Goal: Information Seeking & Learning: Learn about a topic

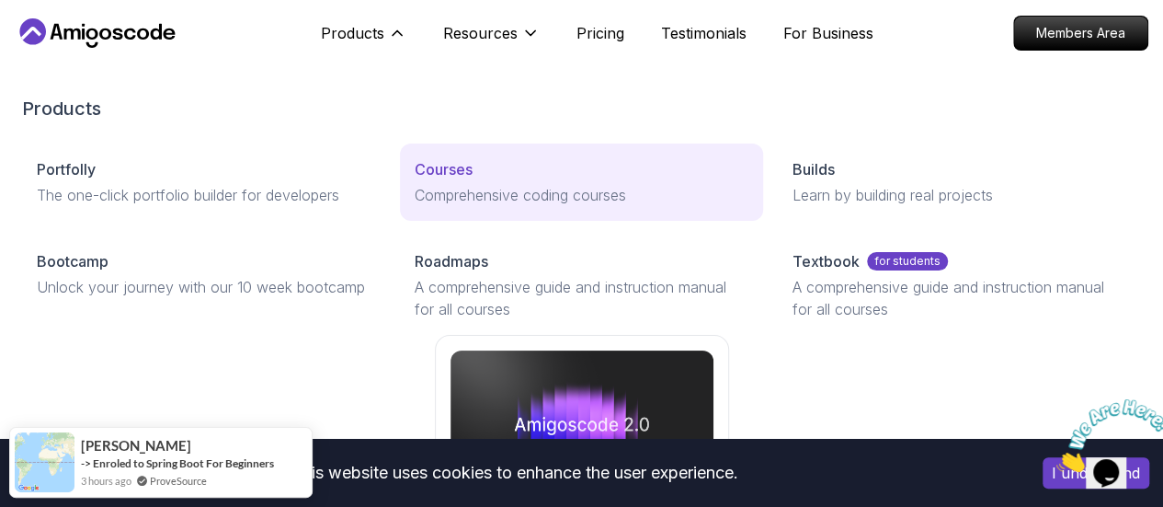
click at [415, 206] on p "Comprehensive coding courses" at bounding box center [582, 195] width 334 height 22
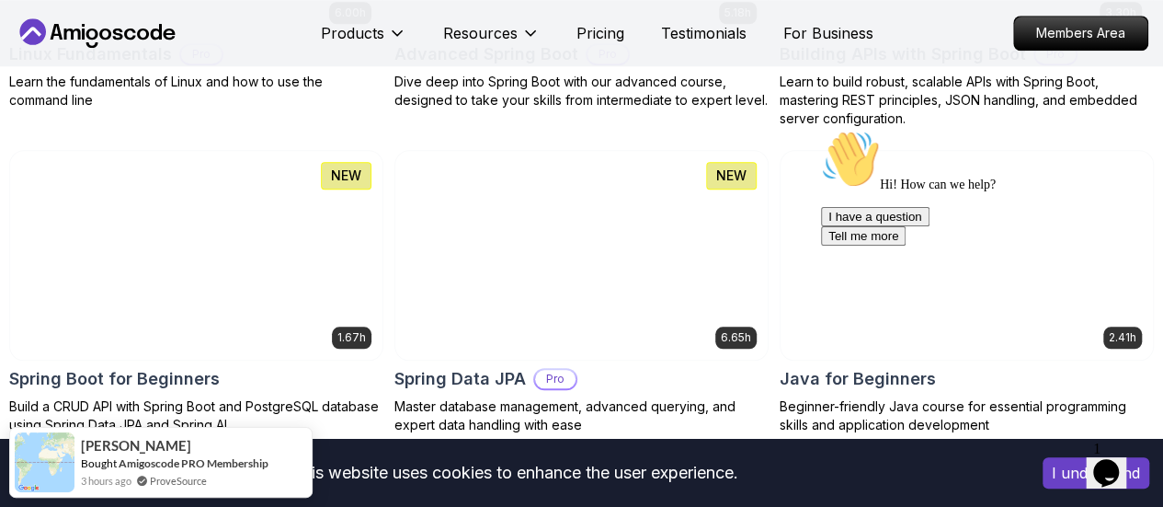
scroll to position [819, 0]
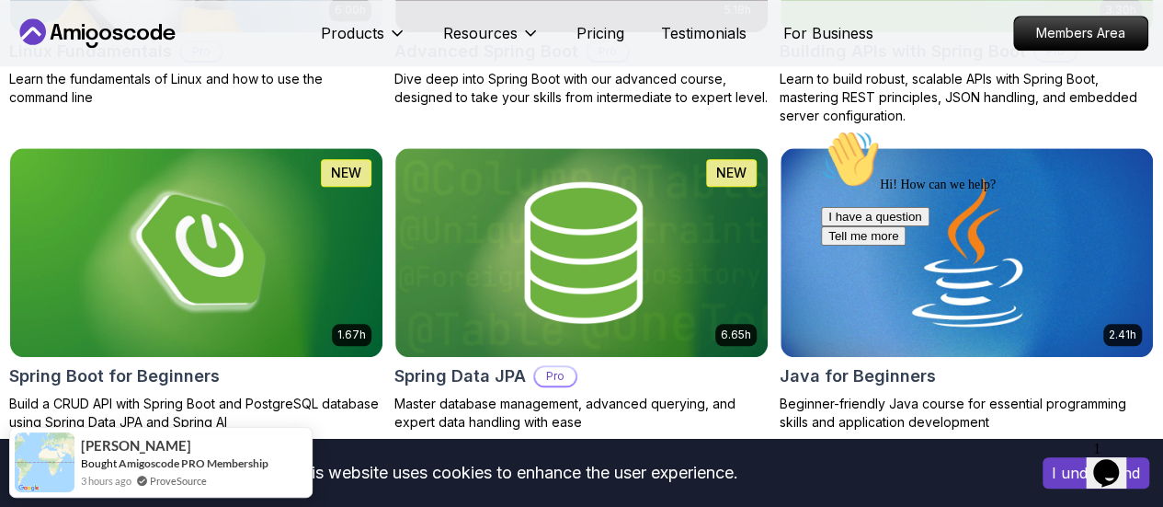
click at [383, 207] on img at bounding box center [196, 252] width 372 height 209
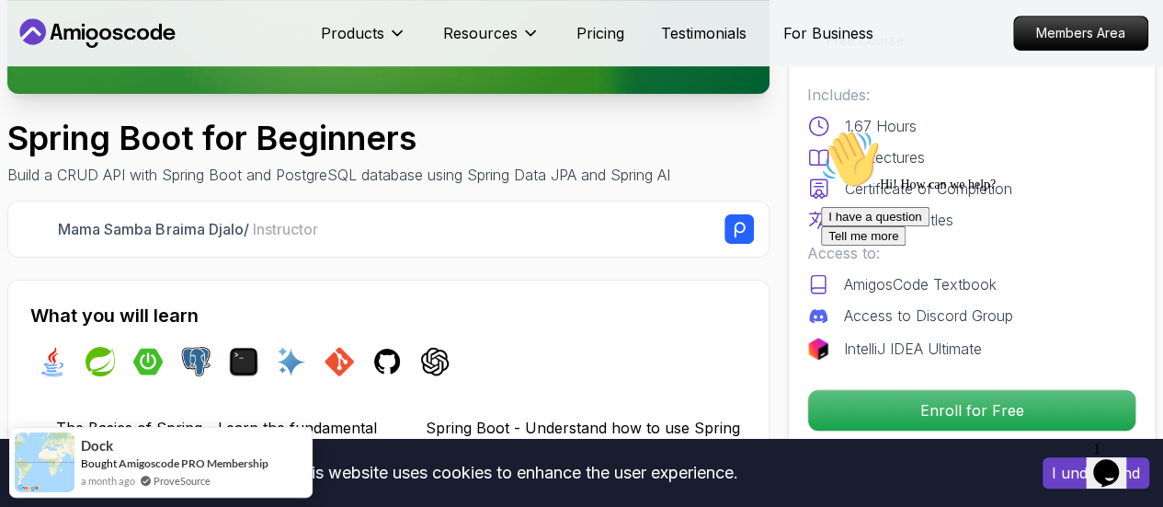
scroll to position [640, 0]
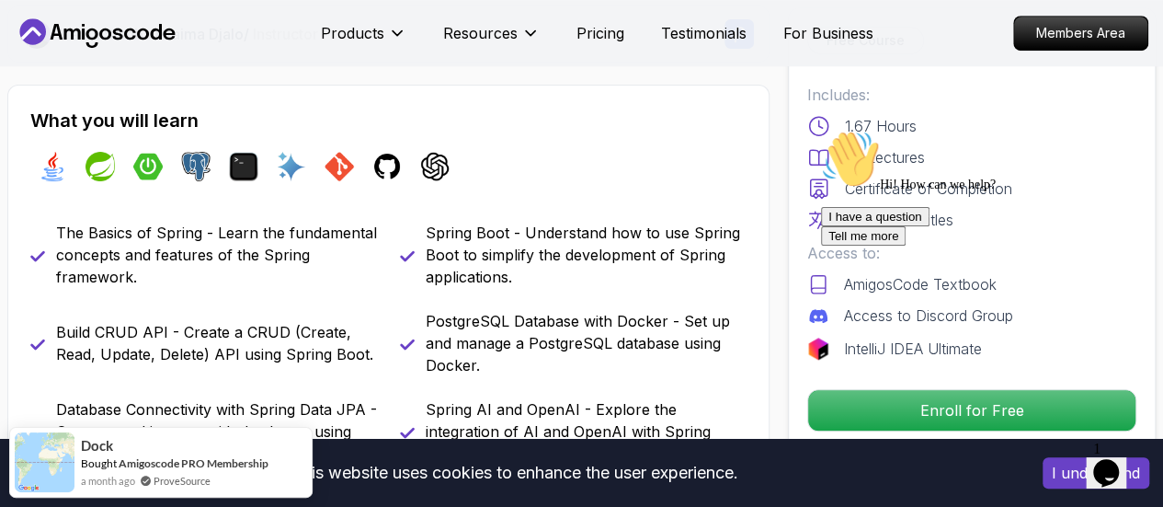
click at [821, 130] on icon "Chat attention grabber" at bounding box center [821, 130] width 0 height 0
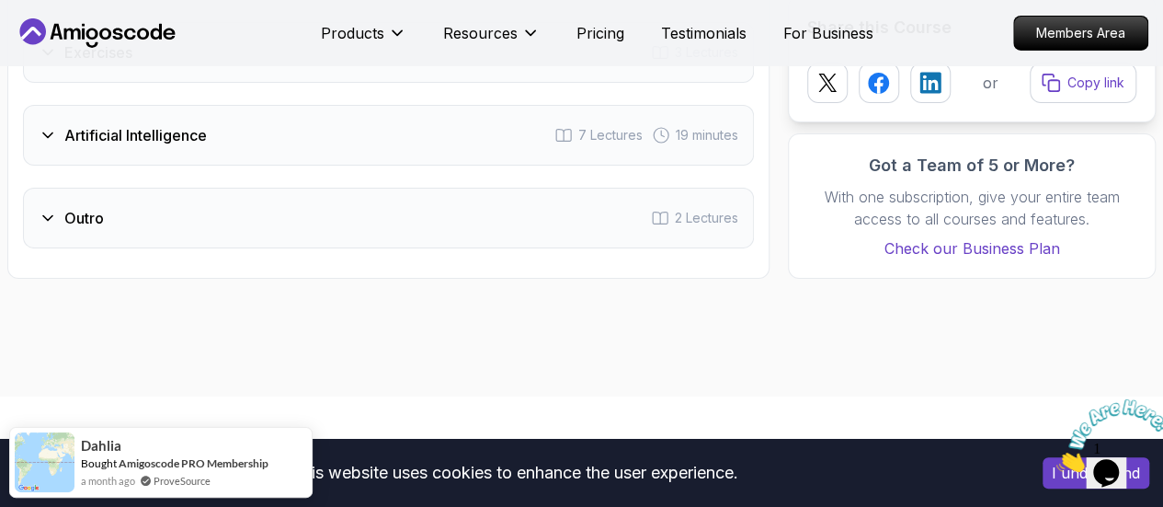
scroll to position [3315, 0]
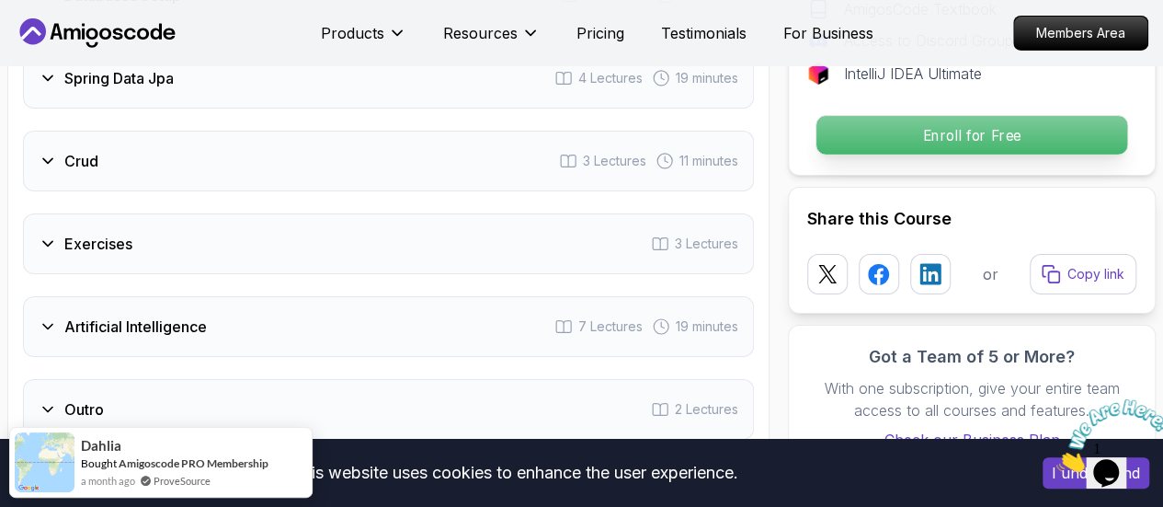
click at [963, 116] on p "Enroll for Free" at bounding box center [972, 135] width 311 height 39
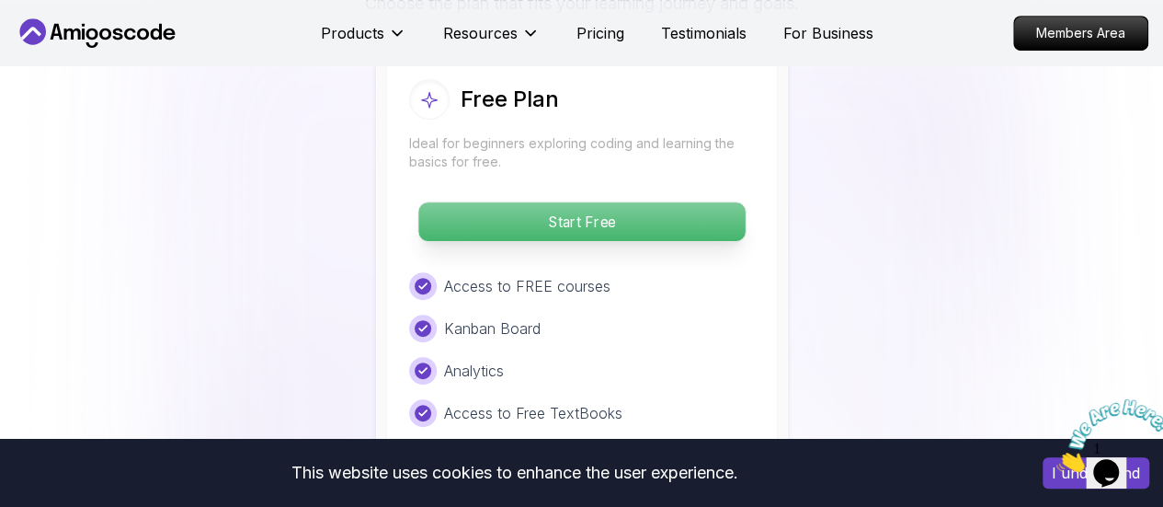
scroll to position [3920, 0]
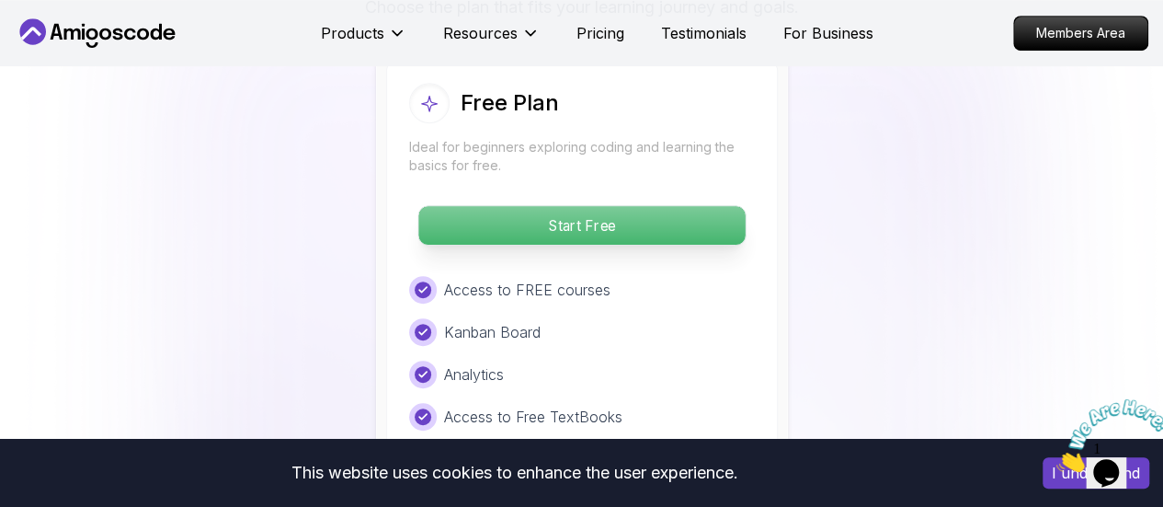
click at [593, 225] on p "Start Free" at bounding box center [581, 225] width 326 height 39
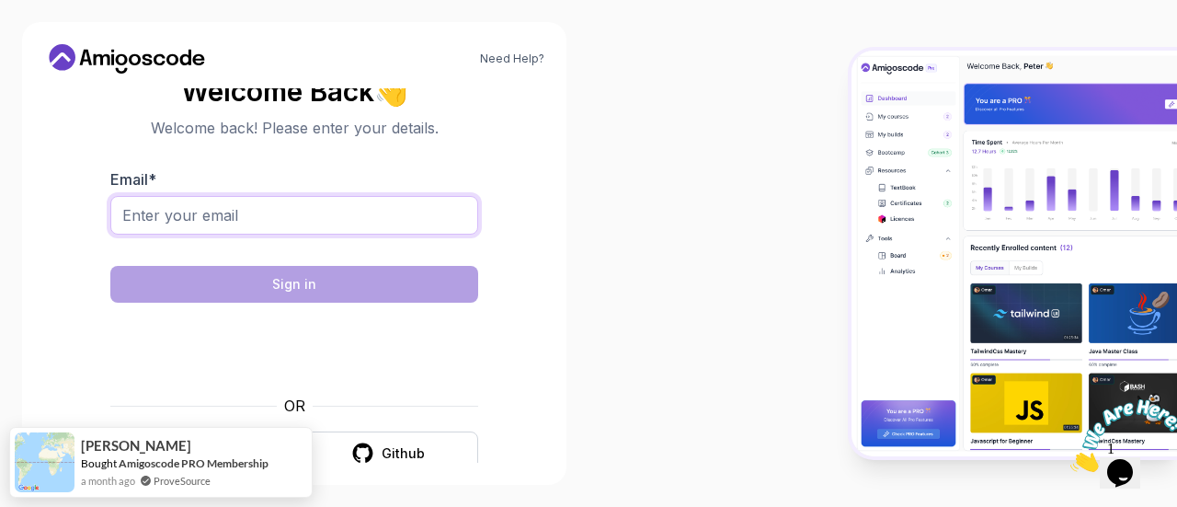
click at [370, 227] on input "Email *" at bounding box center [294, 215] width 368 height 39
type input "varshithpuligadda@gmail.com"
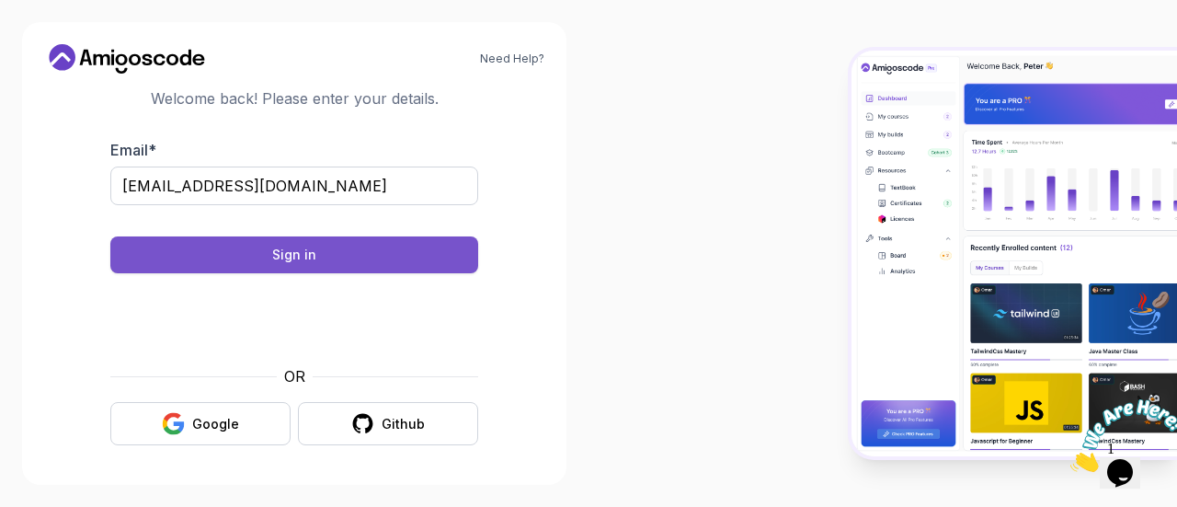
click at [401, 259] on button "Sign in" at bounding box center [294, 254] width 368 height 37
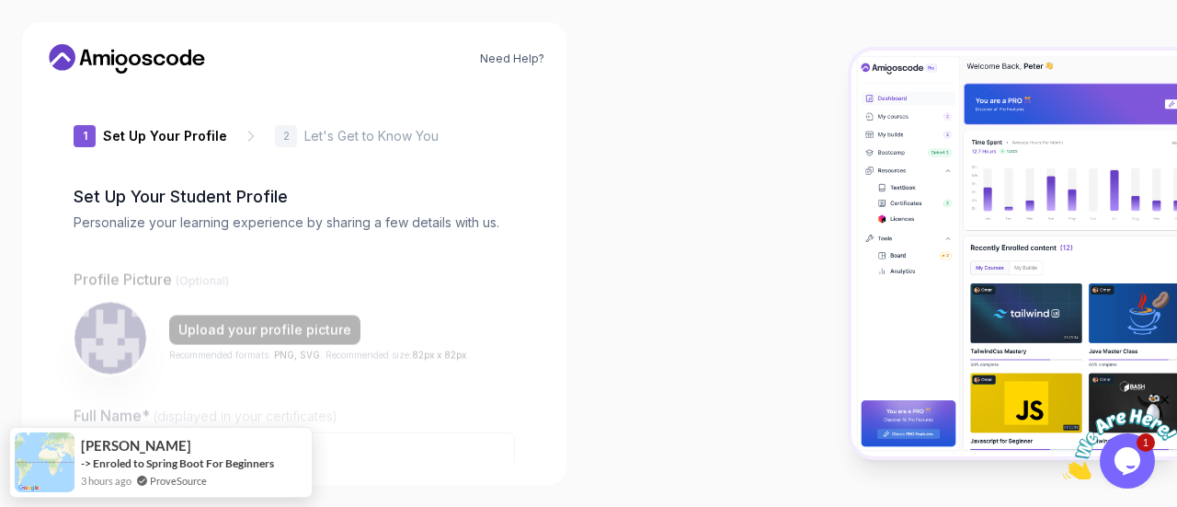
type input "mightysquirrel5b826"
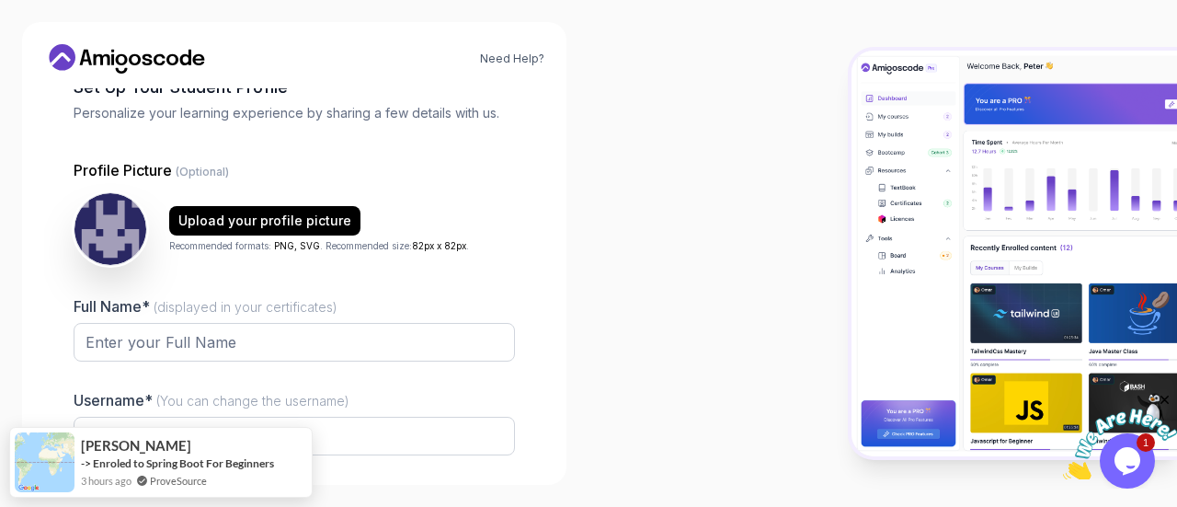
scroll to position [110, 0]
click at [403, 326] on input "Full Name* (displayed in your certificates)" at bounding box center [294, 341] width 441 height 39
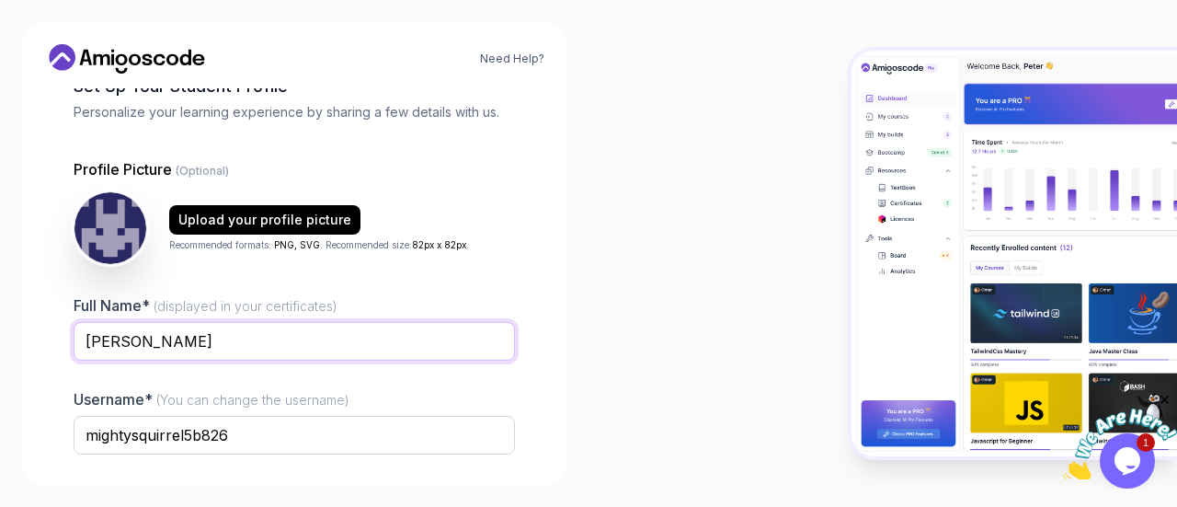
type input "Varshith P"
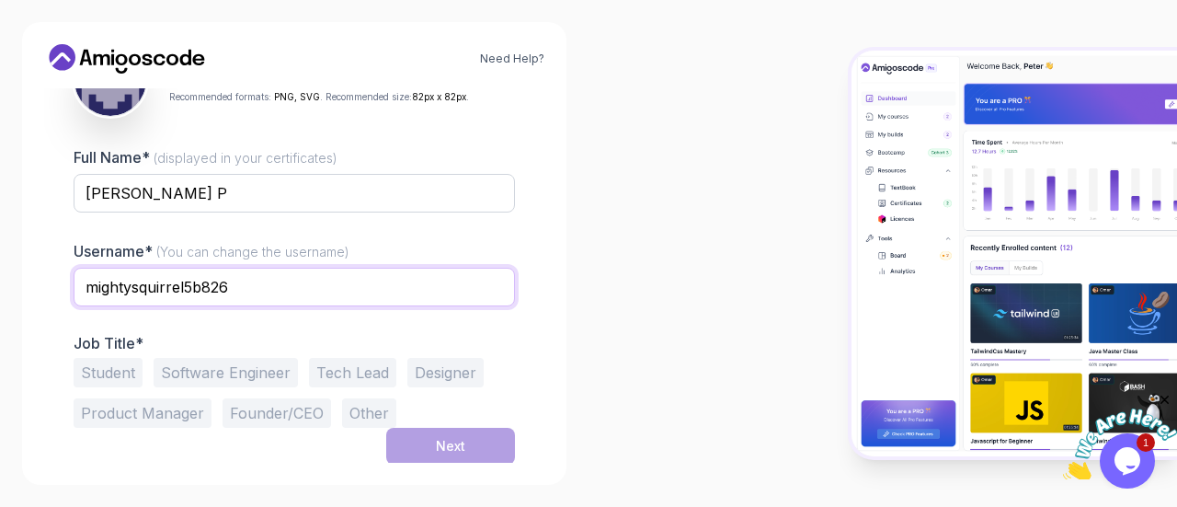
click at [246, 280] on input "mightysquirrel5b826" at bounding box center [294, 287] width 441 height 39
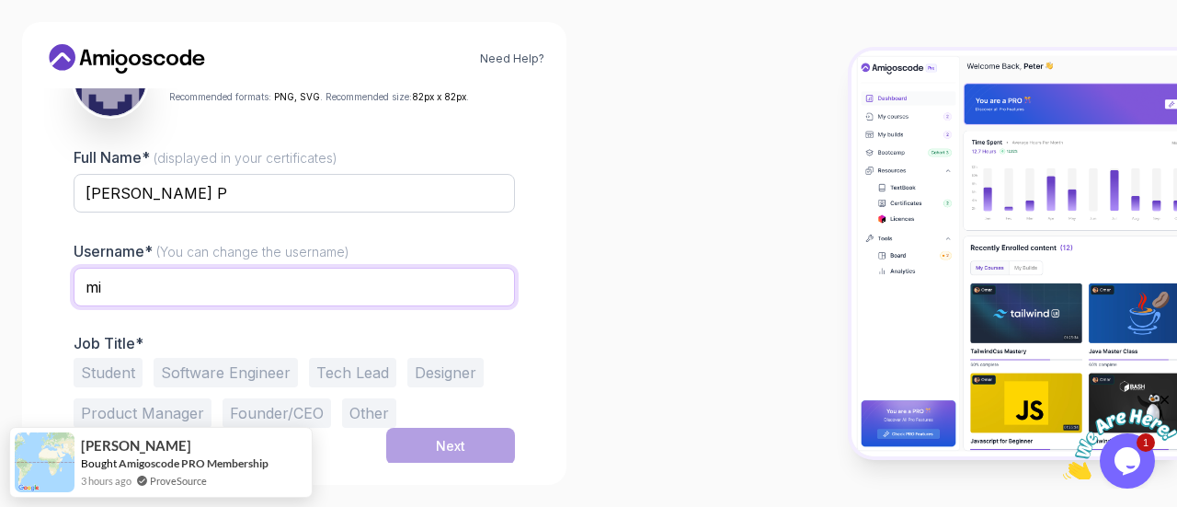
type input "m"
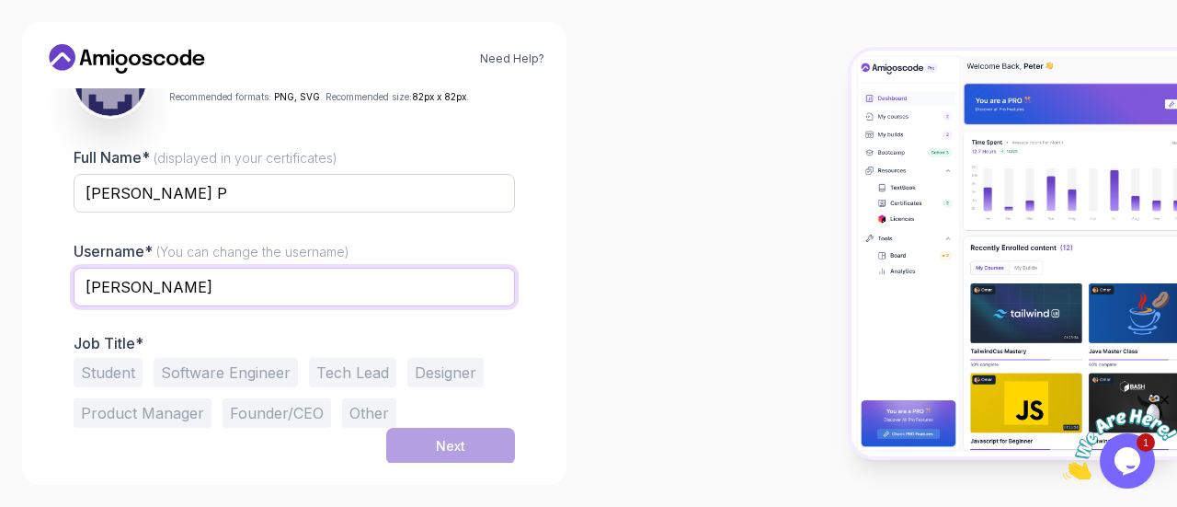
type input "steve-rogers"
click at [121, 358] on button "Student" at bounding box center [108, 372] width 69 height 29
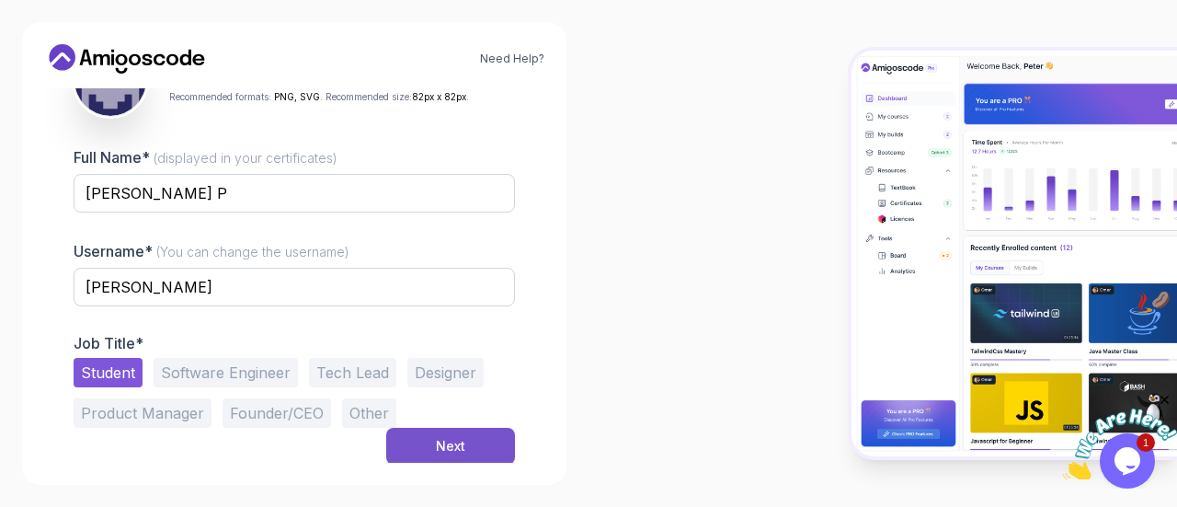
click at [432, 452] on button "Next" at bounding box center [450, 446] width 129 height 37
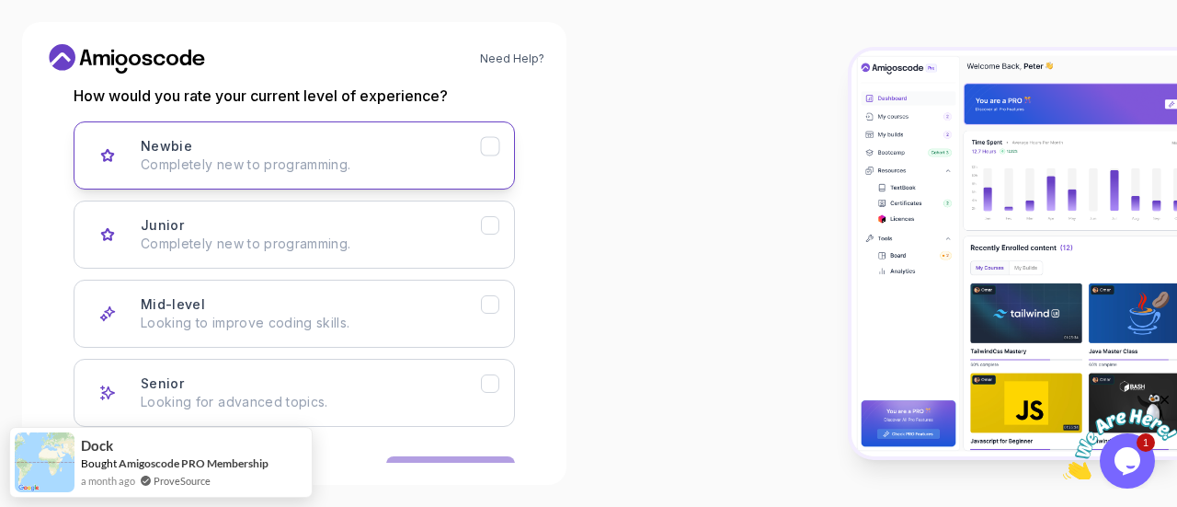
click at [260, 170] on p "Completely new to programming." at bounding box center [311, 164] width 340 height 18
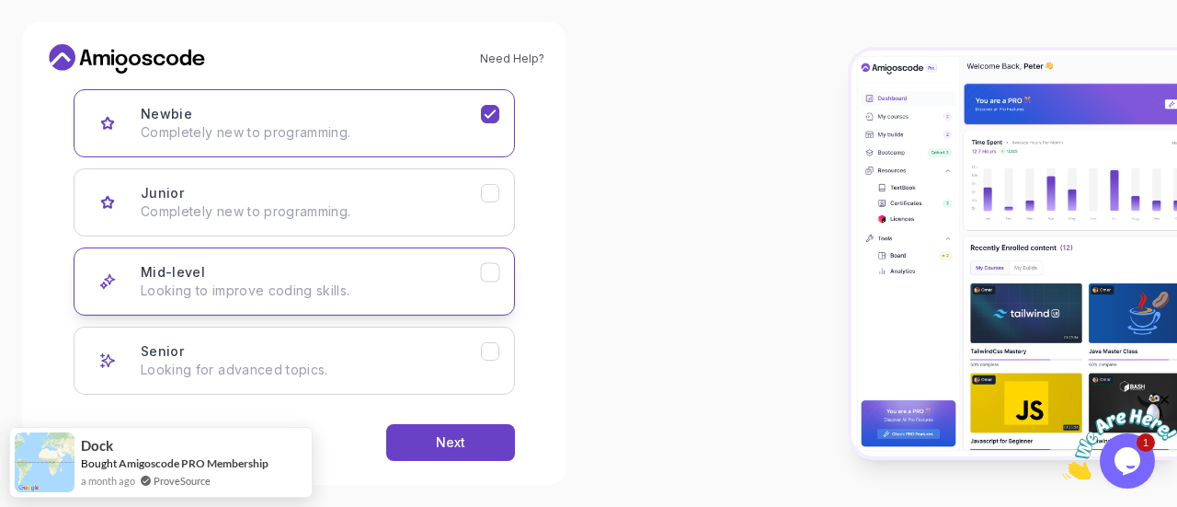
scroll to position [315, 0]
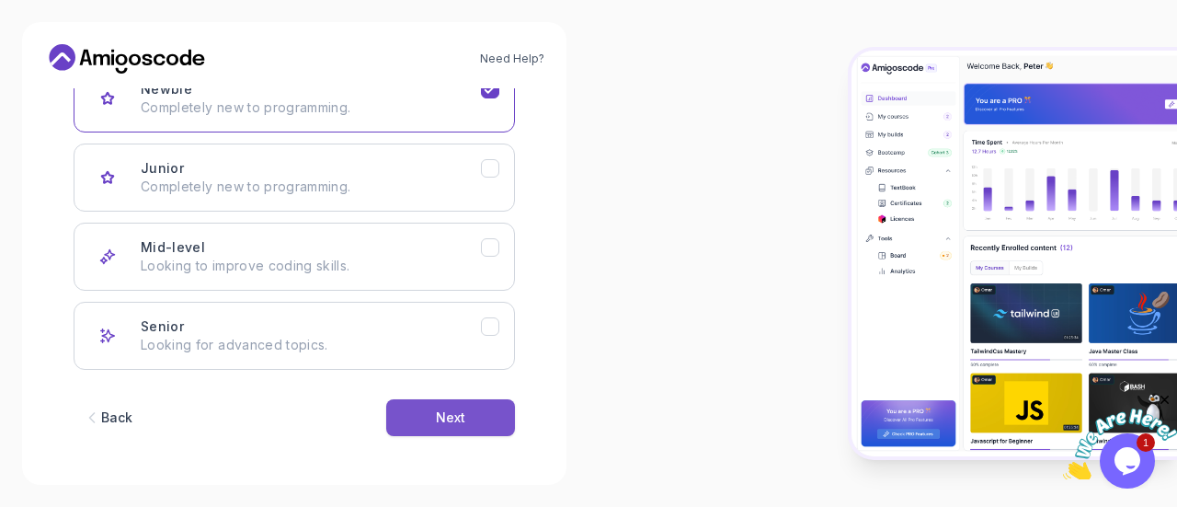
click at [442, 422] on div "Next" at bounding box center [450, 417] width 29 height 18
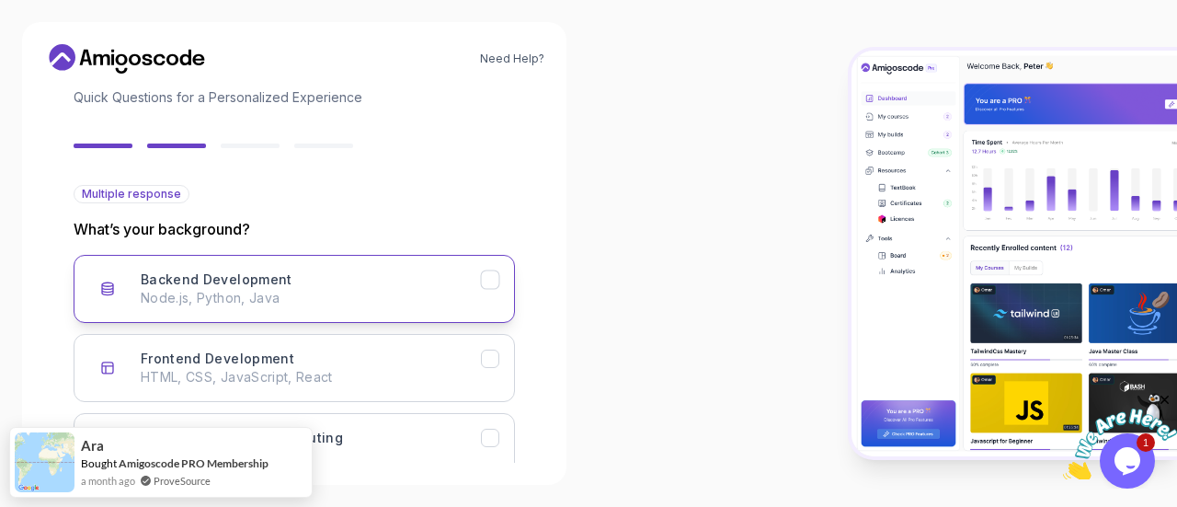
scroll to position [124, 0]
click at [268, 278] on h3 "Backend Development" at bounding box center [217, 280] width 152 height 18
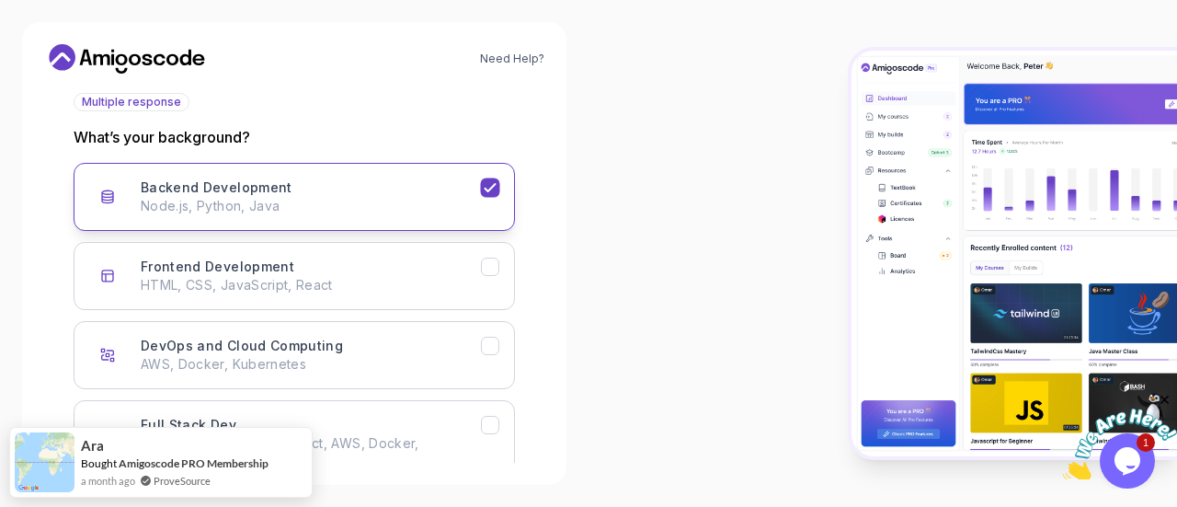
scroll to position [224, 0]
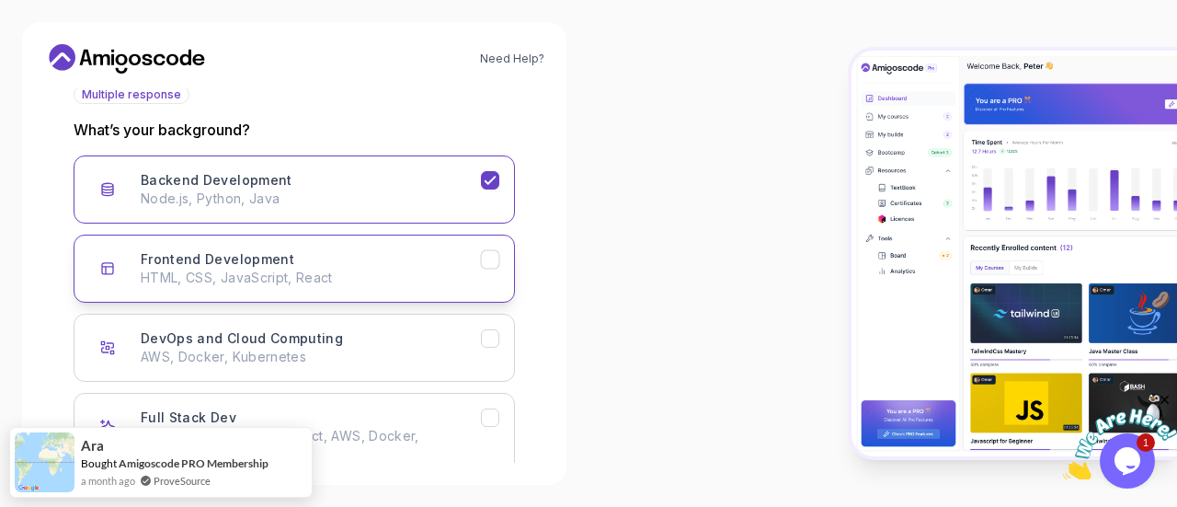
click at [248, 269] on p "HTML, CSS, JavaScript, React" at bounding box center [311, 278] width 340 height 18
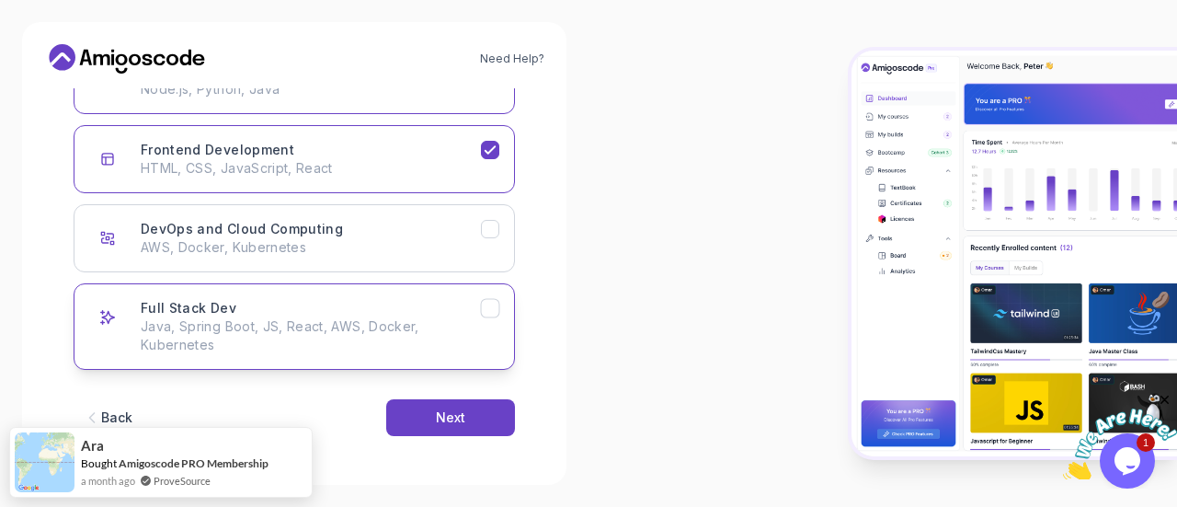
click at [230, 326] on p "Java, Spring Boot, JS, React, AWS, Docker, Kubernetes" at bounding box center [311, 335] width 340 height 37
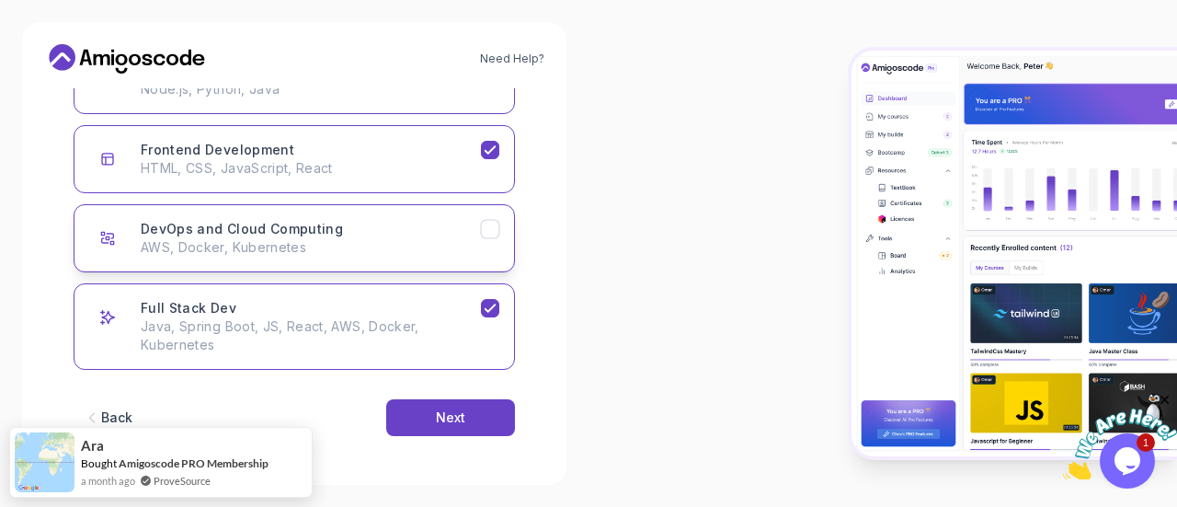
click at [247, 214] on button "DevOps and Cloud Computing AWS, Docker, Kubernetes" at bounding box center [294, 238] width 441 height 68
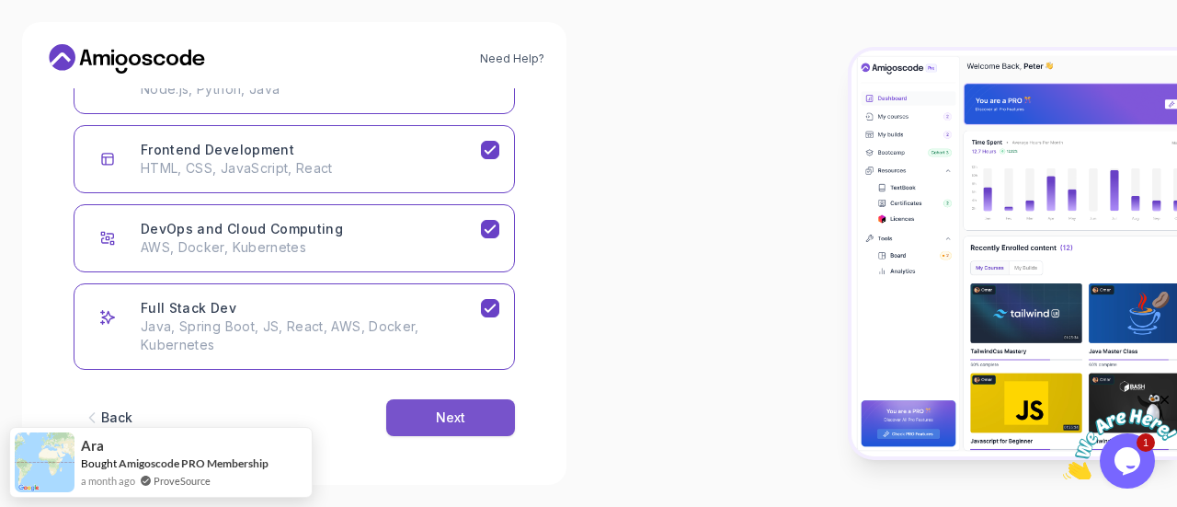
click at [473, 420] on button "Next" at bounding box center [450, 417] width 129 height 37
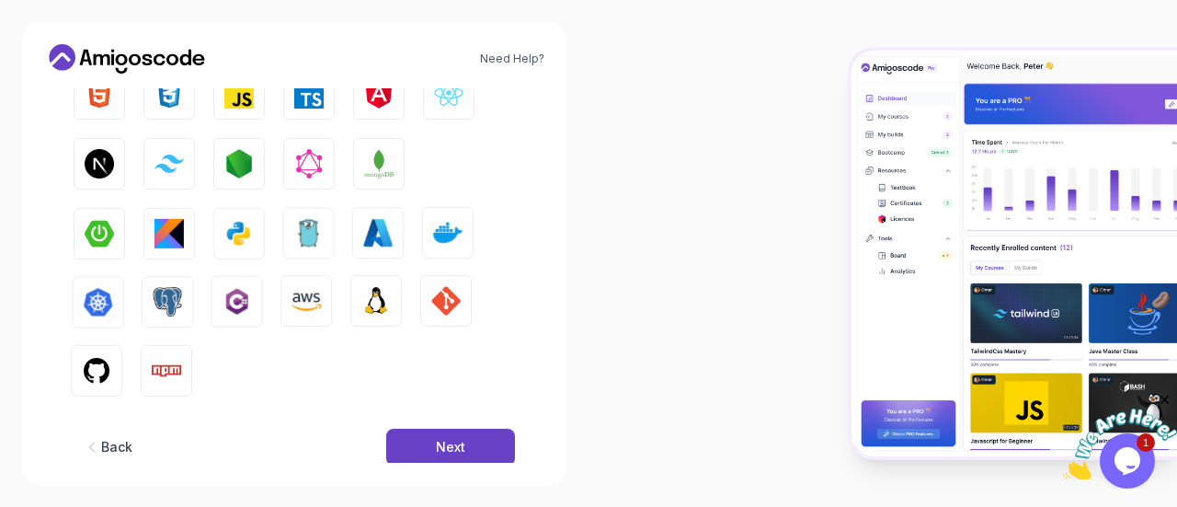
scroll to position [194, 0]
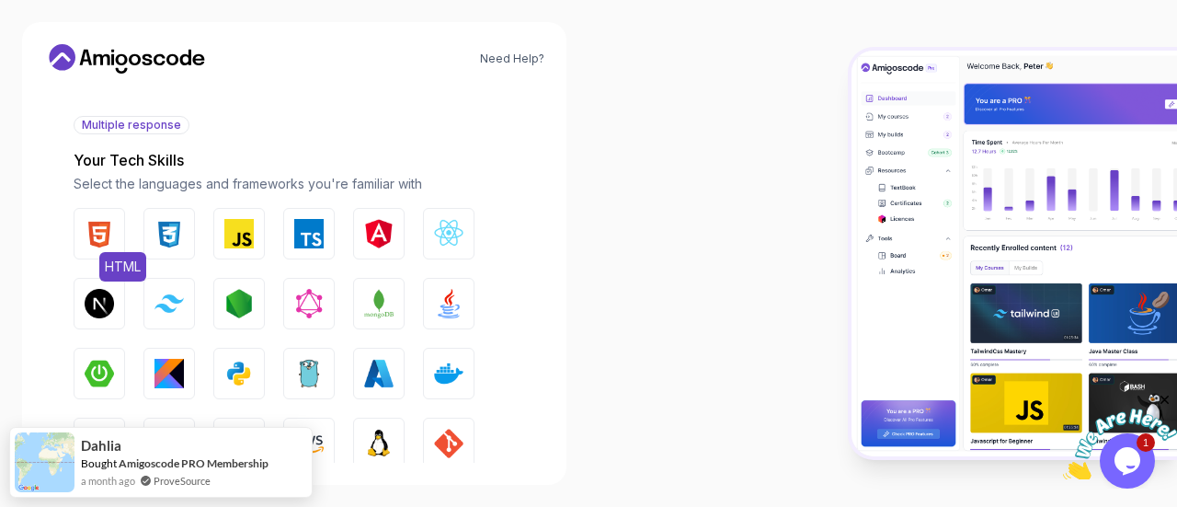
click at [110, 244] on img "button" at bounding box center [99, 233] width 29 height 29
click at [155, 240] on img "button" at bounding box center [169, 233] width 29 height 29
click at [242, 238] on img "button" at bounding box center [238, 233] width 29 height 29
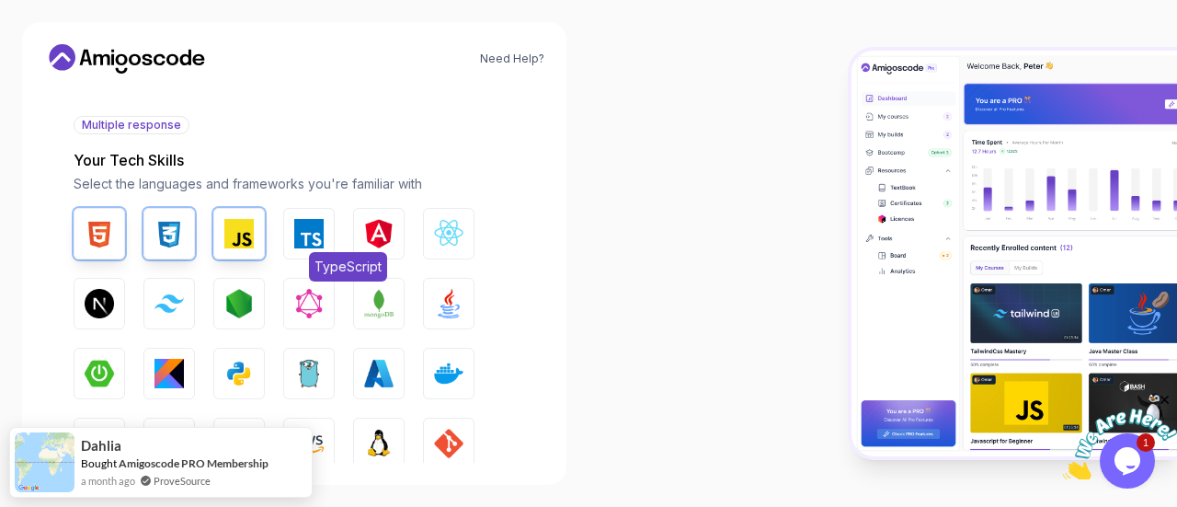
click at [303, 229] on img "button" at bounding box center [308, 233] width 29 height 29
click at [434, 237] on img "button" at bounding box center [448, 233] width 29 height 29
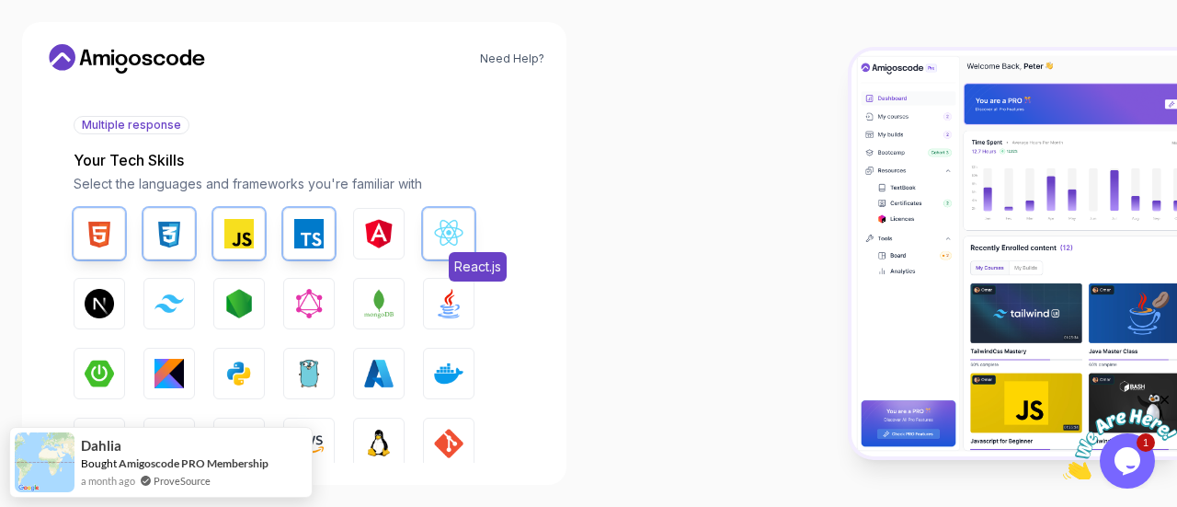
scroll to position [265, 0]
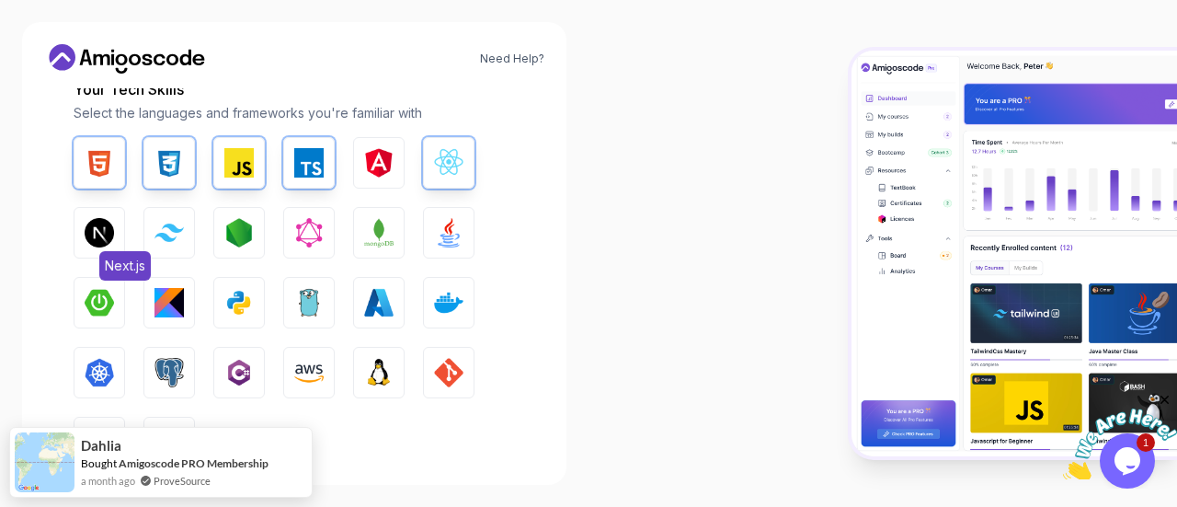
click at [99, 242] on img "button" at bounding box center [99, 232] width 29 height 29
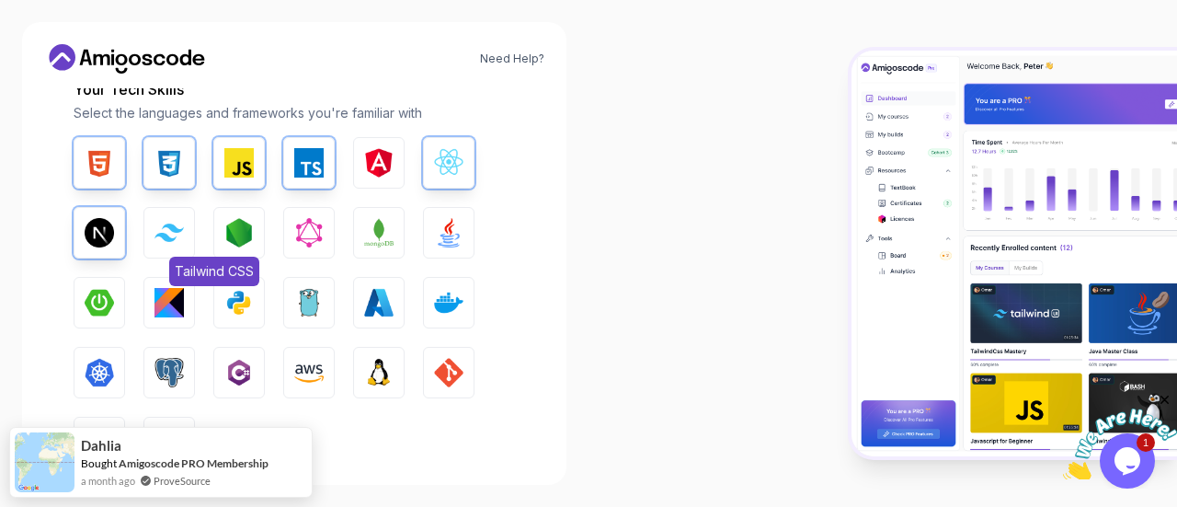
click at [171, 246] on button "Tailwind CSS" at bounding box center [169, 233] width 52 height 52
click at [218, 235] on button "Node.js" at bounding box center [239, 233] width 52 height 52
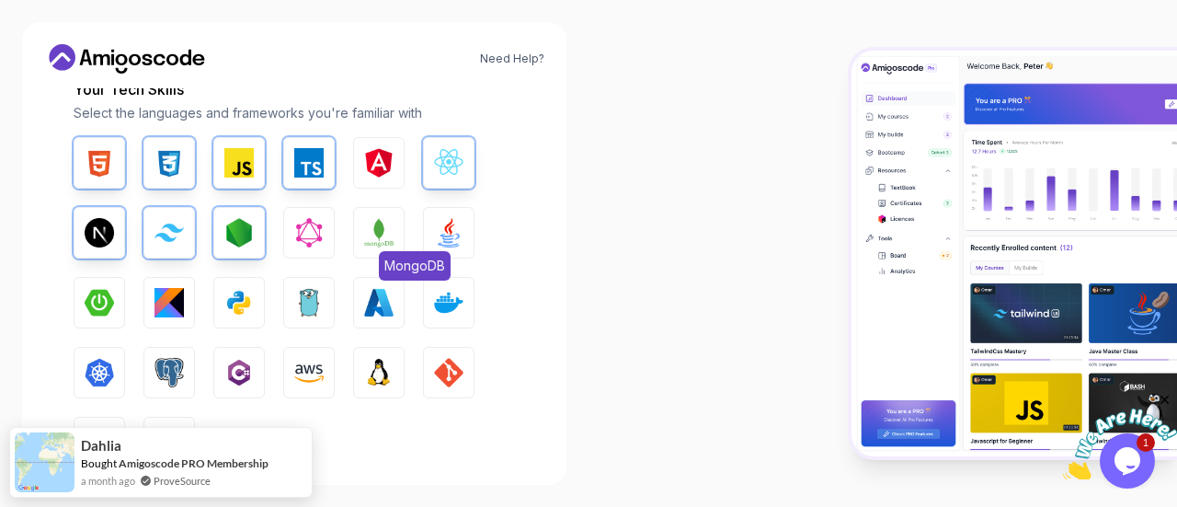
click at [399, 238] on button "MongoDB" at bounding box center [379, 233] width 52 height 52
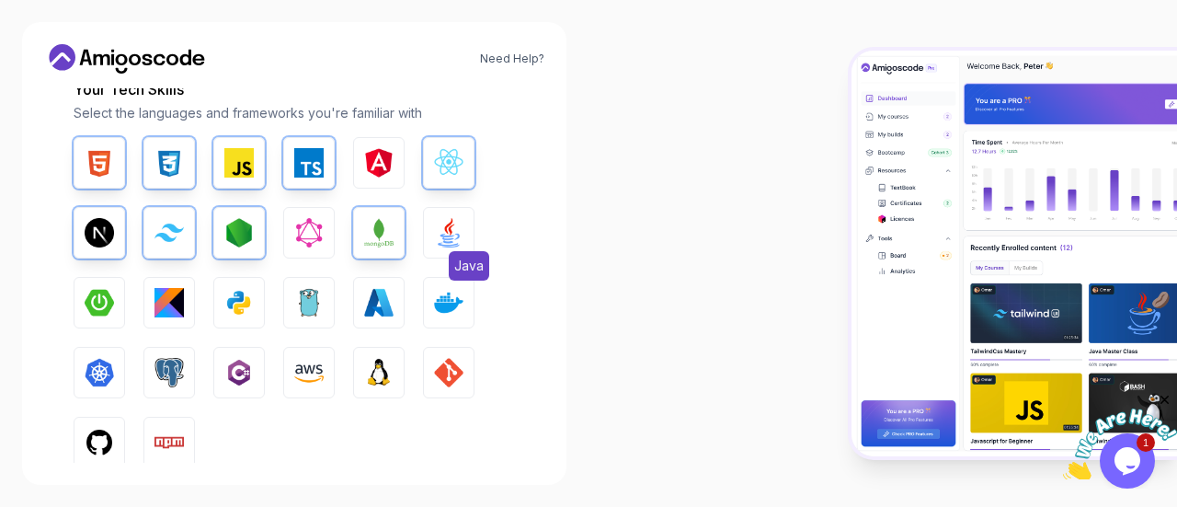
click at [426, 240] on button "Java" at bounding box center [449, 233] width 52 height 52
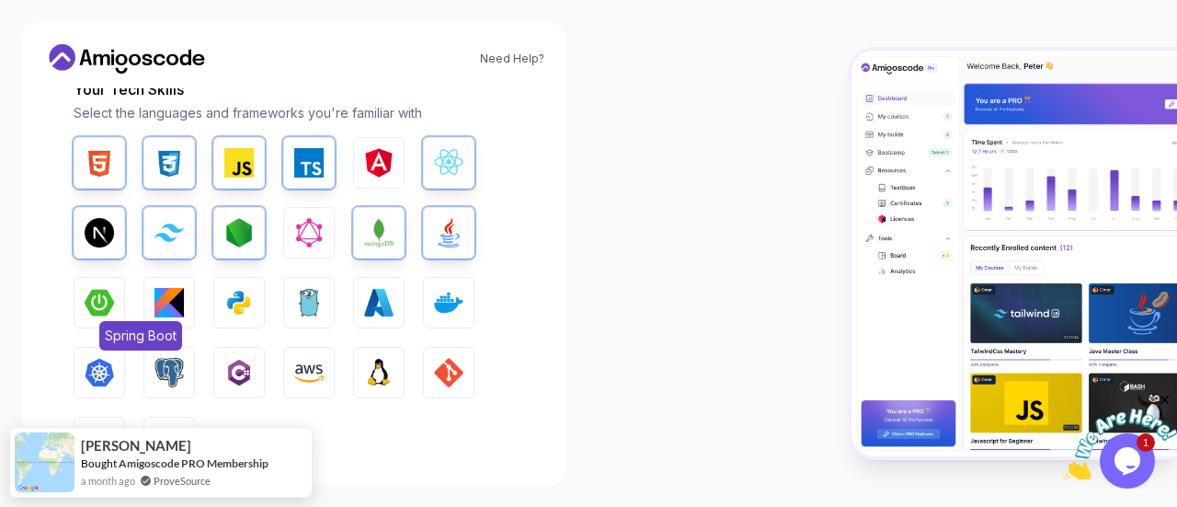
click at [113, 311] on img "button" at bounding box center [99, 302] width 29 height 29
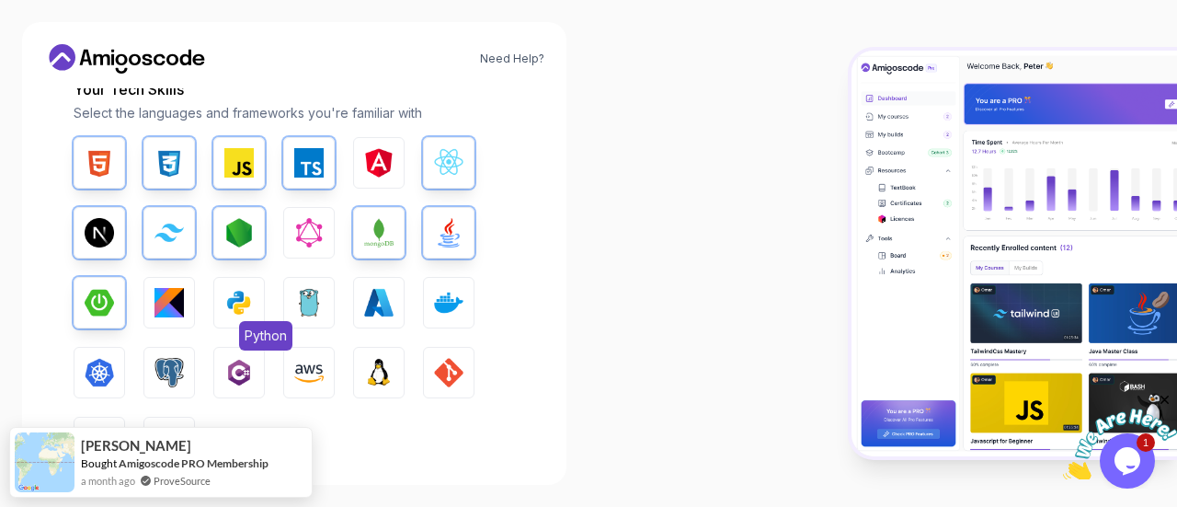
click at [228, 307] on img "button" at bounding box center [238, 302] width 29 height 29
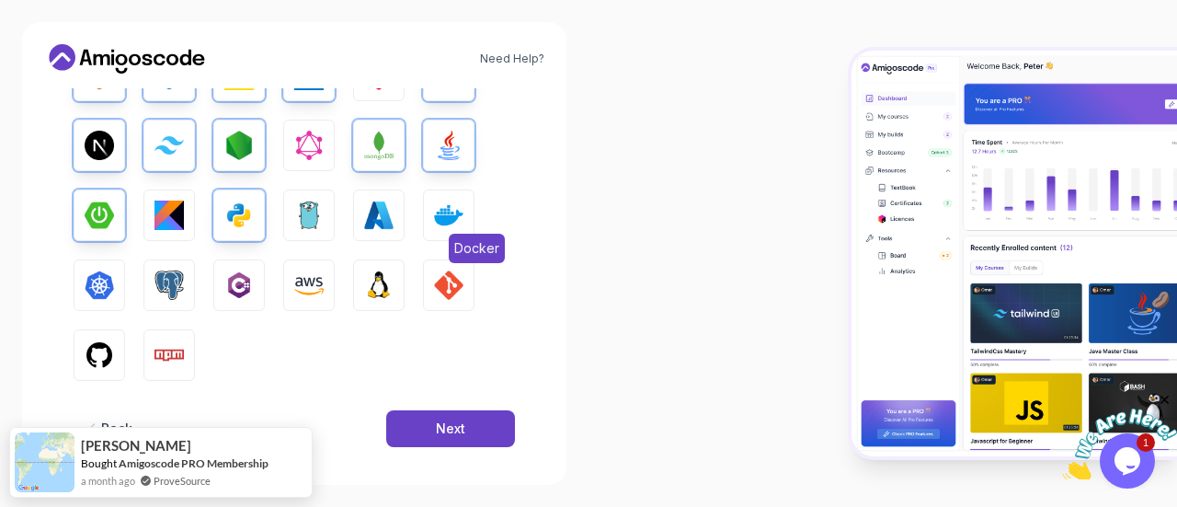
scroll to position [353, 0]
click at [433, 212] on button "Docker" at bounding box center [449, 215] width 52 height 52
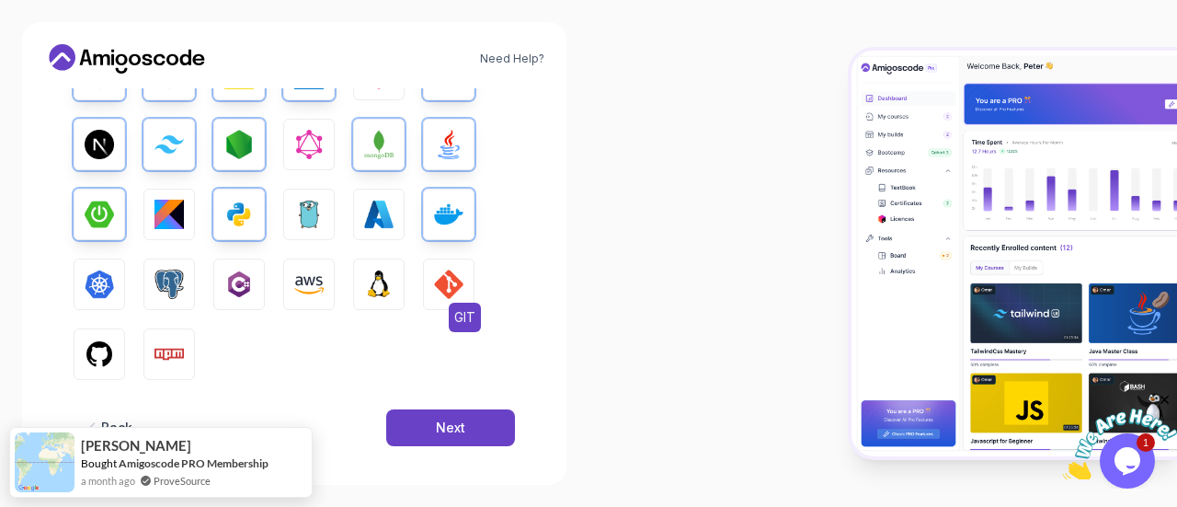
click at [450, 281] on img "button" at bounding box center [448, 283] width 29 height 29
click at [394, 284] on button "Linux" at bounding box center [379, 284] width 52 height 52
click at [320, 285] on img "button" at bounding box center [308, 283] width 29 height 29
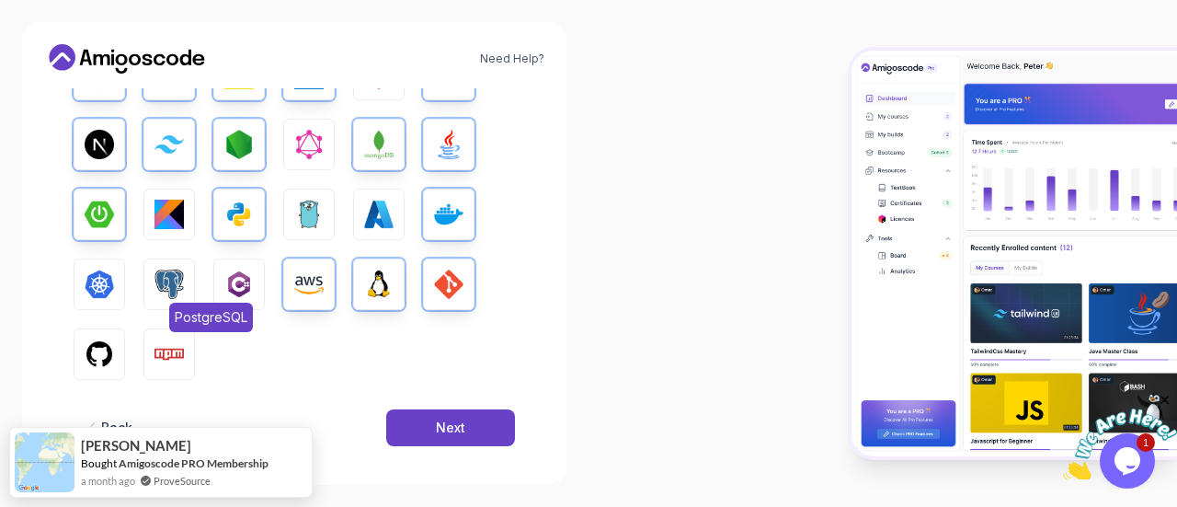
click at [168, 290] on img "button" at bounding box center [169, 283] width 29 height 29
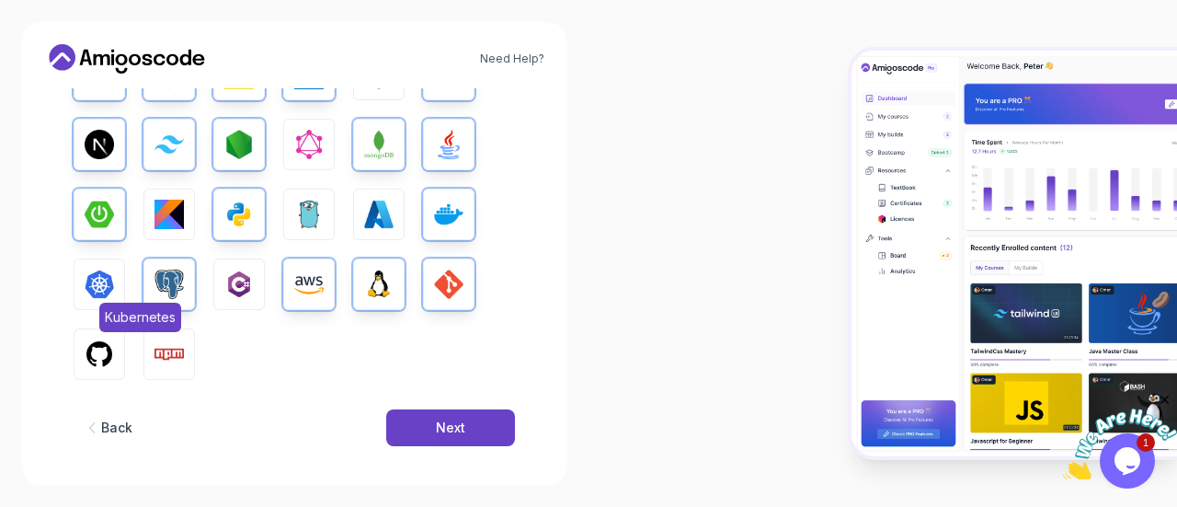
click at [98, 301] on button "Kubernetes" at bounding box center [100, 284] width 52 height 52
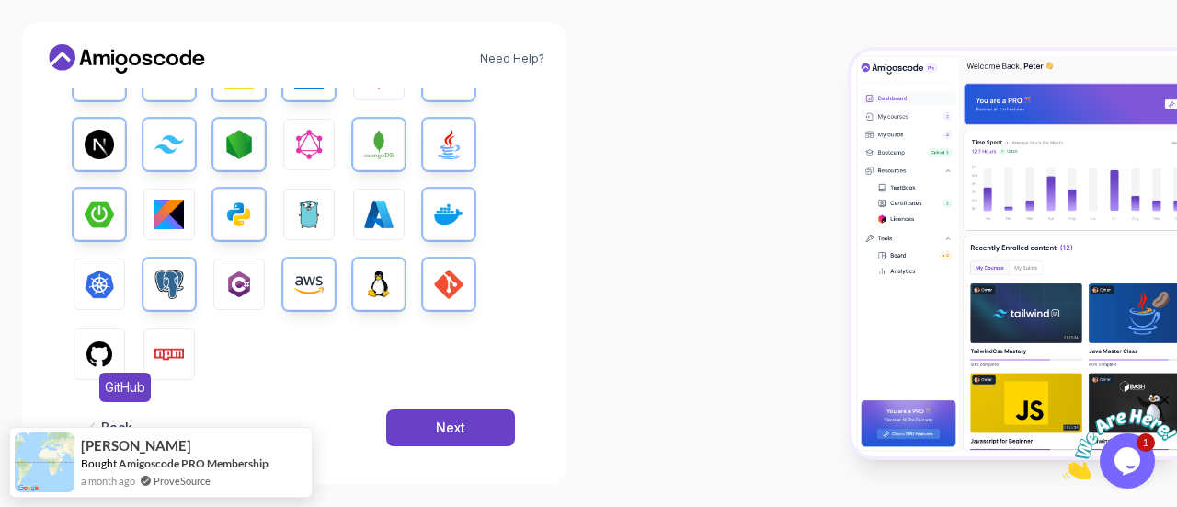
click at [100, 344] on img "button" at bounding box center [99, 353] width 29 height 29
click at [182, 361] on img "button" at bounding box center [169, 353] width 29 height 29
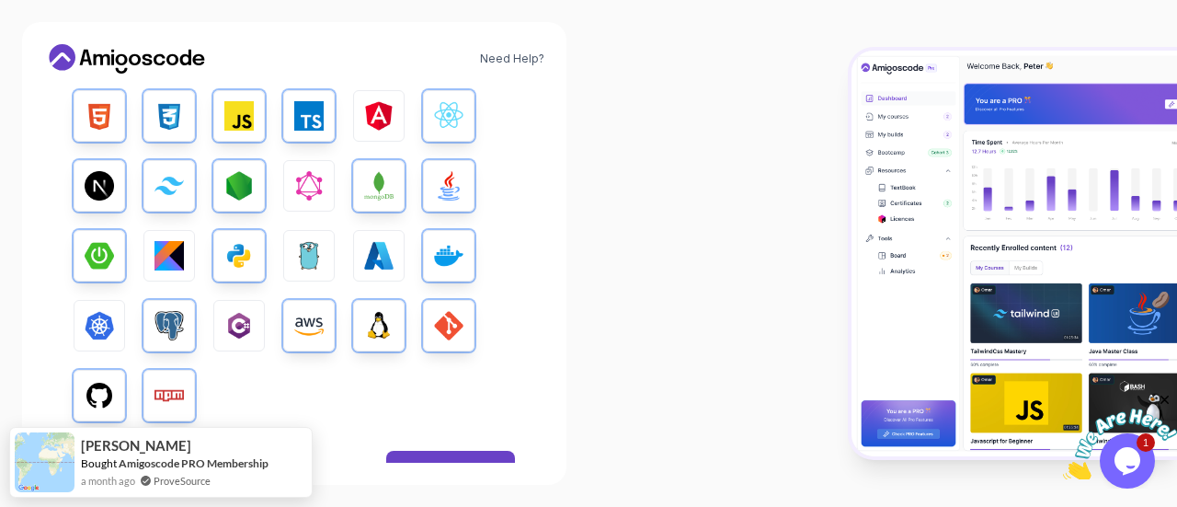
scroll to position [366, 0]
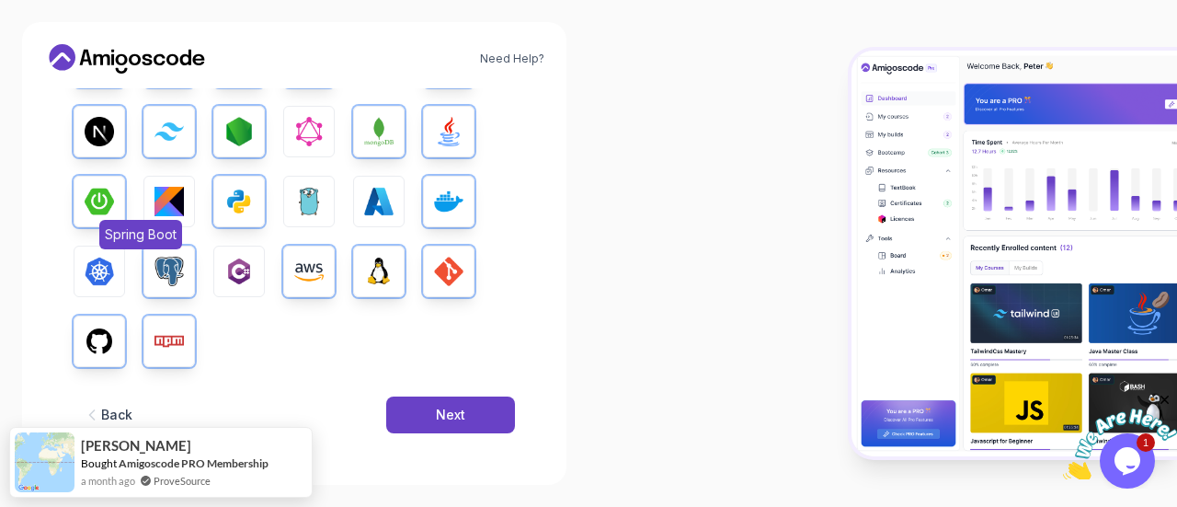
click at [85, 214] on img "button" at bounding box center [99, 201] width 29 height 29
click at [430, 395] on div "Back Next" at bounding box center [294, 415] width 441 height 96
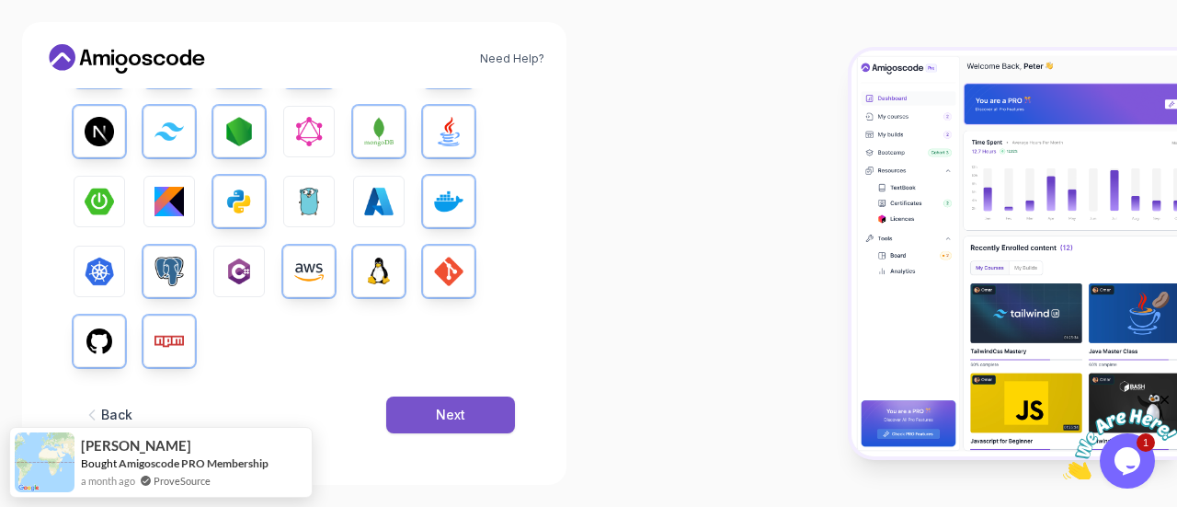
click at [441, 403] on button "Next" at bounding box center [450, 414] width 129 height 37
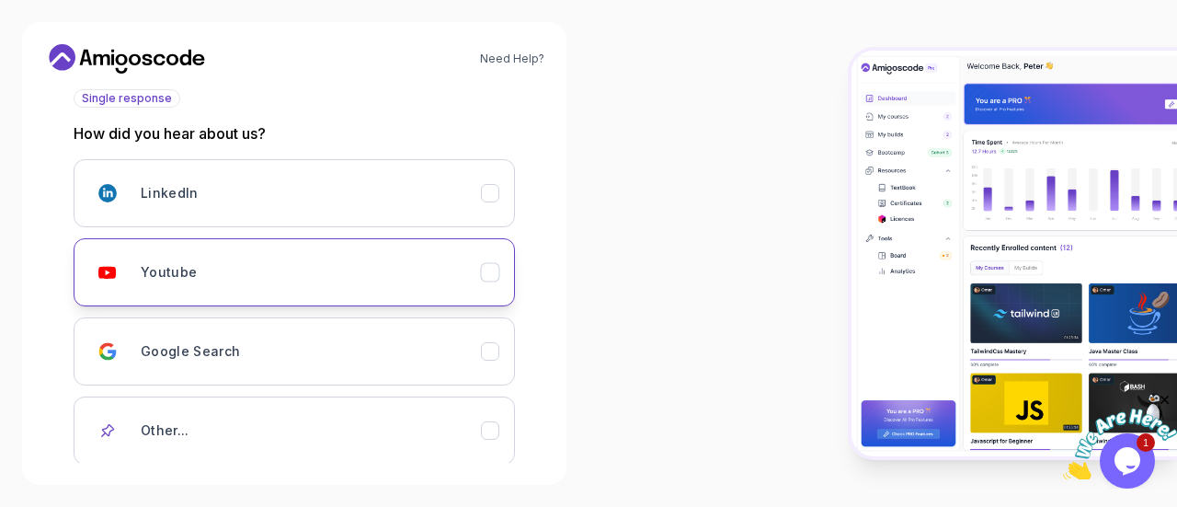
click at [301, 281] on div "Youtube" at bounding box center [311, 272] width 340 height 37
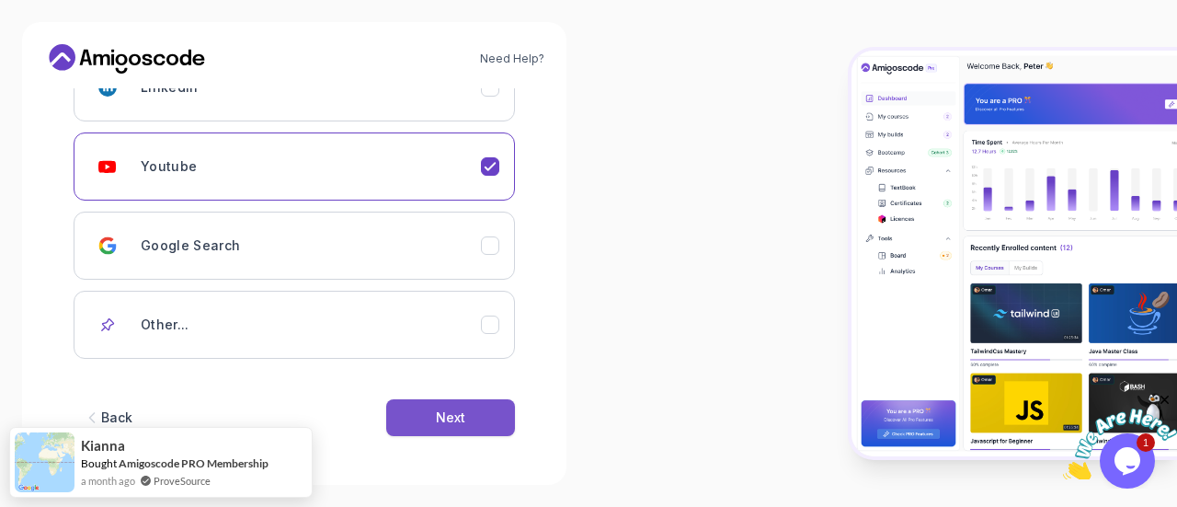
click at [462, 432] on button "Next" at bounding box center [450, 417] width 129 height 37
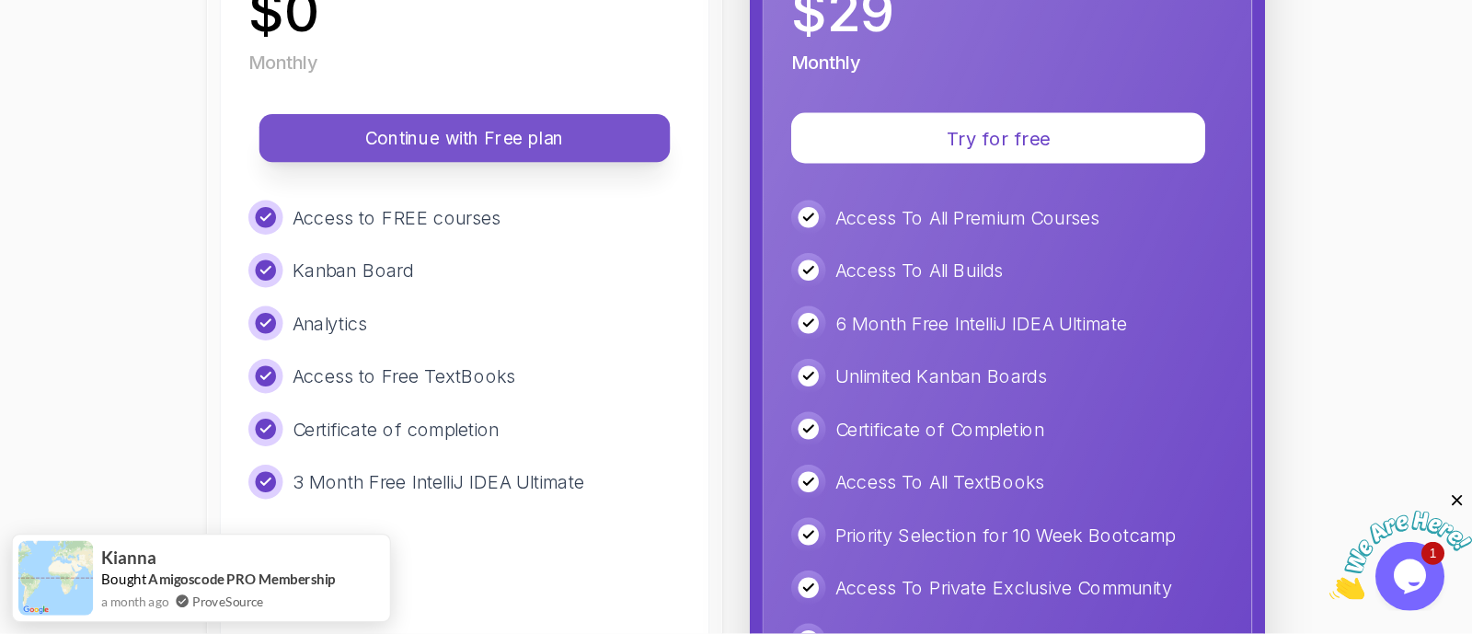
scroll to position [385, 0]
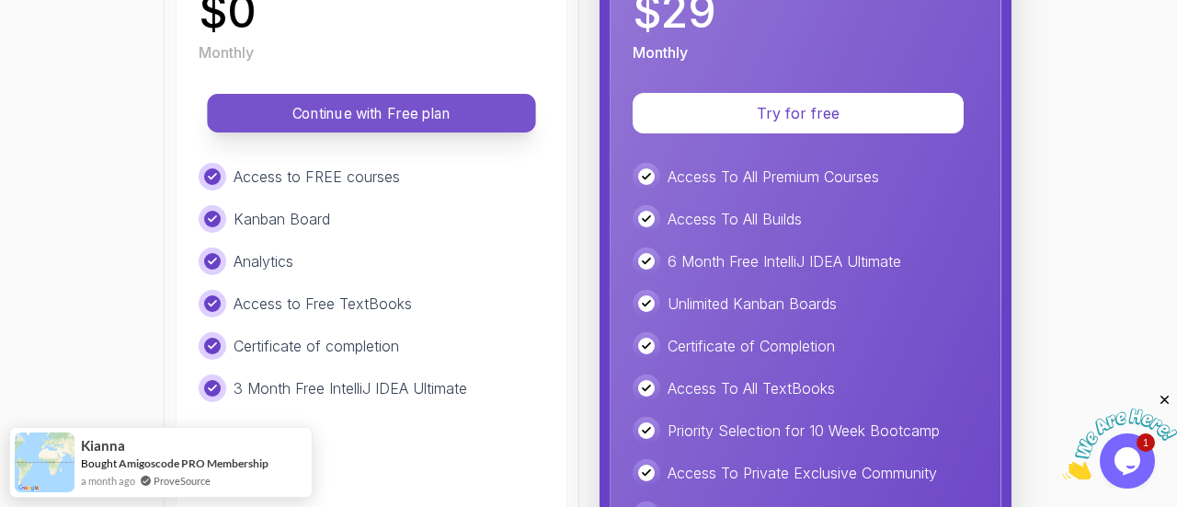
click at [361, 116] on p "Continue with Free plan" at bounding box center [371, 113] width 287 height 21
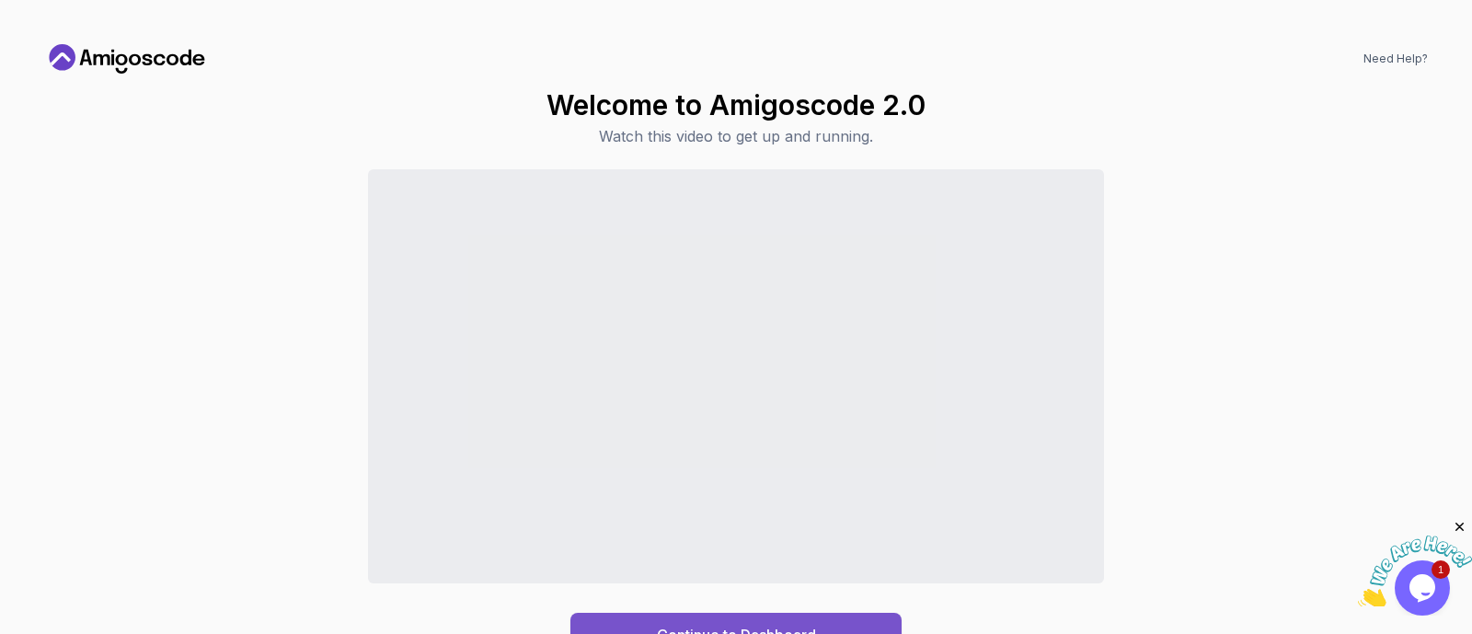
click at [864, 506] on button "Continue to Dashboard" at bounding box center [735, 635] width 331 height 44
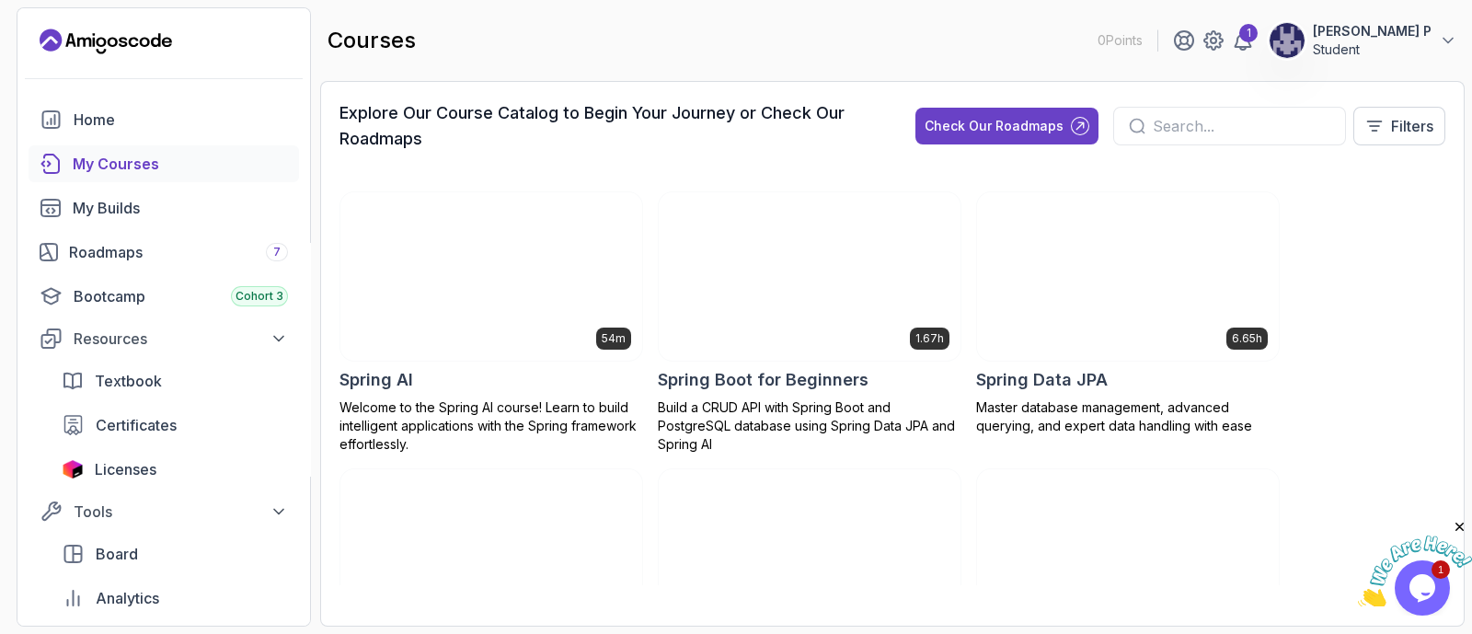
scroll to position [3324, 0]
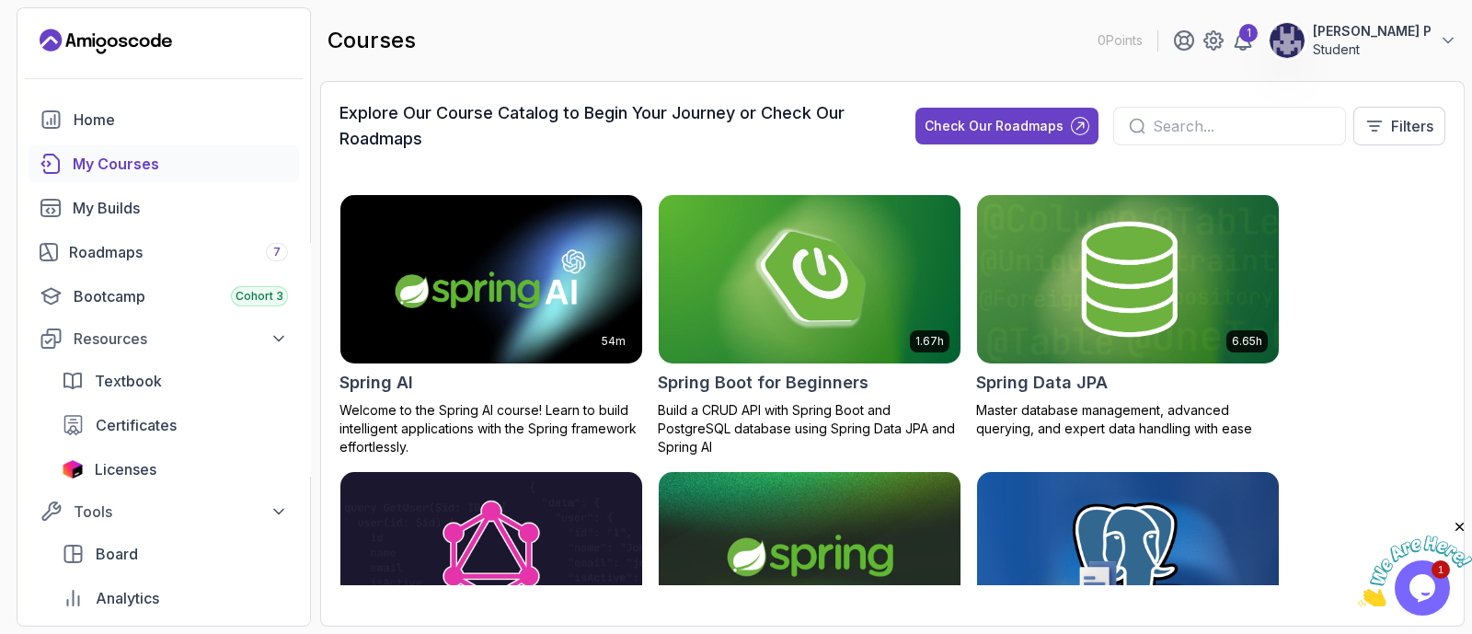
click at [754, 301] on img at bounding box center [809, 279] width 302 height 169
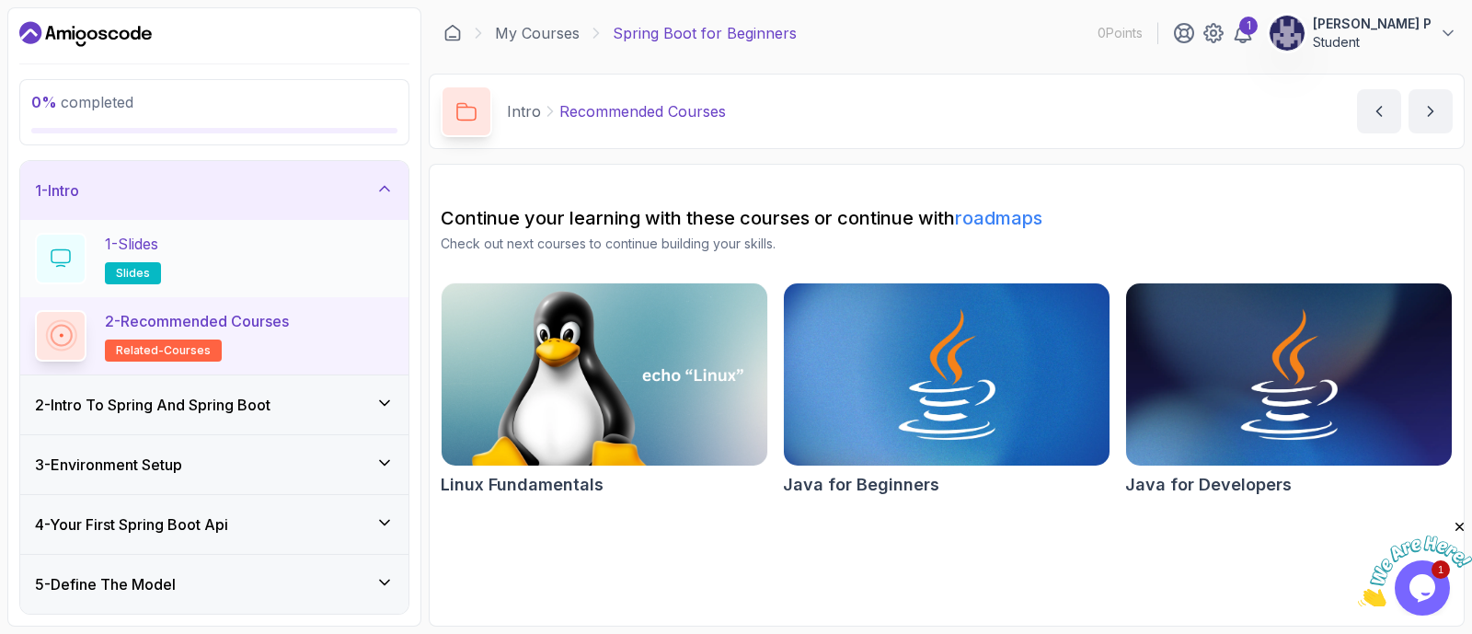
click at [208, 251] on div "1 - Slides slides" at bounding box center [214, 259] width 359 height 52
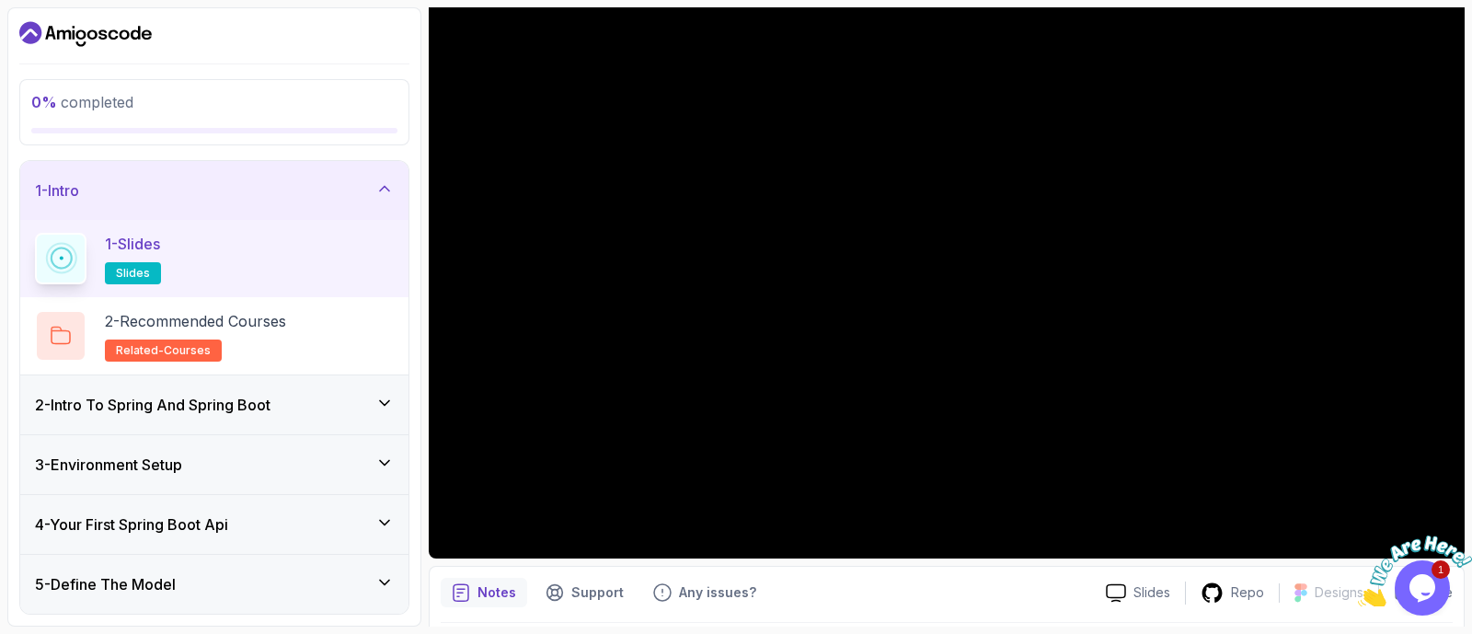
scroll to position [200, 0]
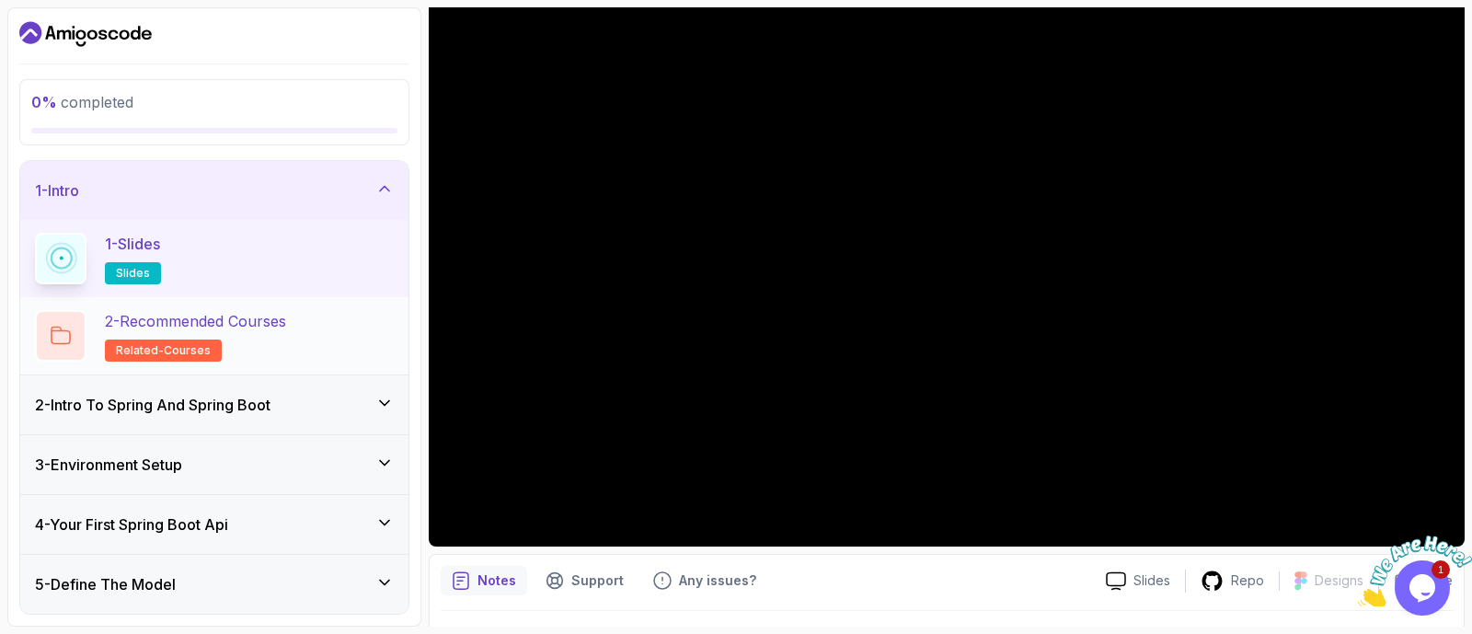
click at [357, 338] on div "2 - Recommended Courses related-courses" at bounding box center [214, 336] width 359 height 52
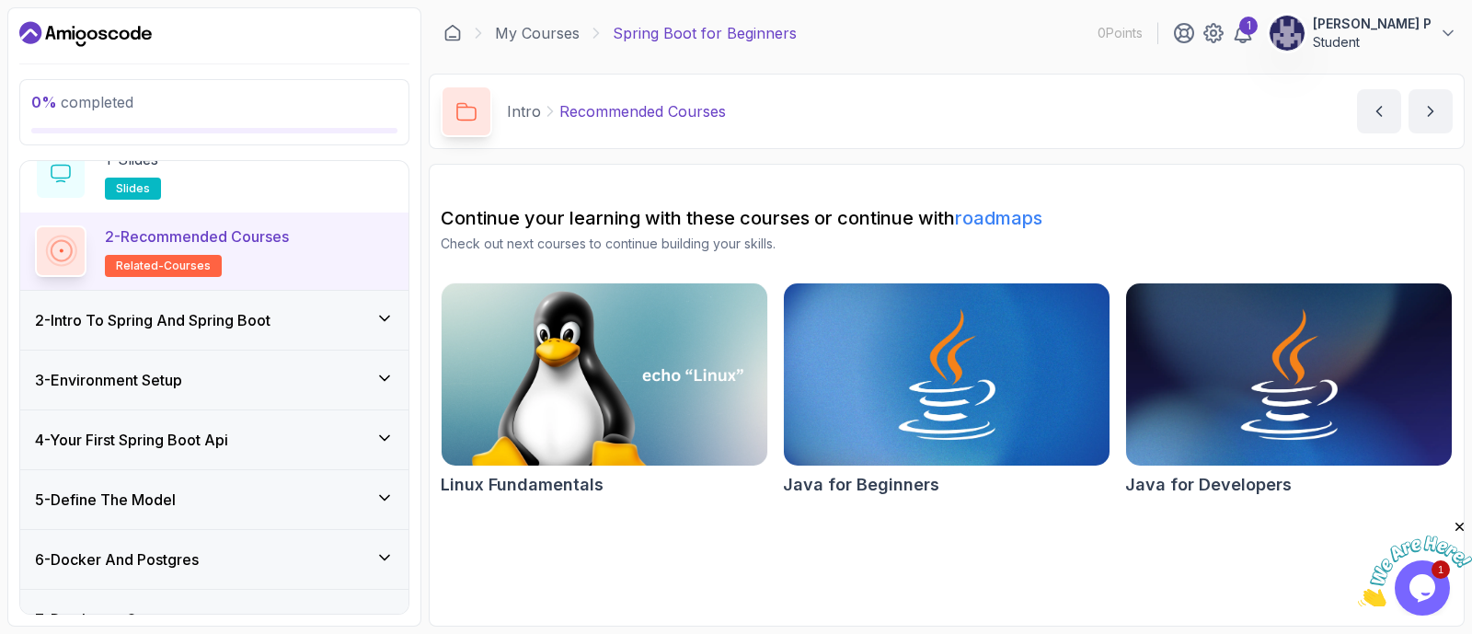
scroll to position [91, 0]
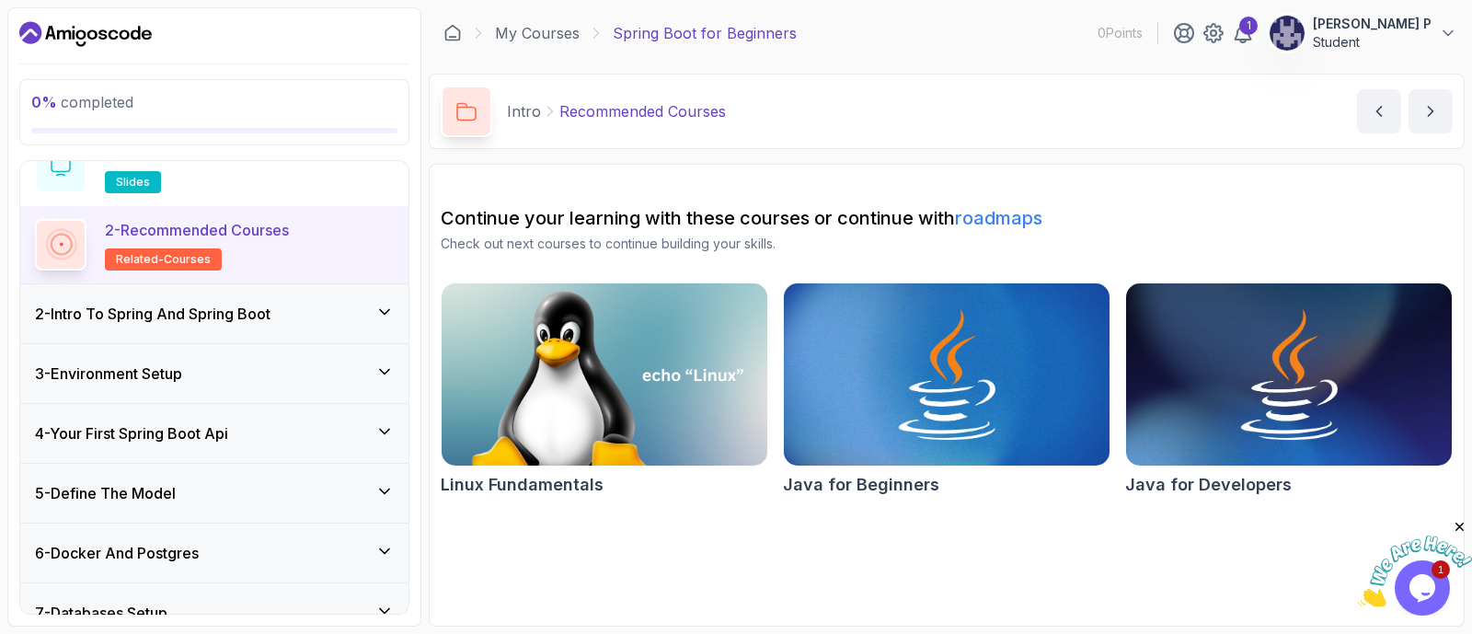
click at [322, 321] on div "2 - Intro To Spring And Spring Boot" at bounding box center [214, 314] width 359 height 22
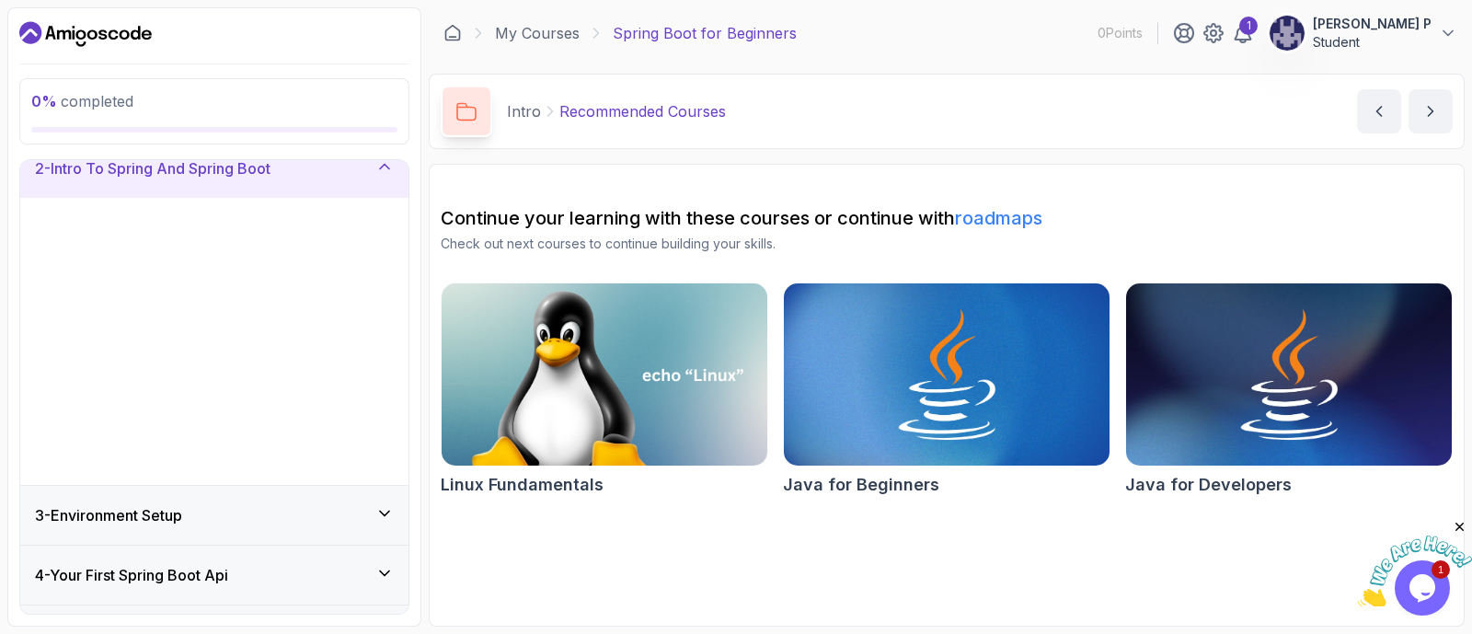
scroll to position [69, 0]
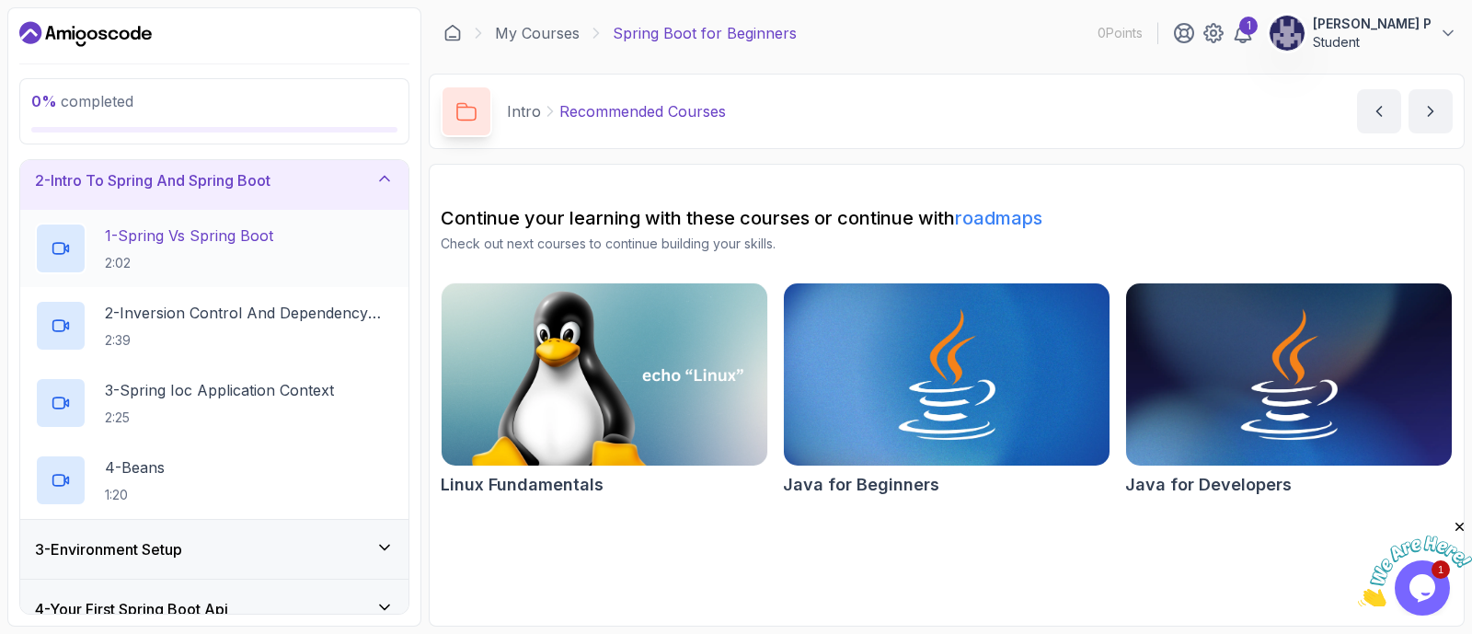
click at [212, 246] on h2 "1 - Spring Vs Spring Boot 2:02" at bounding box center [189, 248] width 168 height 48
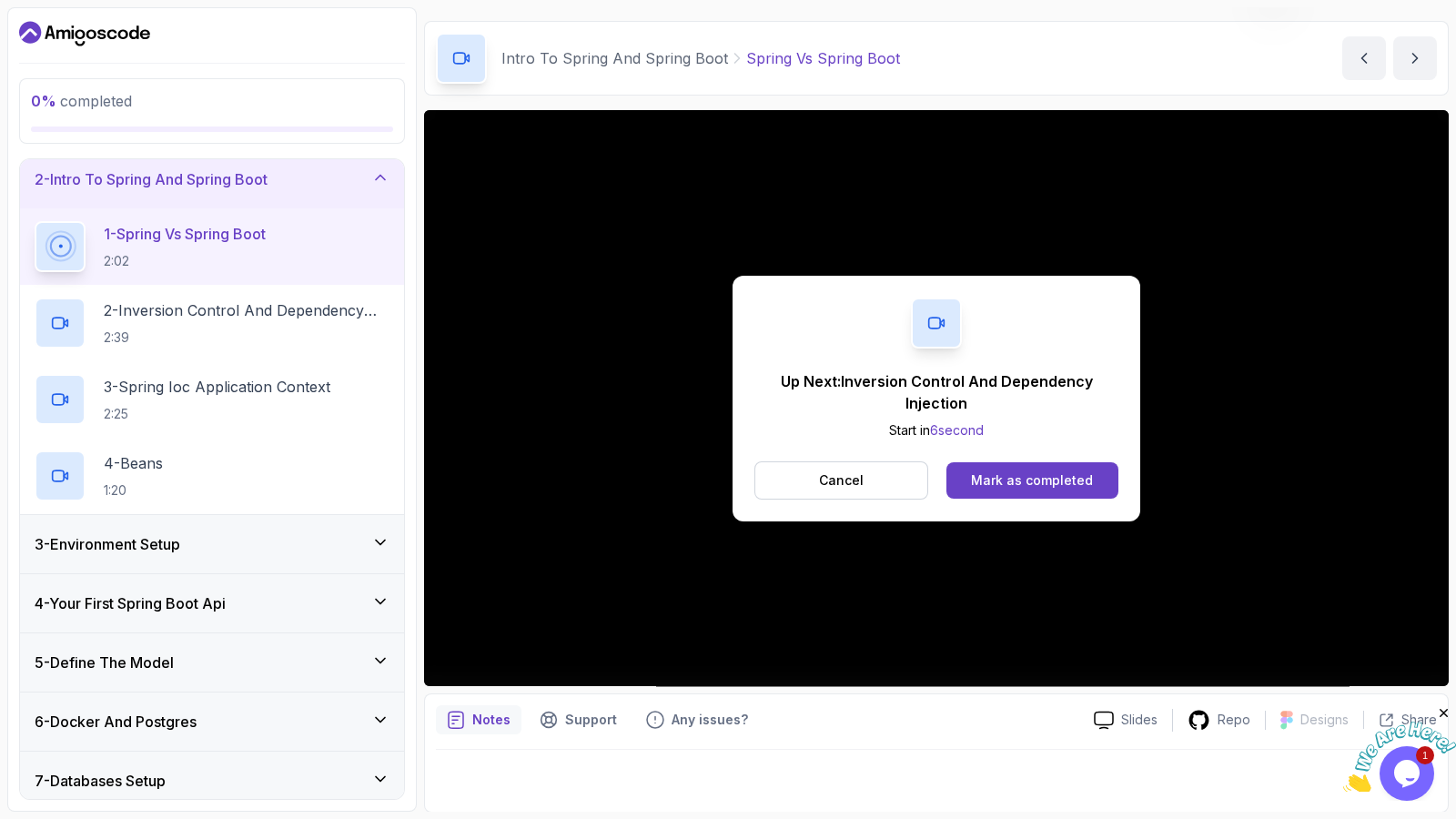
scroll to position [243, 0]
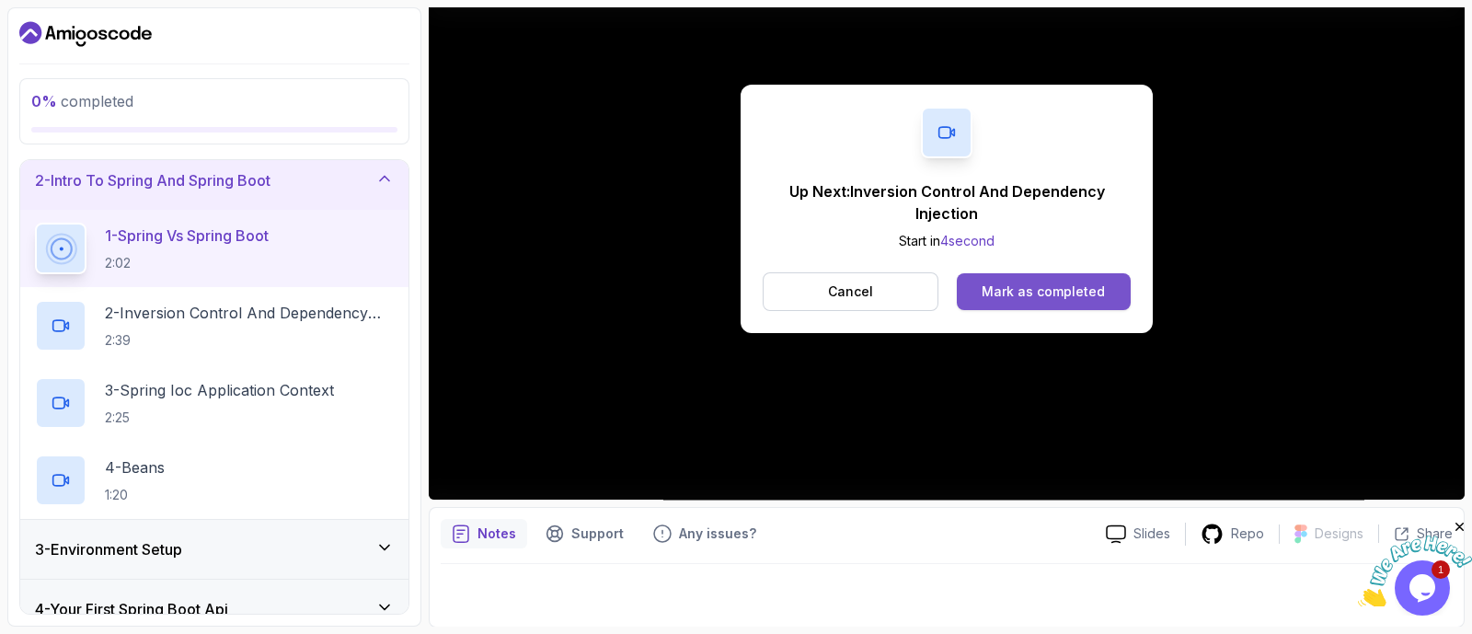
click at [1058, 302] on button "Mark as completed" at bounding box center [1043, 291] width 174 height 37
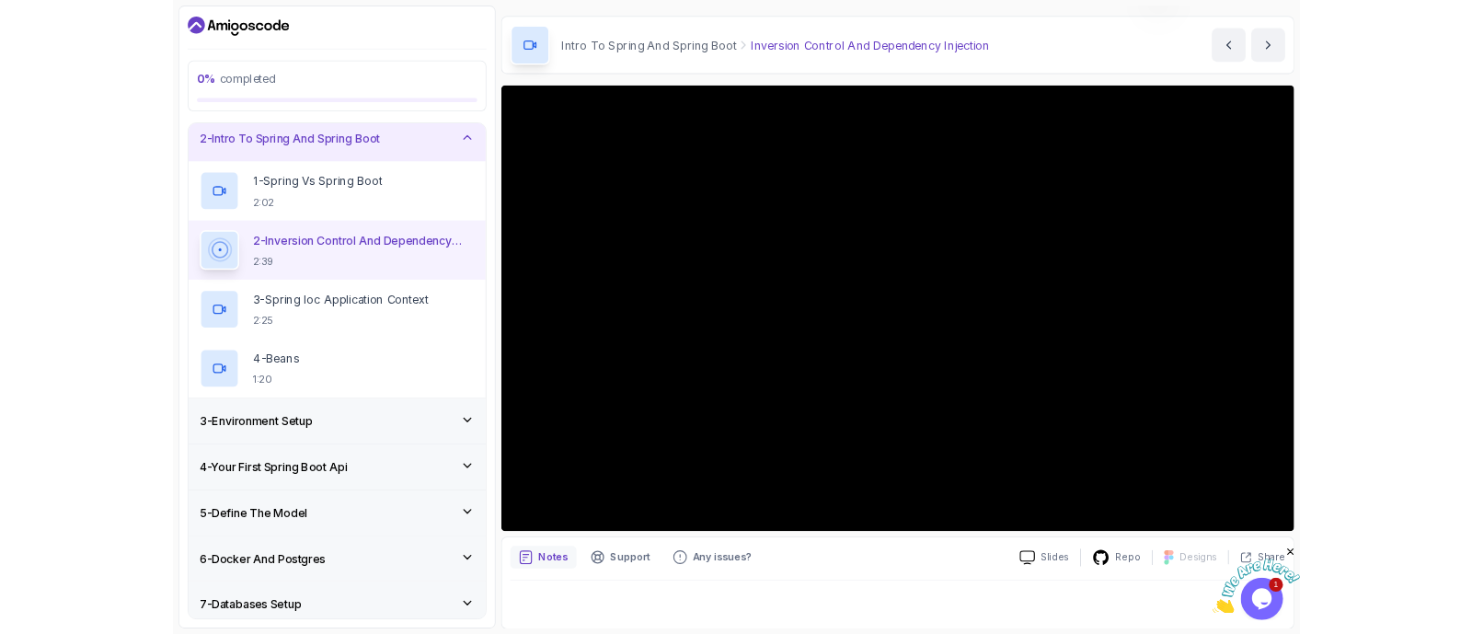
scroll to position [246, 0]
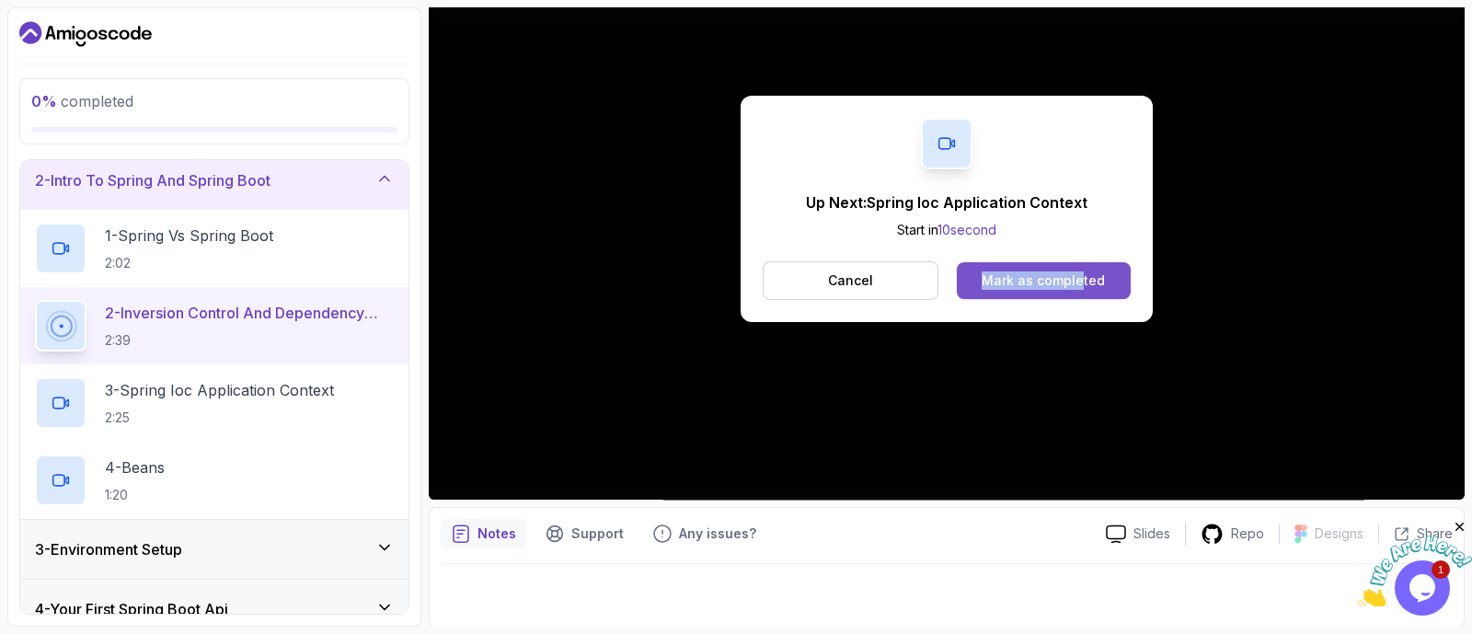
drag, startPoint x: 1053, startPoint y: 302, endPoint x: 1081, endPoint y: 272, distance: 40.3
click at [1081, 272] on div "Up Next: Spring Ioc Application Context Start in 10 second Cancel Mark as compl…" at bounding box center [947, 208] width 1036 height 582
click at [1081, 272] on div "Mark as completed" at bounding box center [1042, 280] width 123 height 18
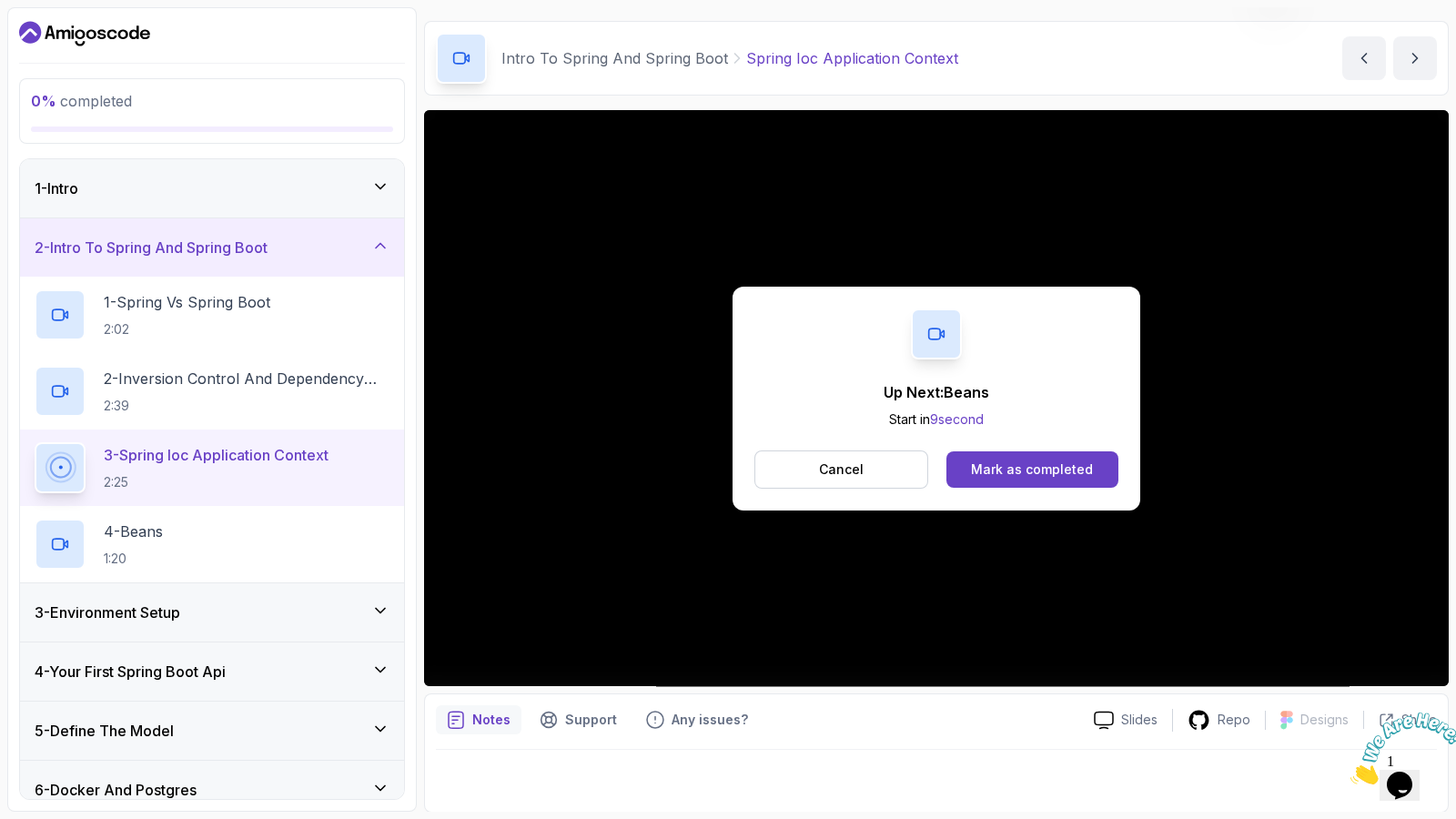
scroll to position [243, 0]
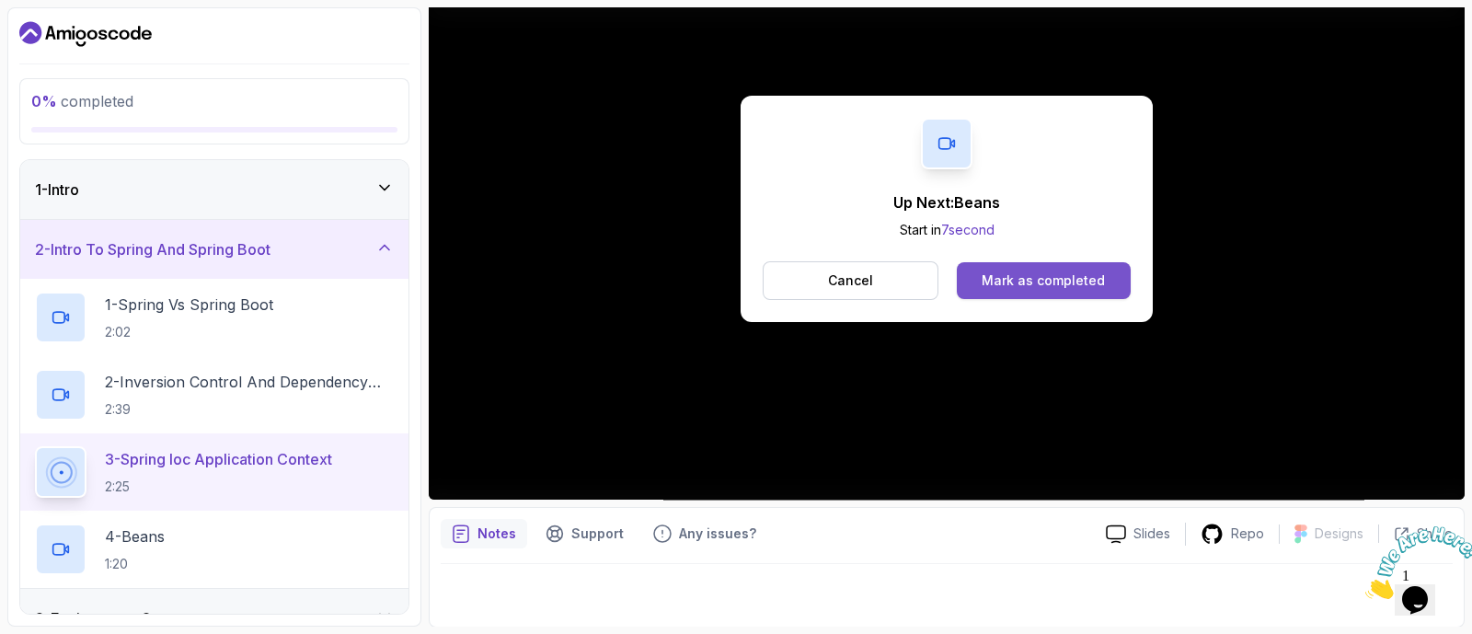
click at [1076, 292] on button "Mark as completed" at bounding box center [1043, 280] width 174 height 37
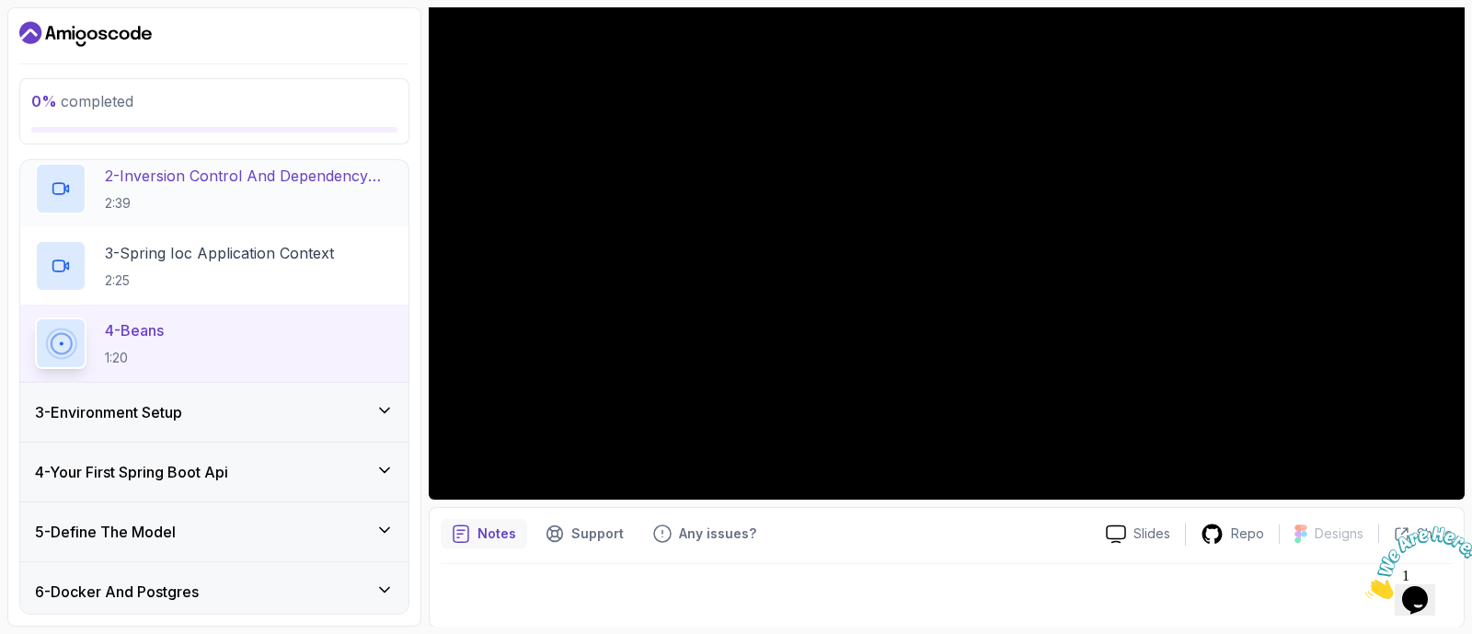
scroll to position [211, 0]
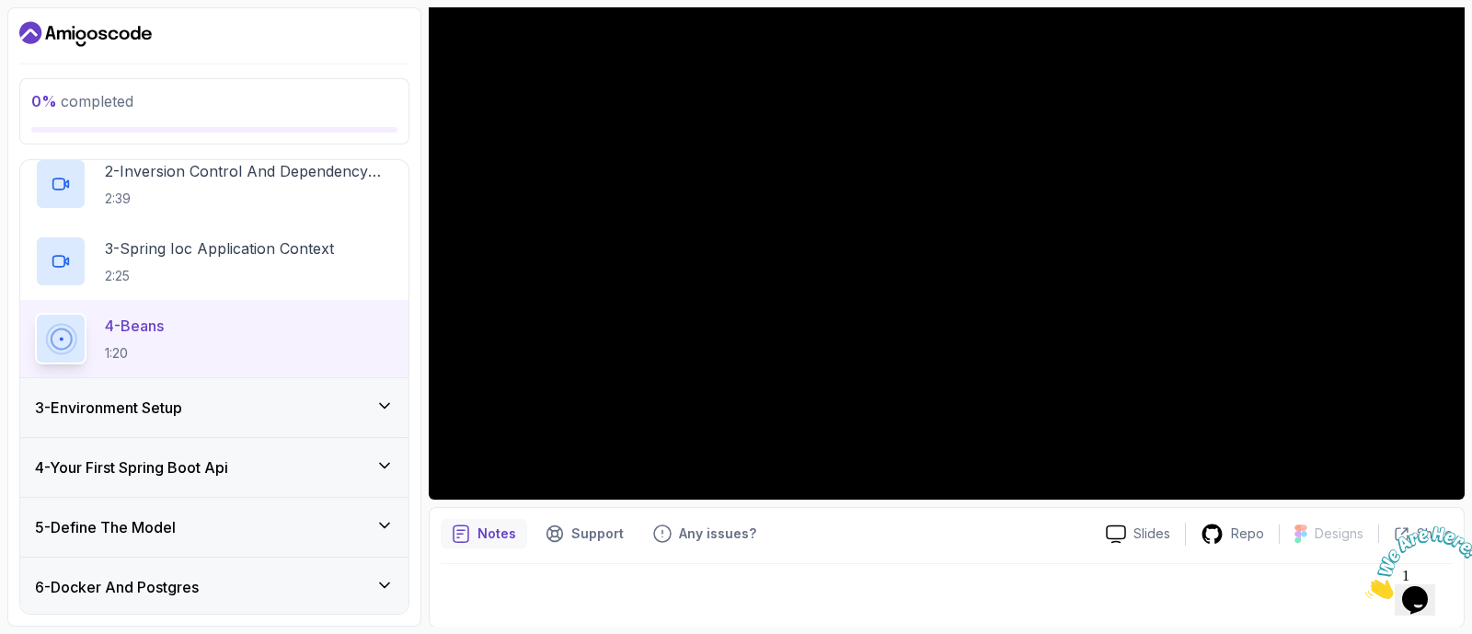
click at [161, 410] on h3 "3 - Environment Setup" at bounding box center [108, 407] width 147 height 22
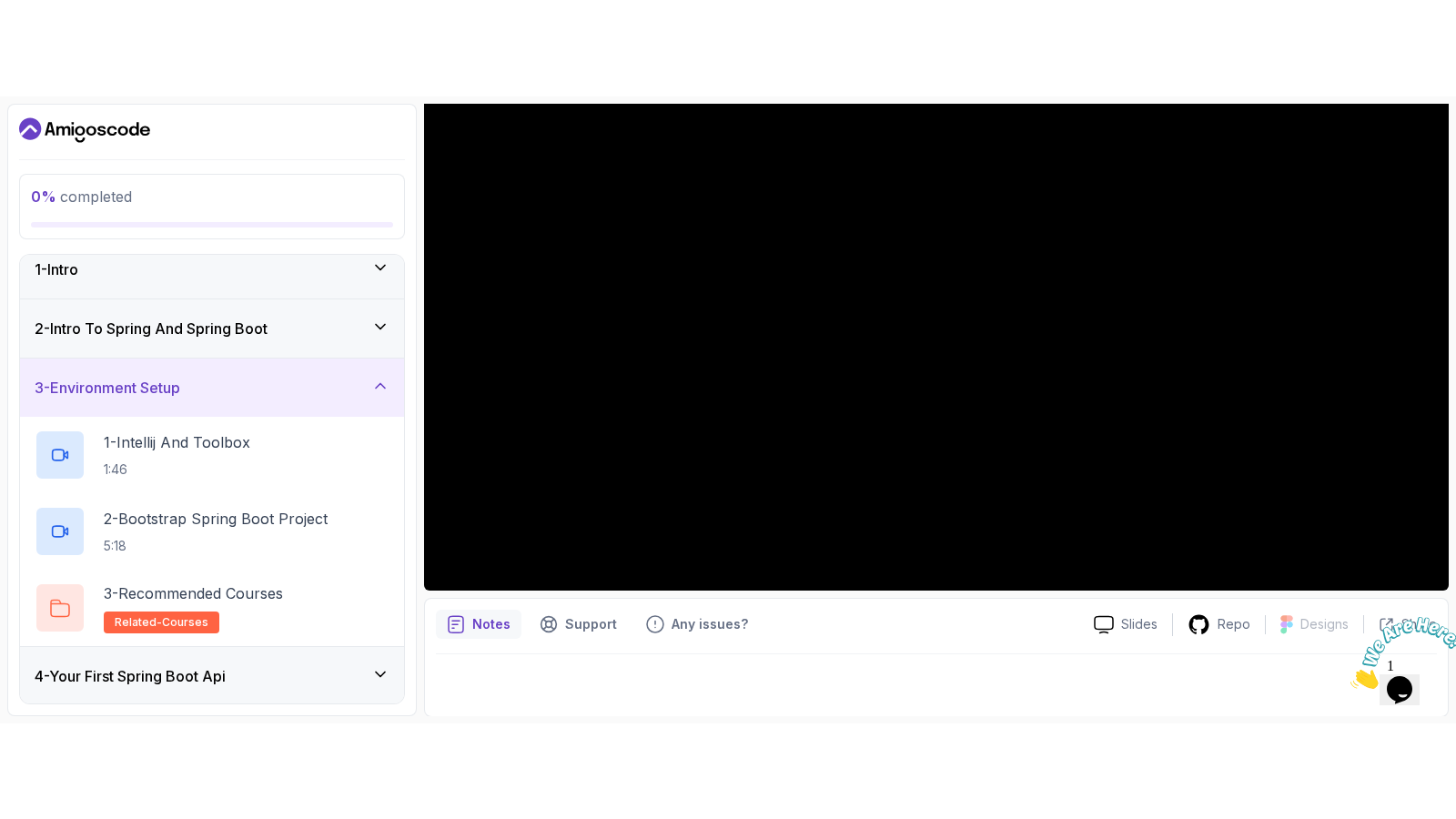
scroll to position [13, 0]
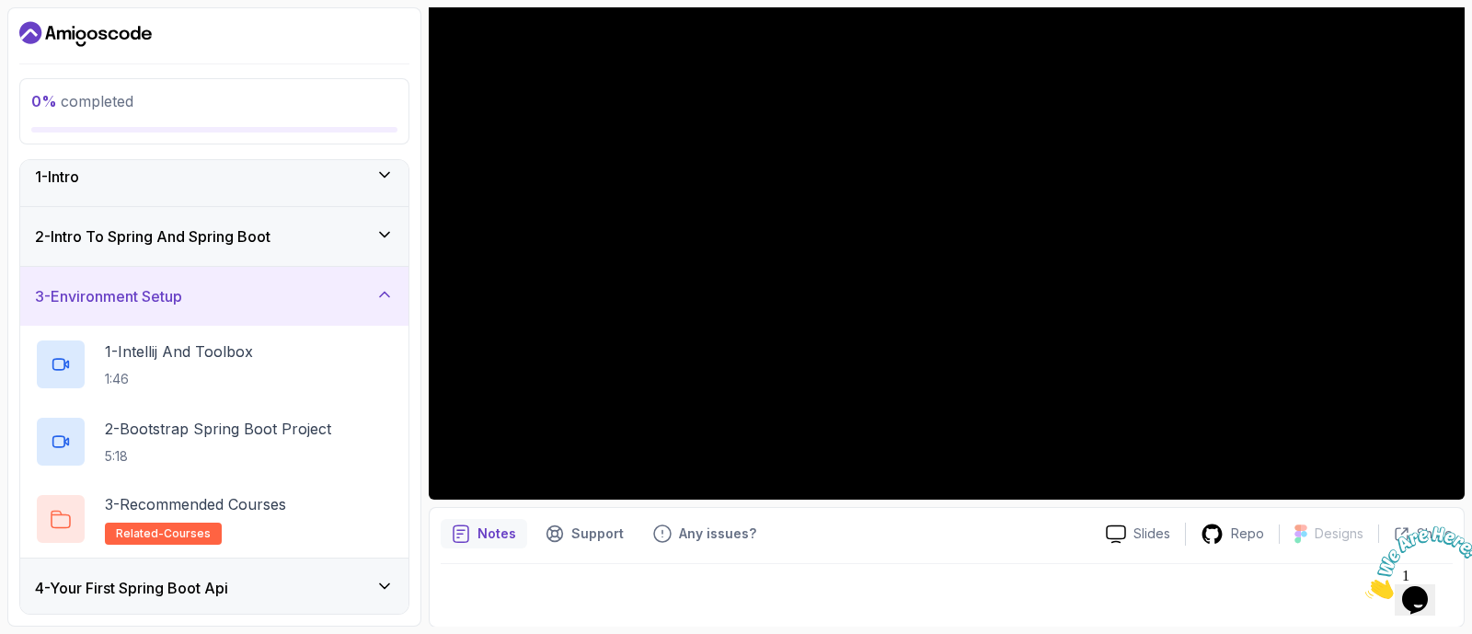
click at [129, 234] on h3 "2 - Intro To Spring And Spring Boot" at bounding box center [152, 236] width 235 height 22
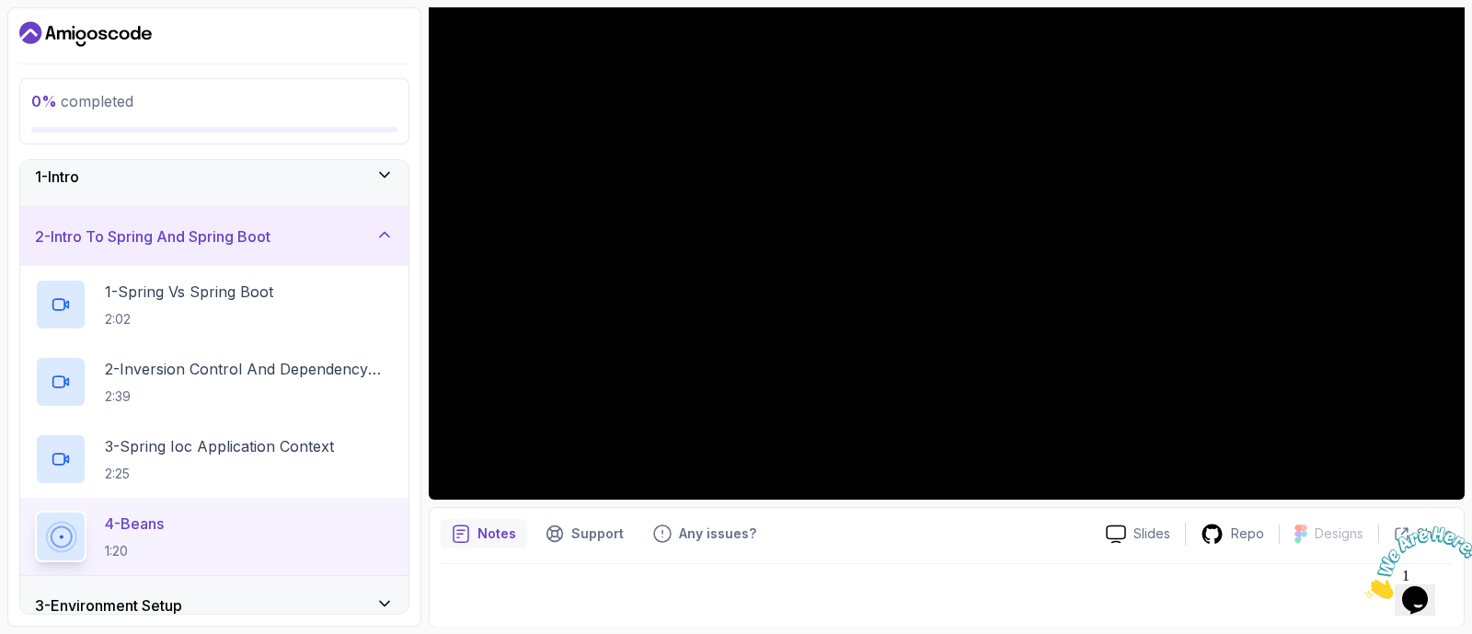
scroll to position [52, 0]
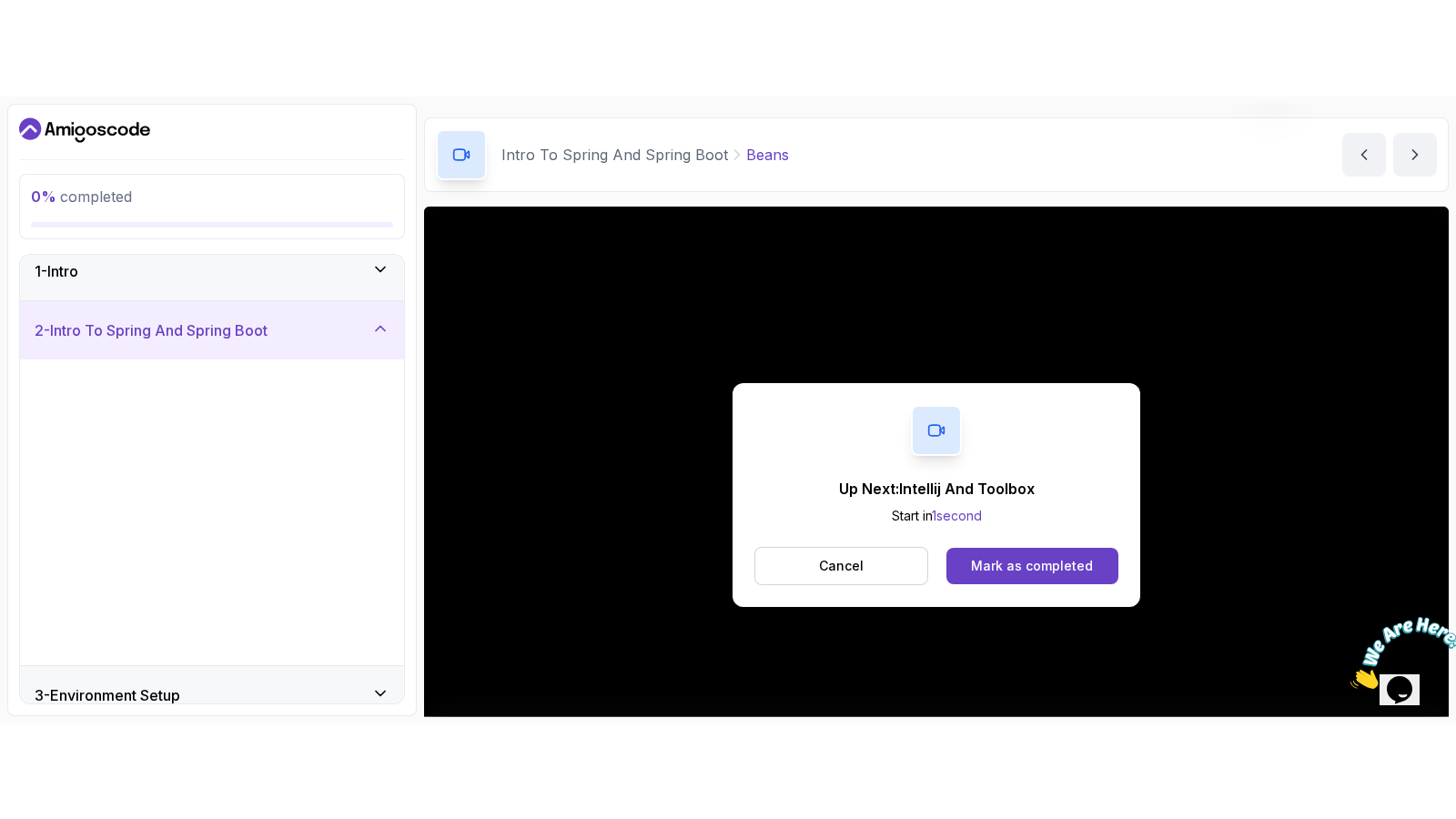
scroll to position [243, 0]
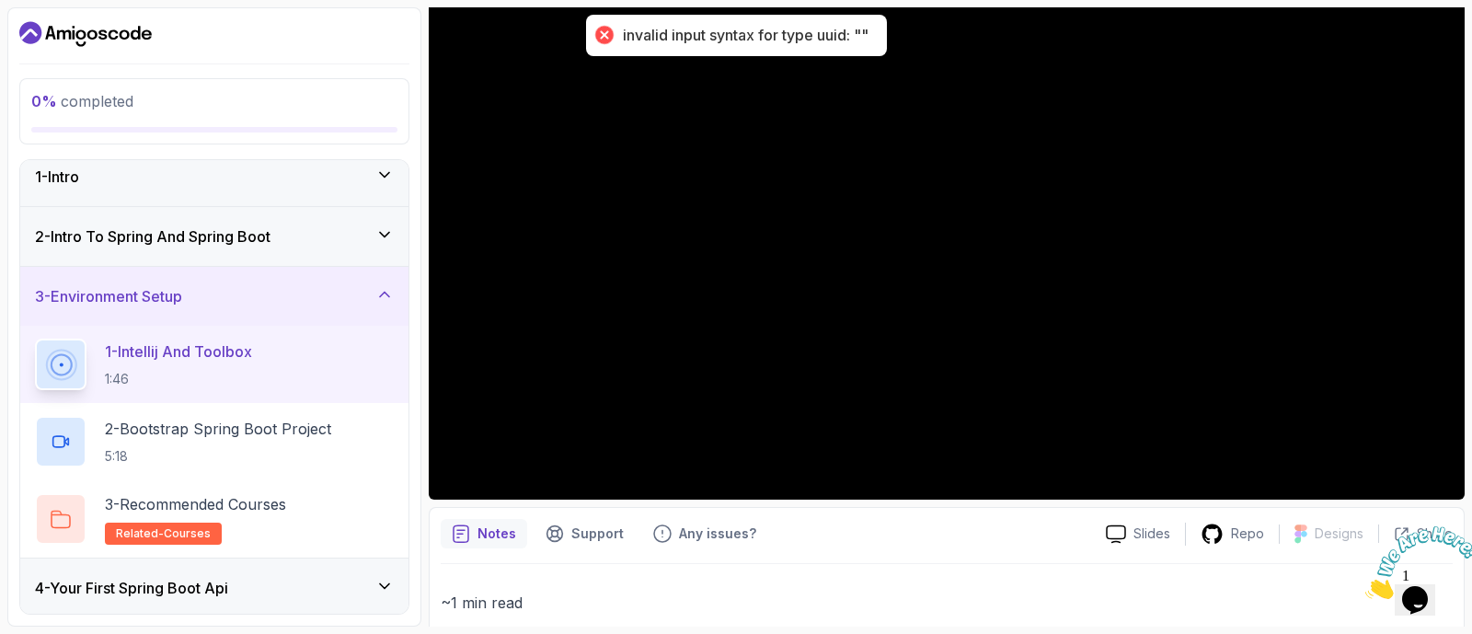
click at [269, 217] on div "2 - Intro To Spring And Spring Boot" at bounding box center [214, 236] width 388 height 59
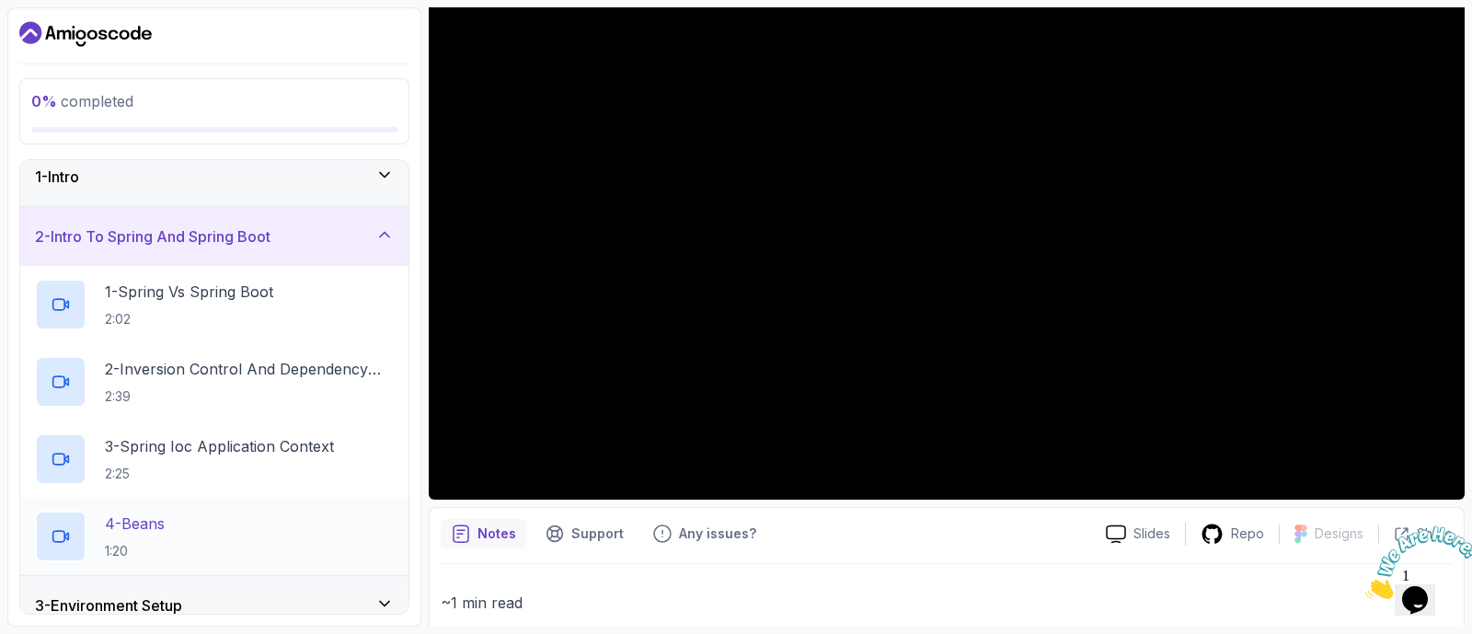
click at [199, 528] on div "4 - Beans 1:20" at bounding box center [214, 536] width 359 height 52
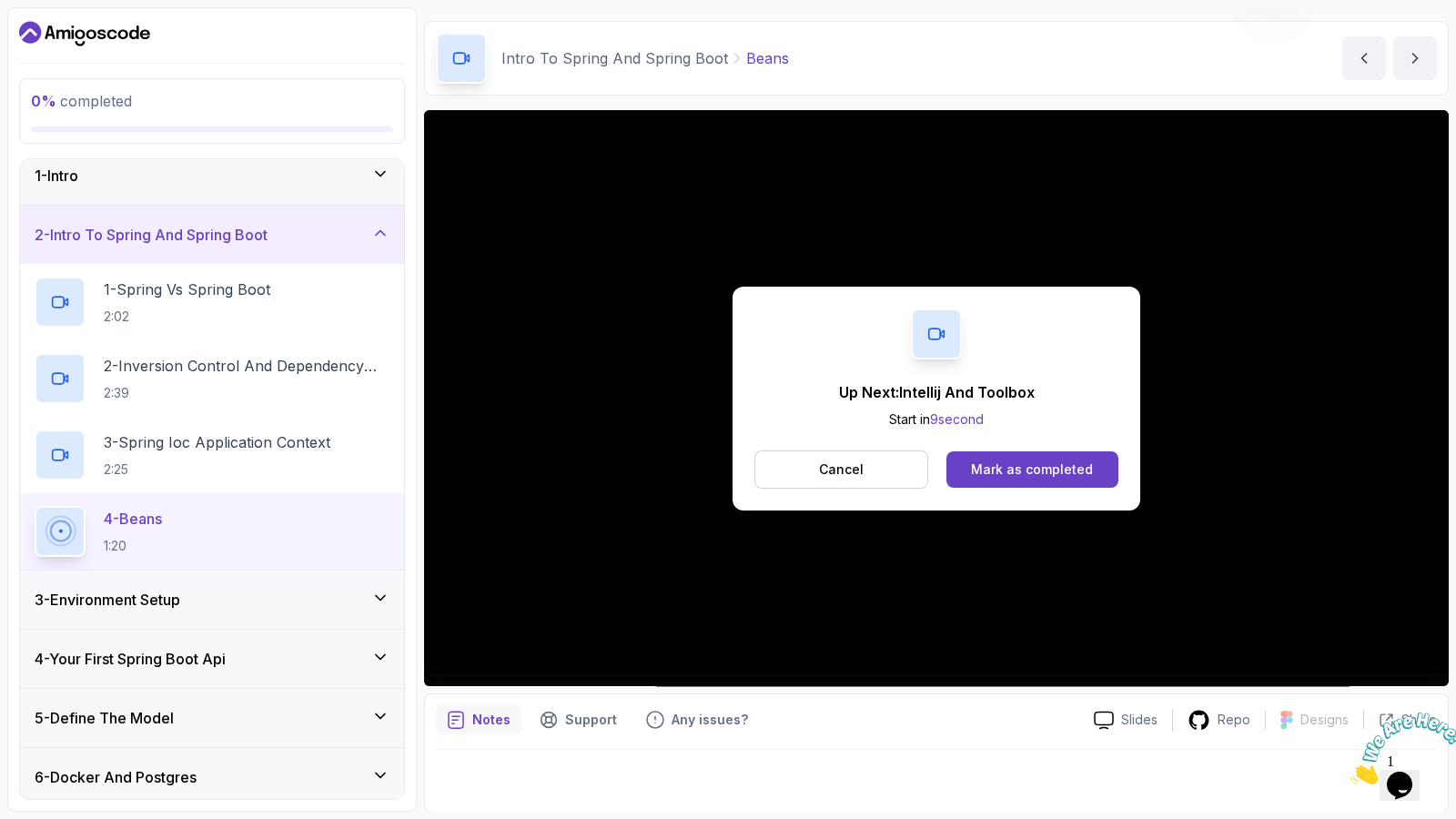
scroll to position [243, 0]
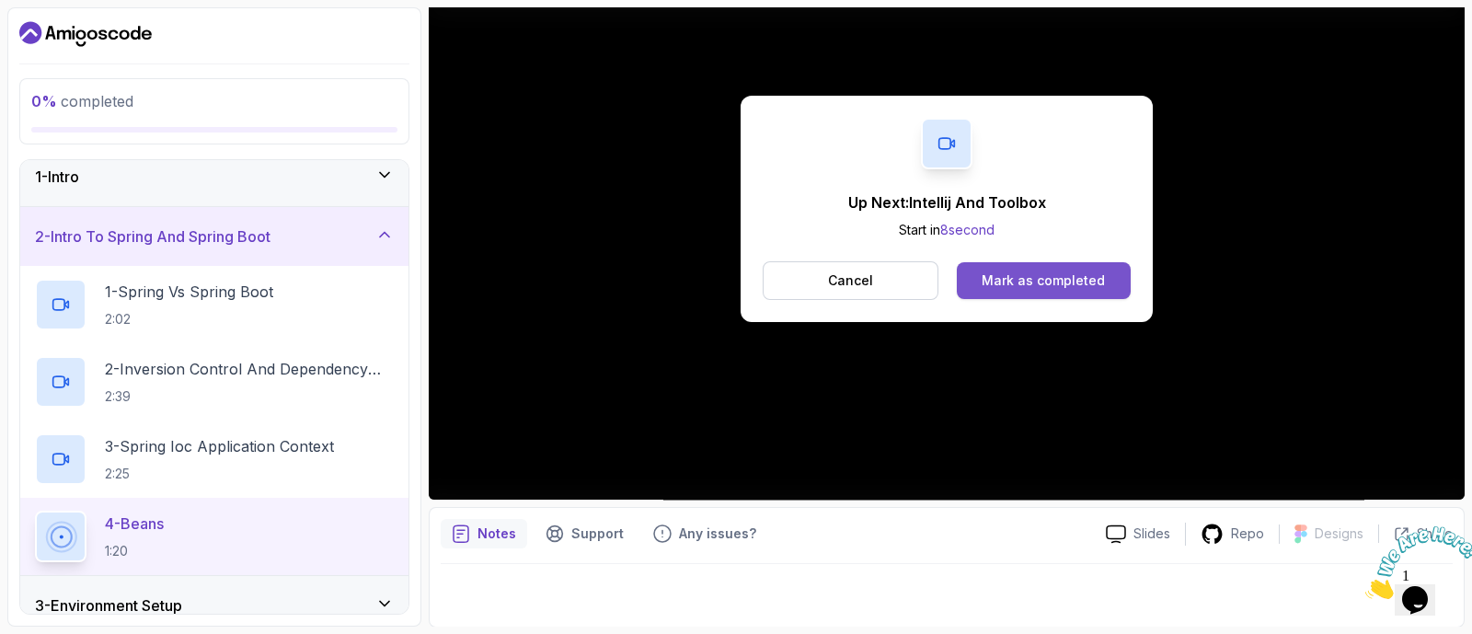
click at [1027, 282] on div "Mark as completed" at bounding box center [1042, 280] width 123 height 18
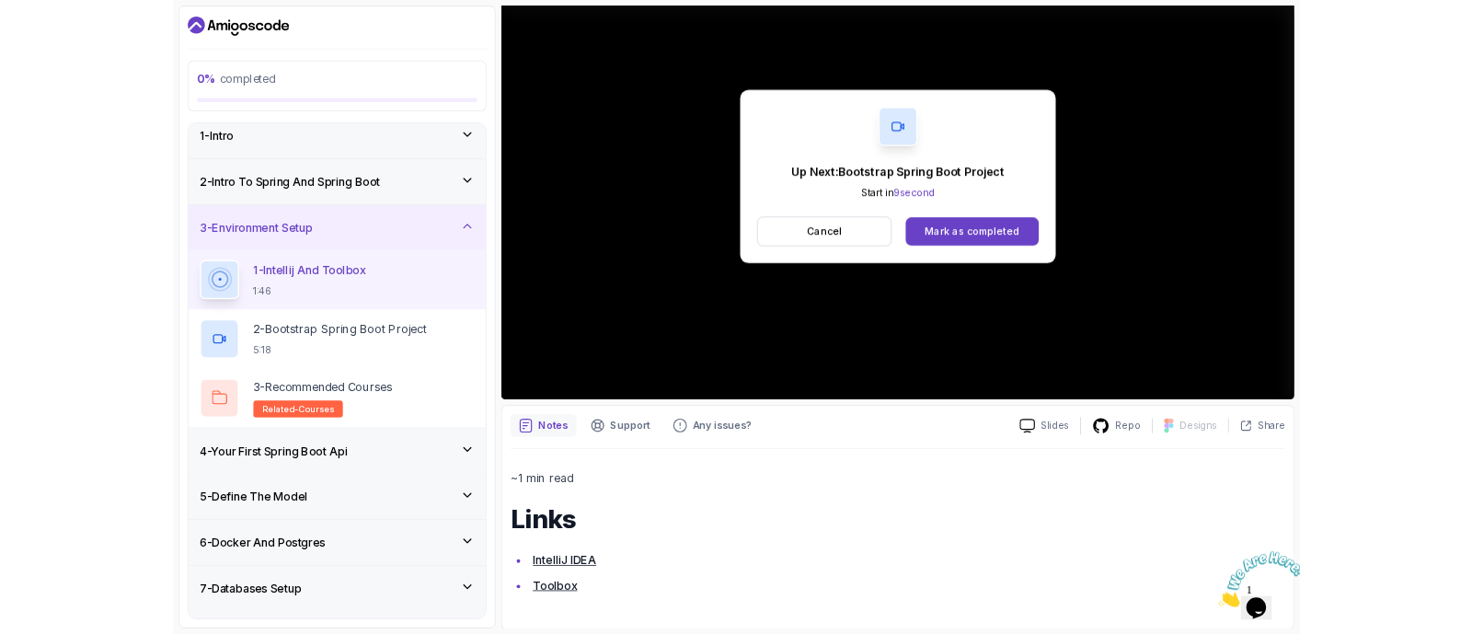
scroll to position [246, 0]
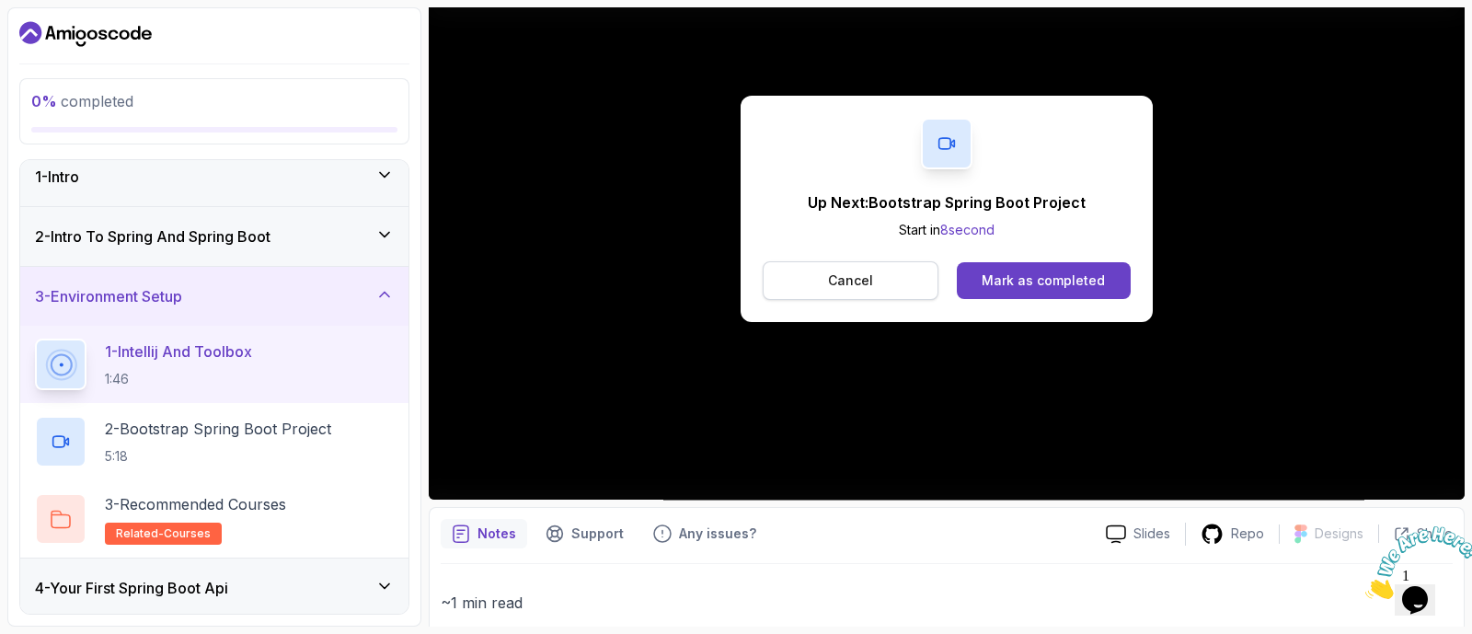
click at [865, 272] on p "Cancel" at bounding box center [850, 280] width 45 height 18
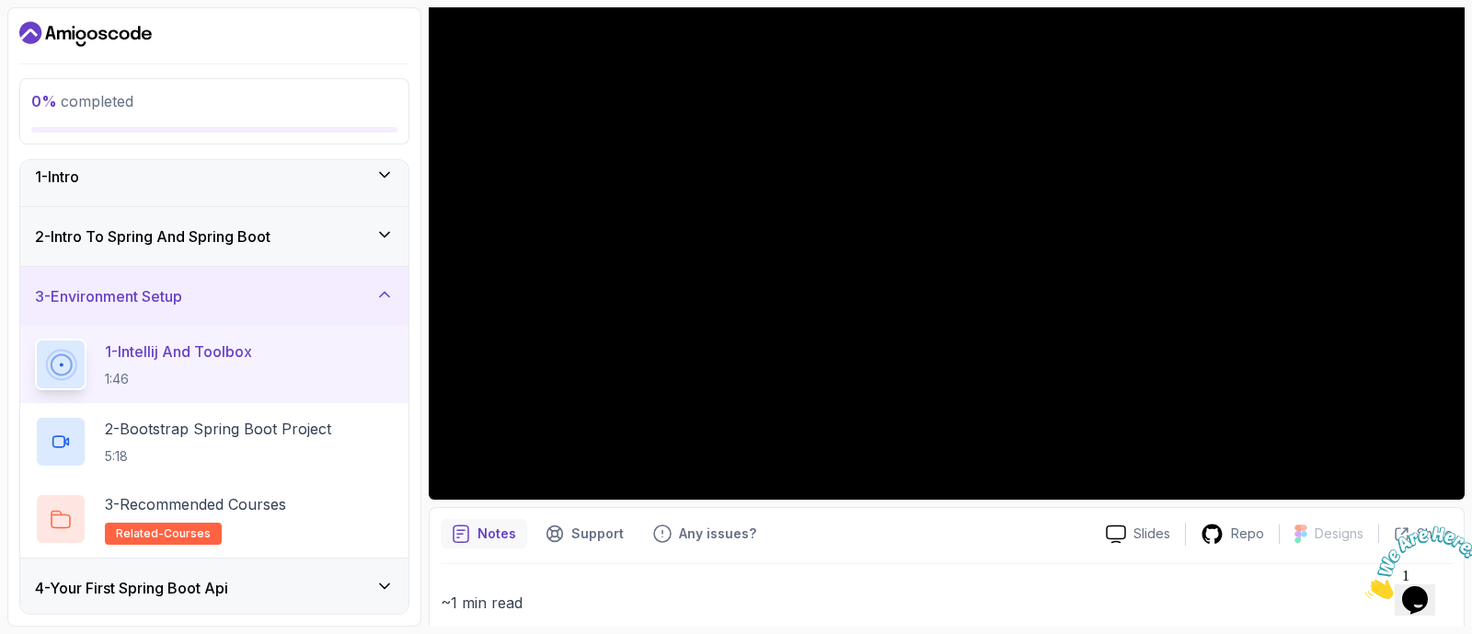
scroll to position [418, 0]
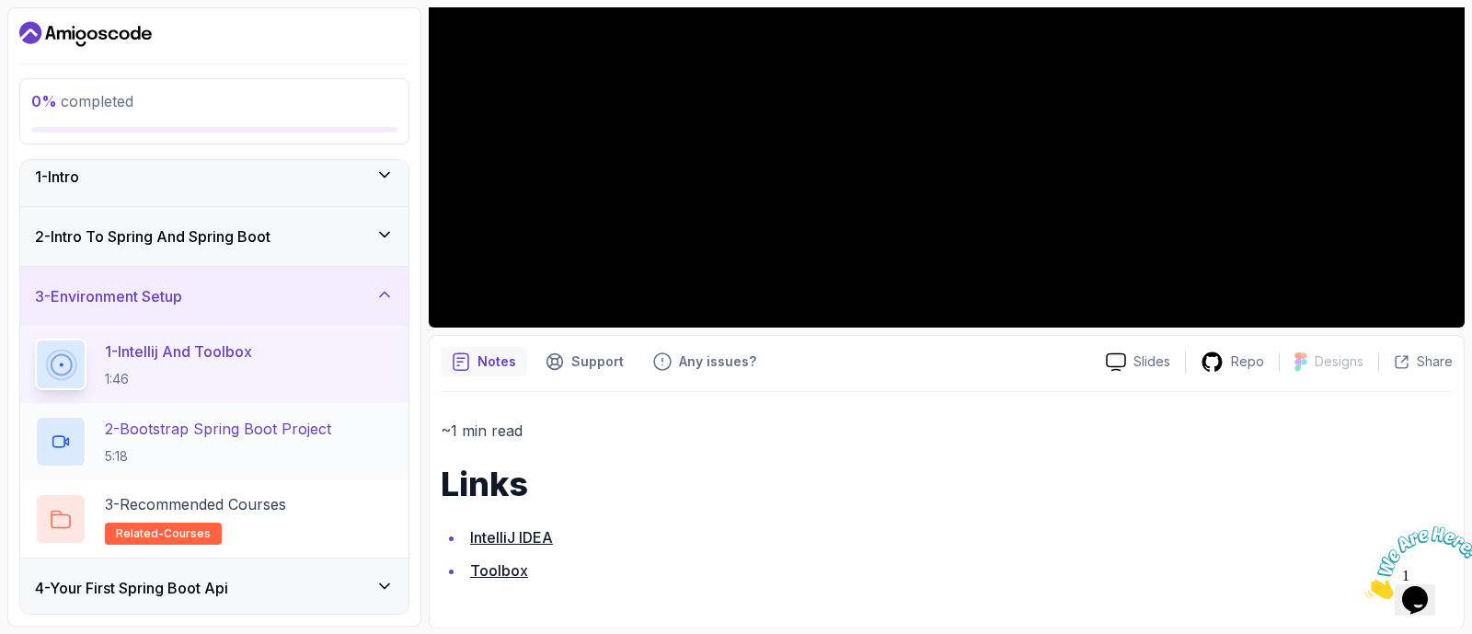
click at [264, 430] on p "2 - Bootstrap Spring Boot Project" at bounding box center [218, 429] width 226 height 22
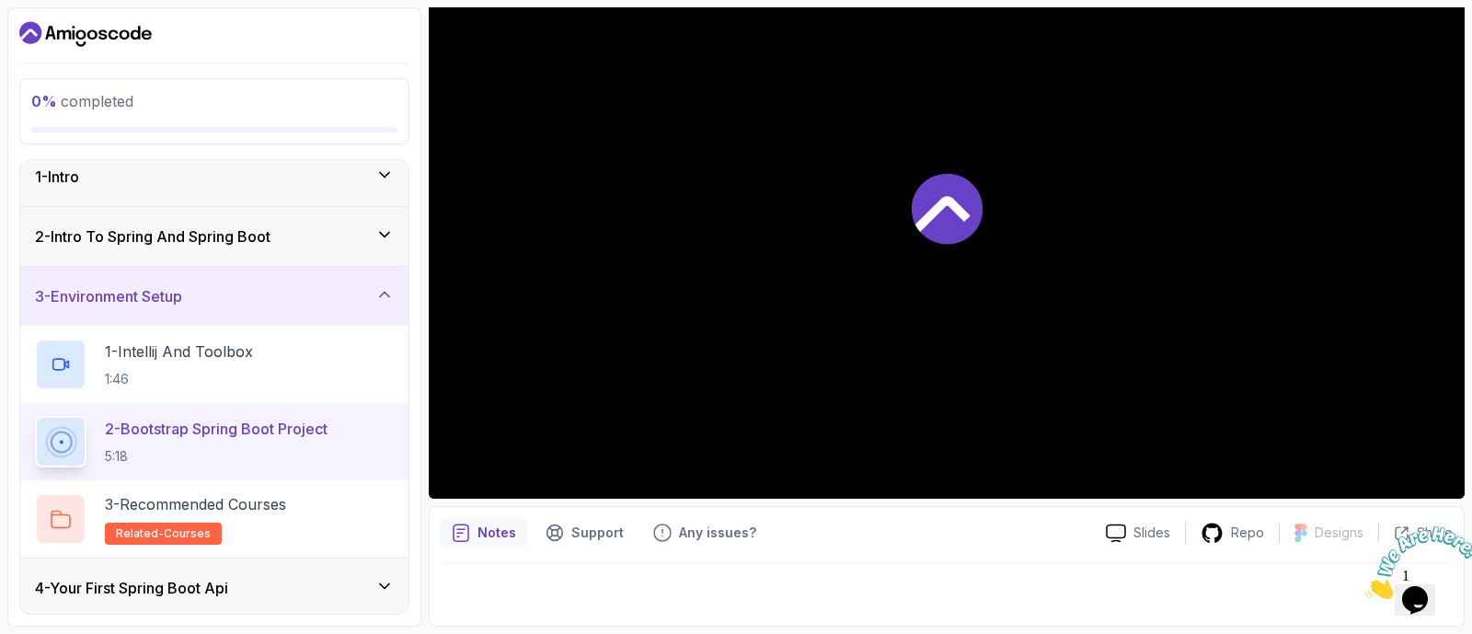
scroll to position [246, 0]
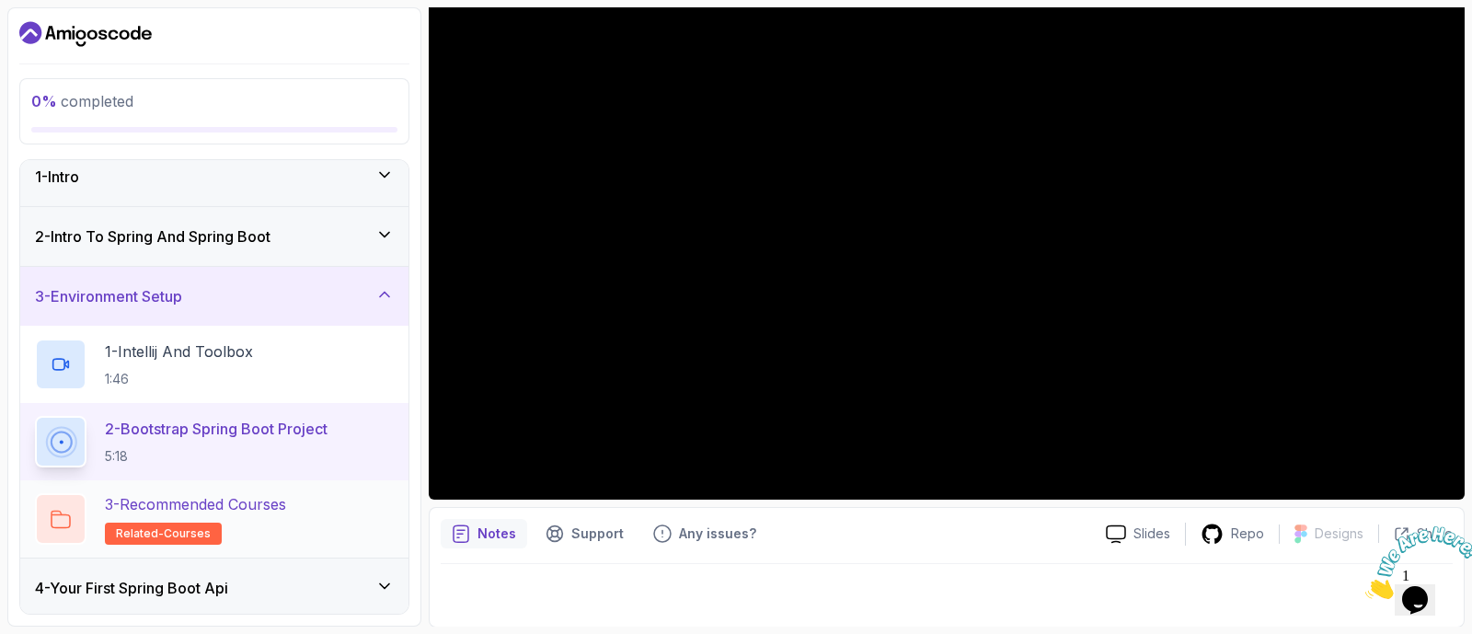
click at [254, 541] on h2 "3 - Recommended Courses related-courses" at bounding box center [195, 519] width 181 height 52
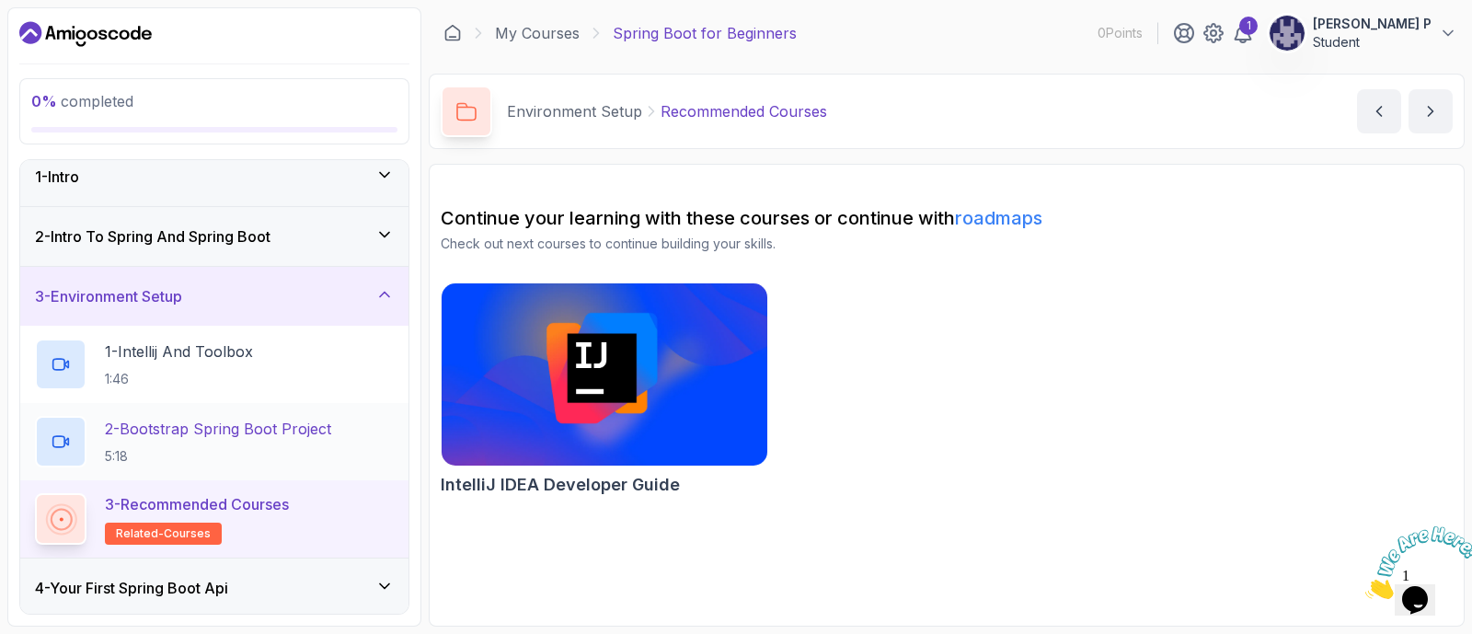
click at [292, 434] on p "2 - Bootstrap Spring Boot Project" at bounding box center [218, 429] width 226 height 22
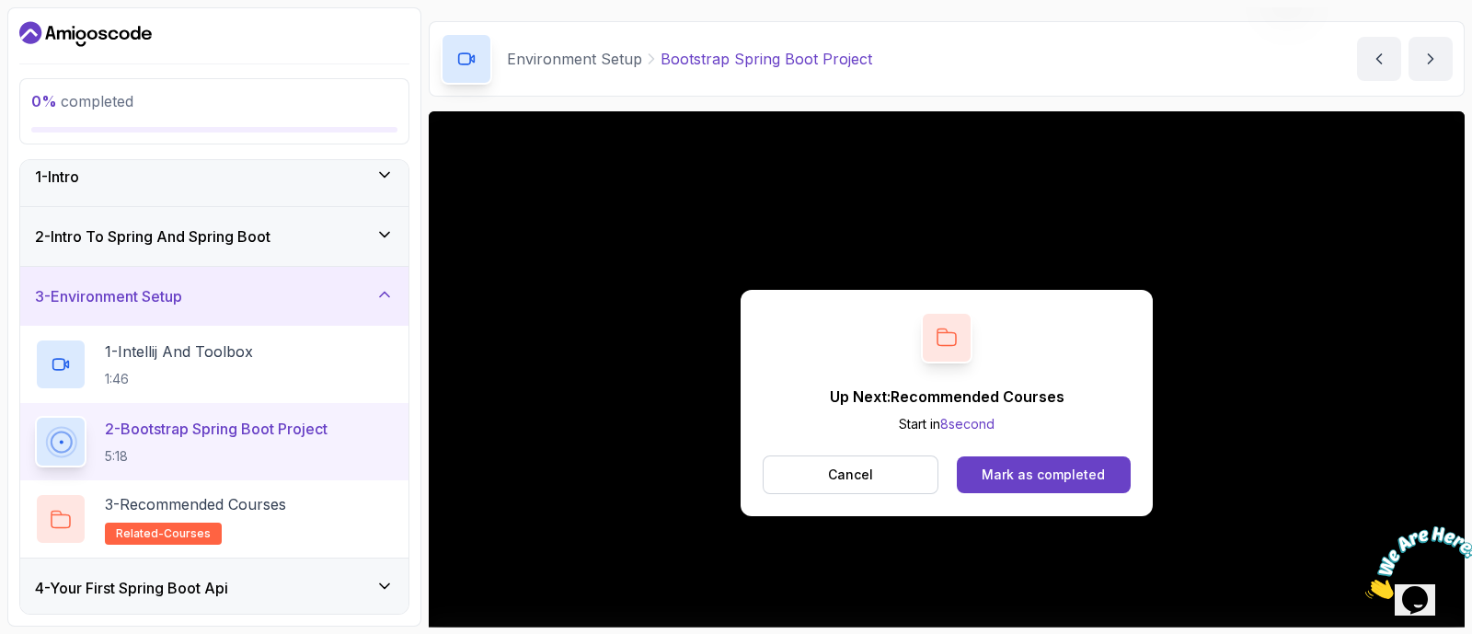
scroll to position [80, 0]
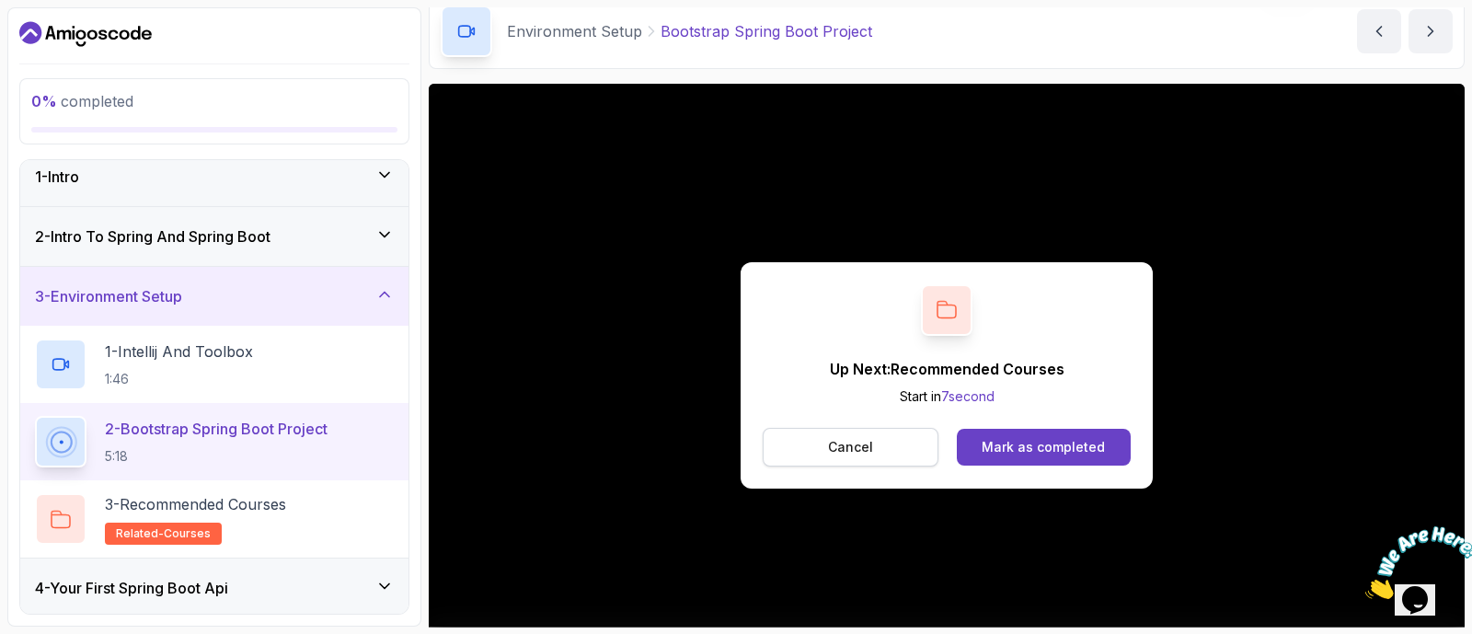
click at [853, 452] on p "Cancel" at bounding box center [850, 447] width 45 height 18
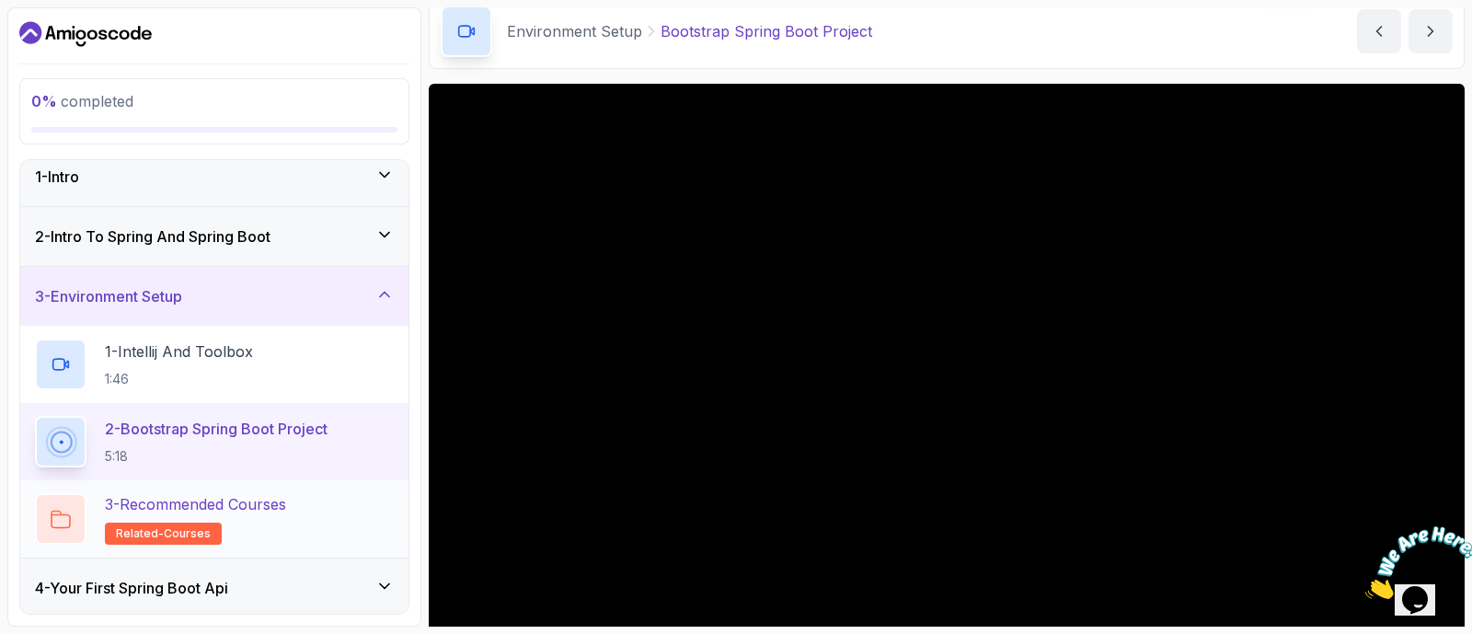
click at [315, 508] on div "3 - Recommended Courses related-courses" at bounding box center [214, 519] width 359 height 52
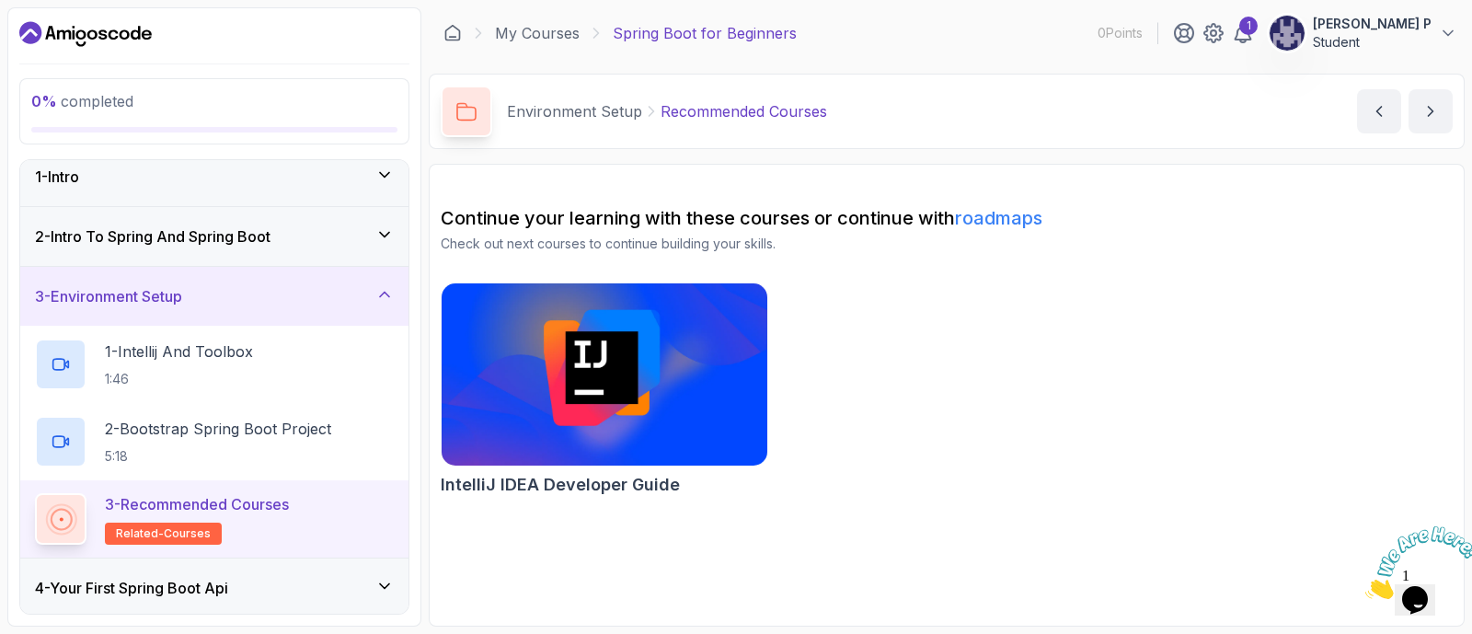
click at [705, 402] on img at bounding box center [604, 374] width 342 height 191
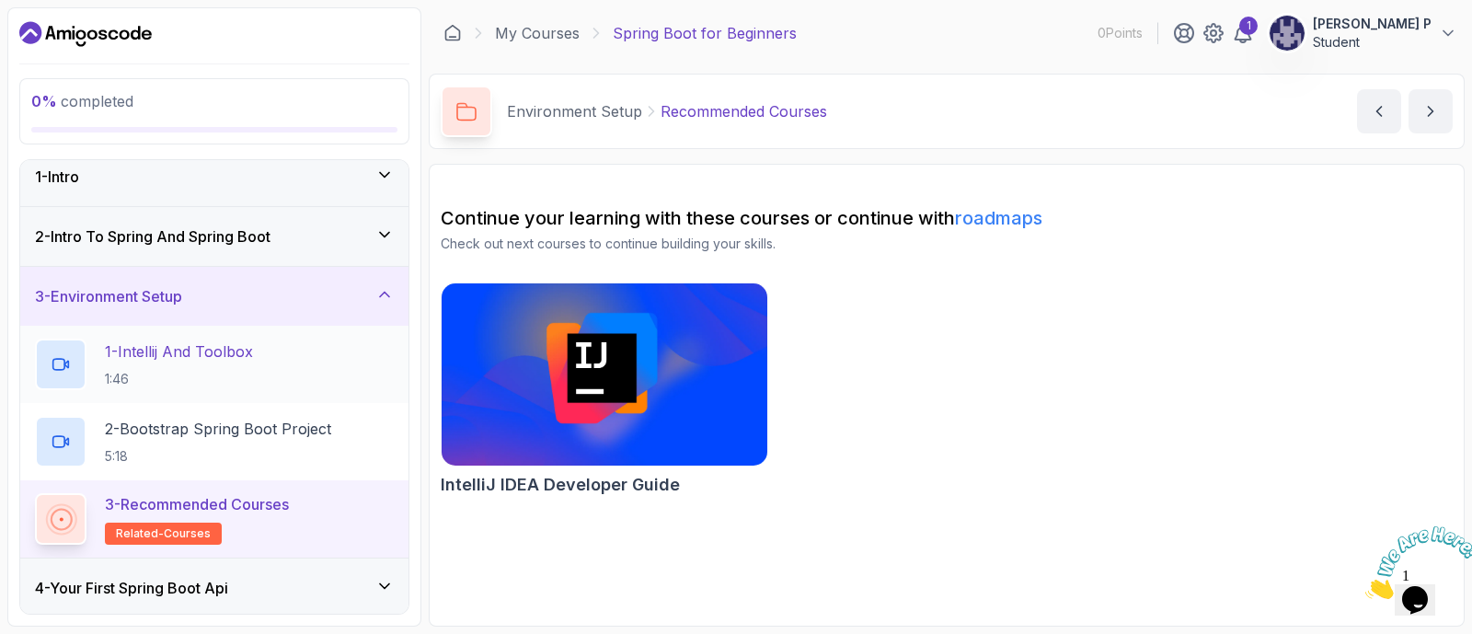
click at [148, 384] on p "1:46" at bounding box center [179, 379] width 148 height 18
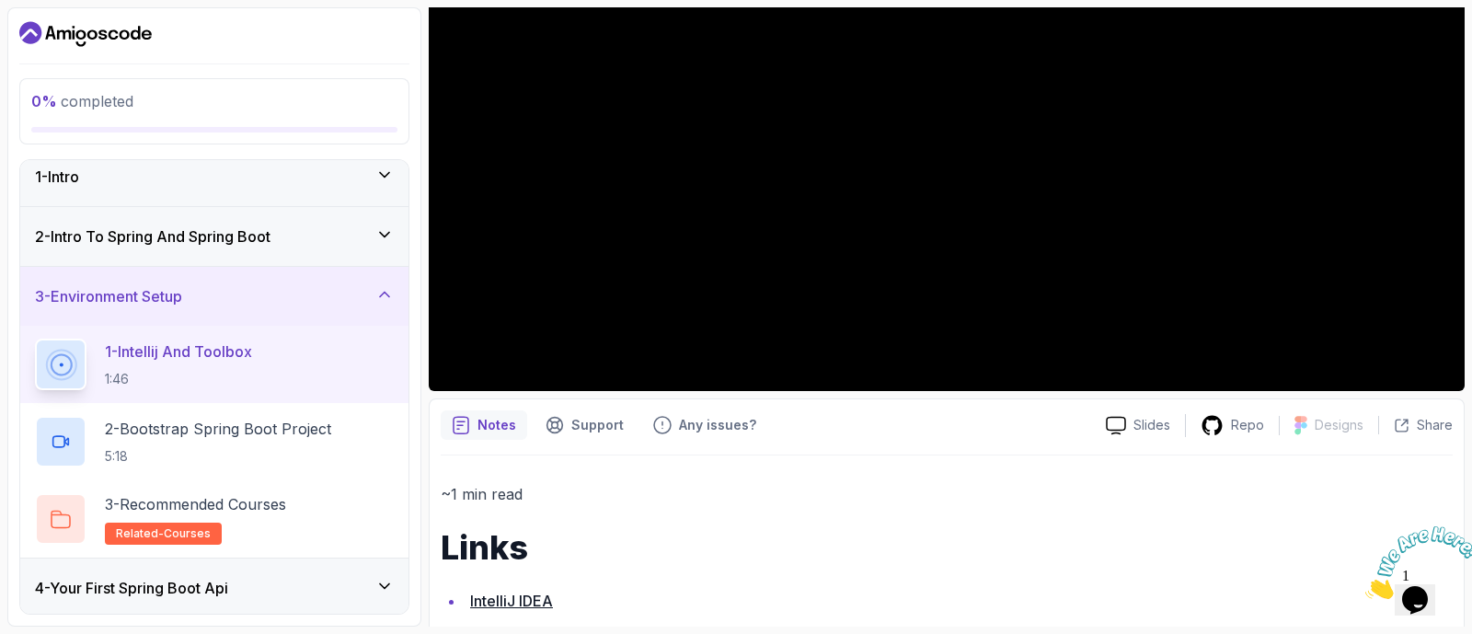
scroll to position [418, 0]
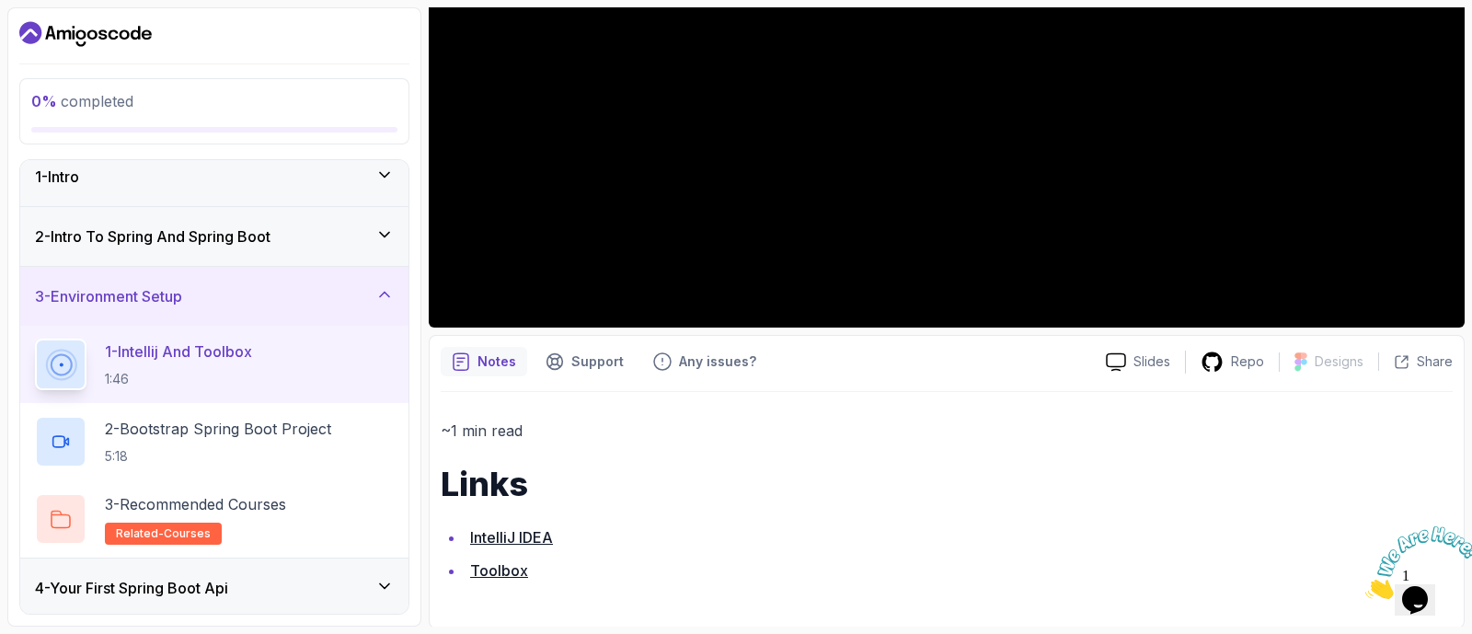
click at [533, 532] on link "IntelliJ IDEA" at bounding box center [511, 537] width 83 height 18
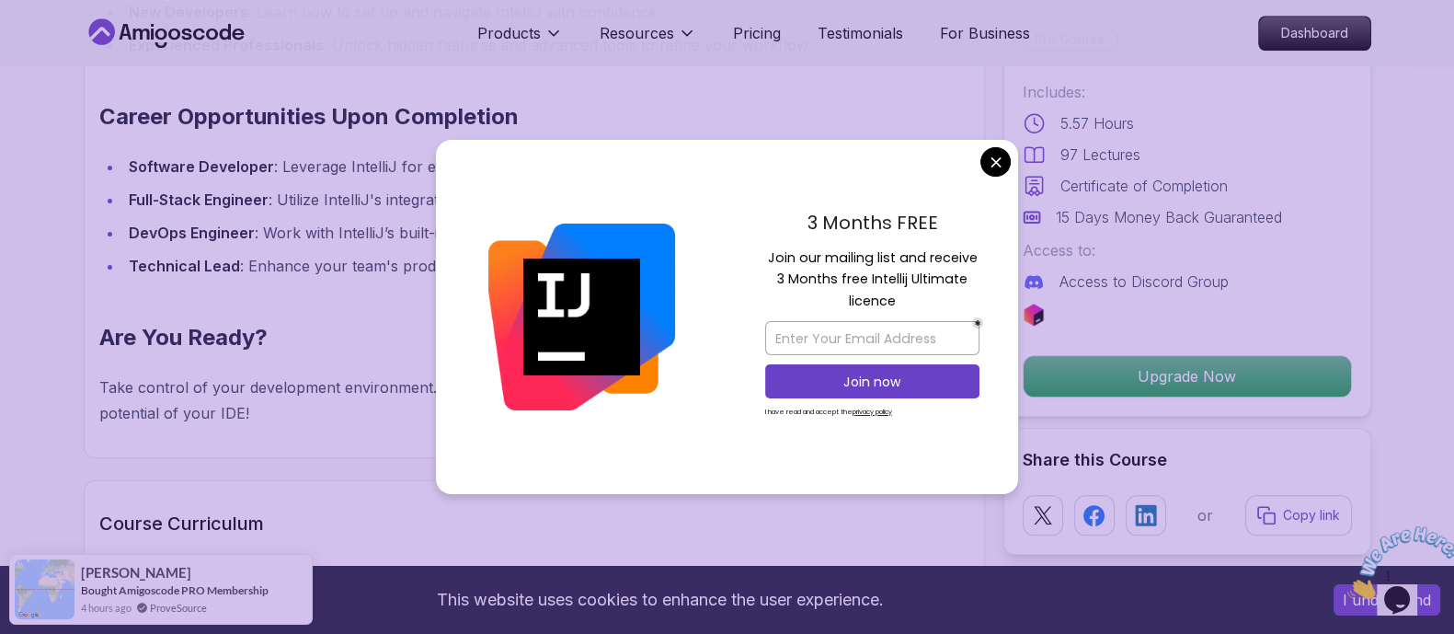
scroll to position [2091, 0]
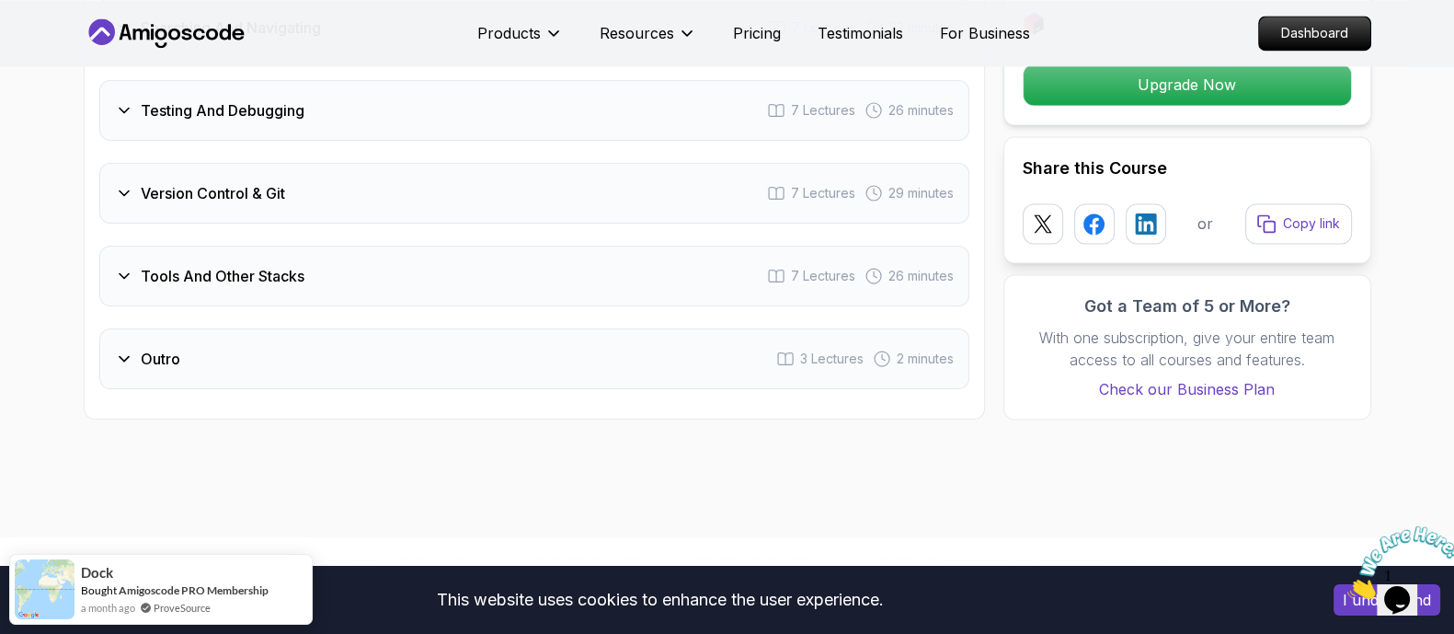
scroll to position [3577, 0]
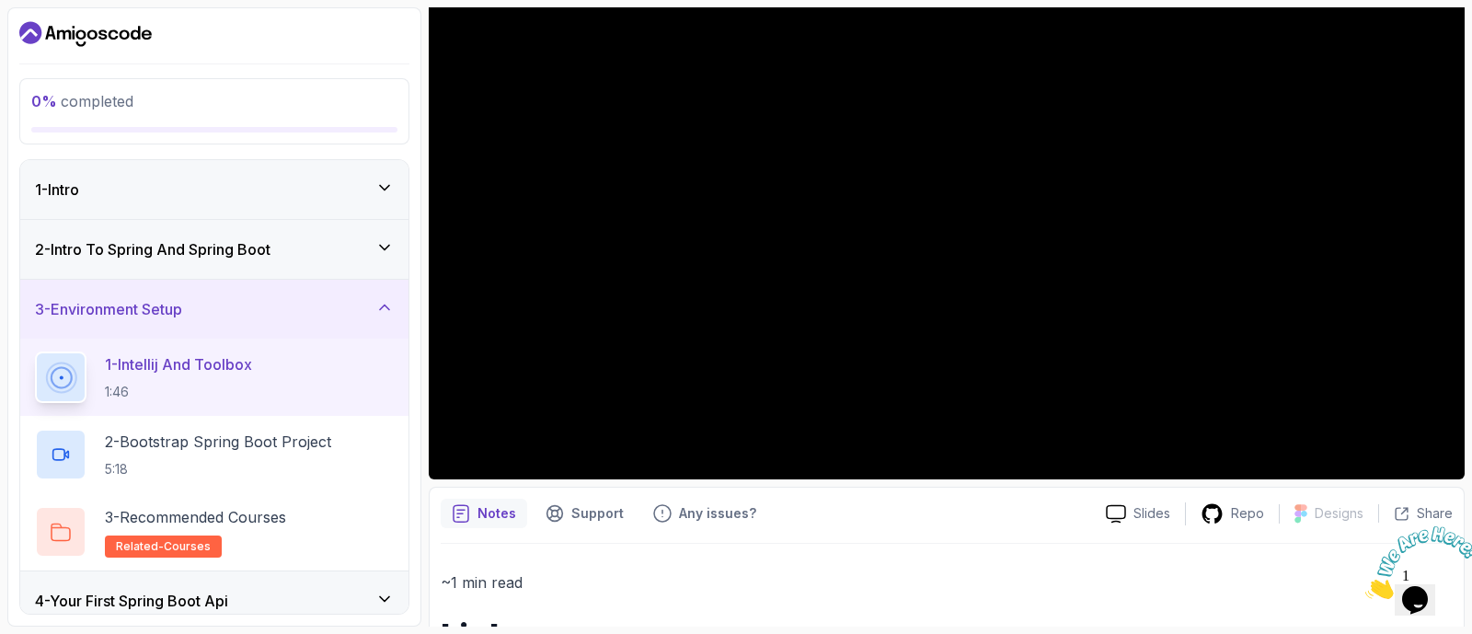
scroll to position [418, 0]
